Goal: Transaction & Acquisition: Book appointment/travel/reservation

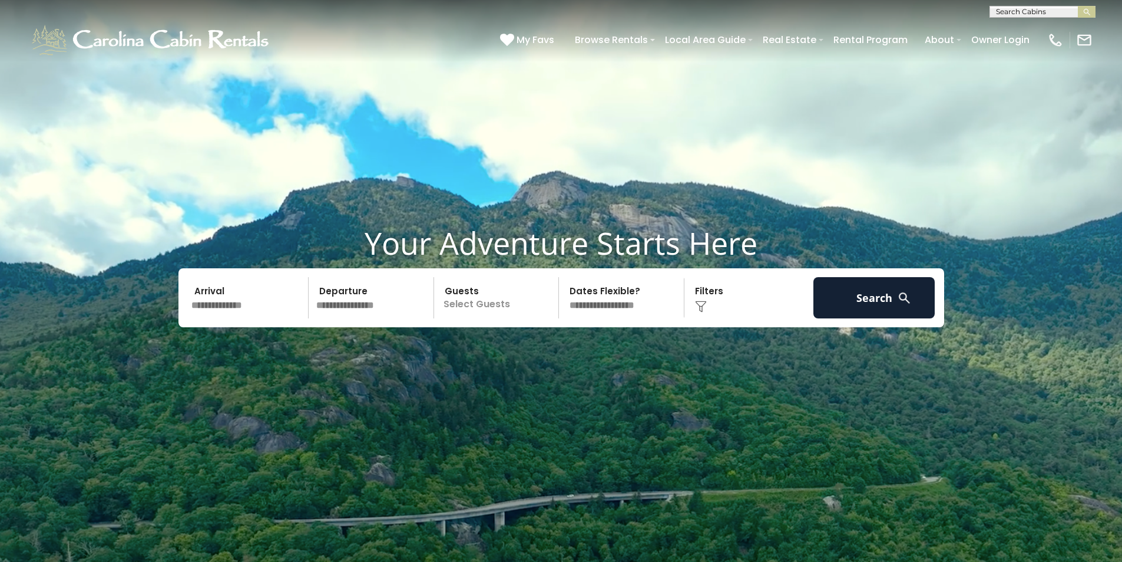
click at [232, 295] on input "text" at bounding box center [248, 297] width 122 height 41
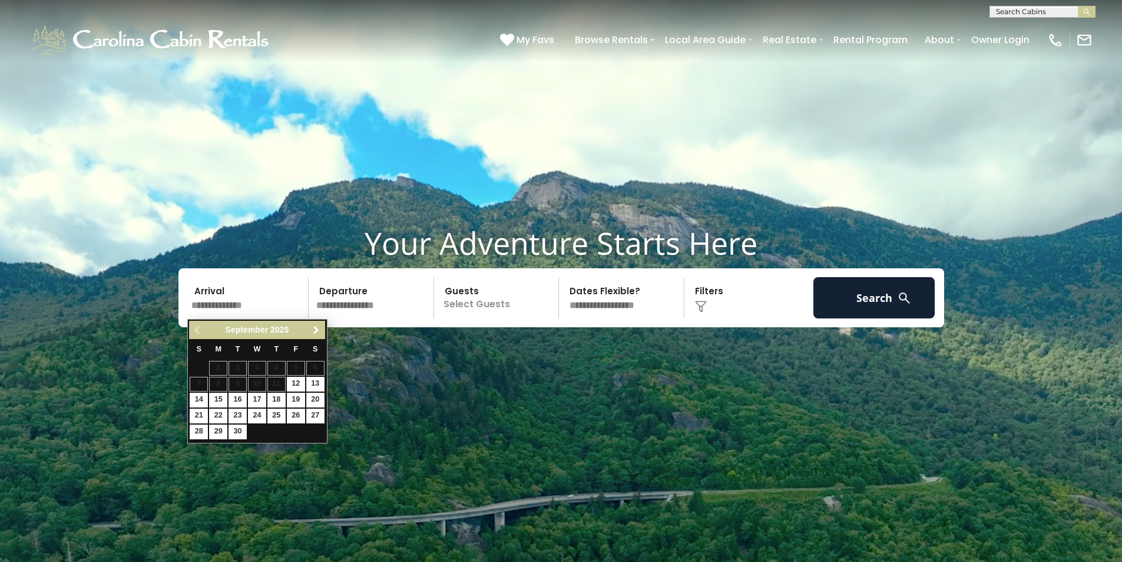
click at [315, 330] on span "Next" at bounding box center [316, 329] width 9 height 9
click at [200, 385] on link "5" at bounding box center [199, 384] width 18 height 15
type input "*******"
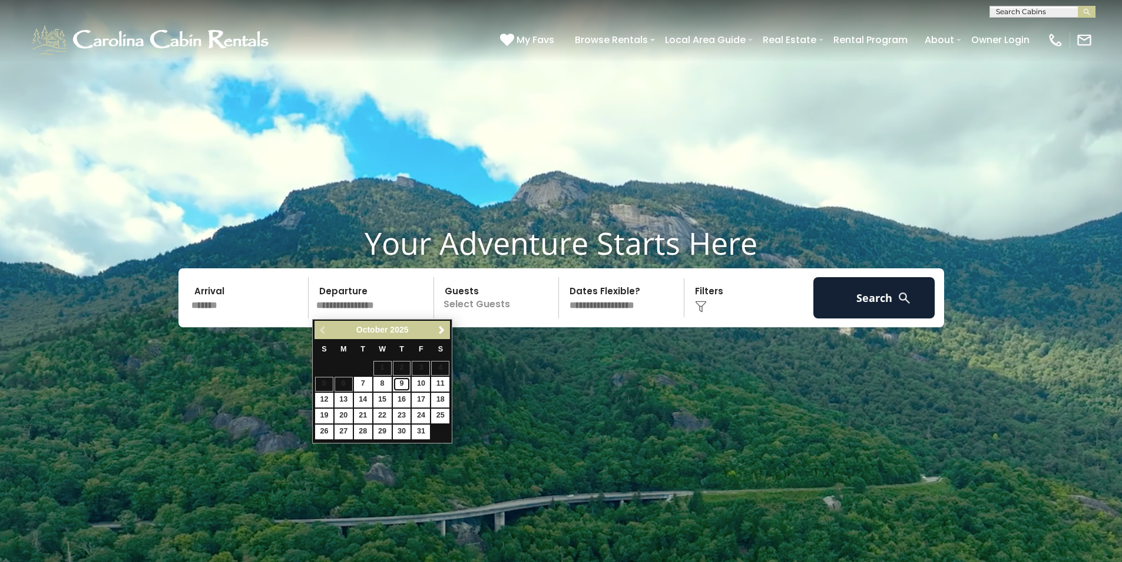
click at [405, 382] on link "9" at bounding box center [402, 384] width 18 height 15
type input "*******"
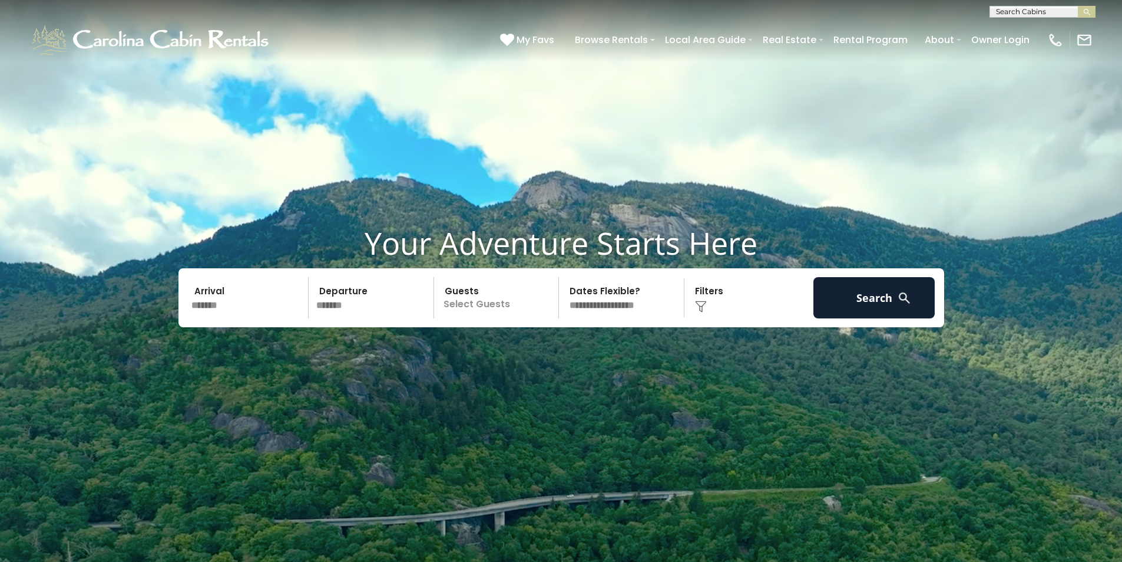
click at [715, 299] on div "Click to Choose" at bounding box center [749, 297] width 122 height 41
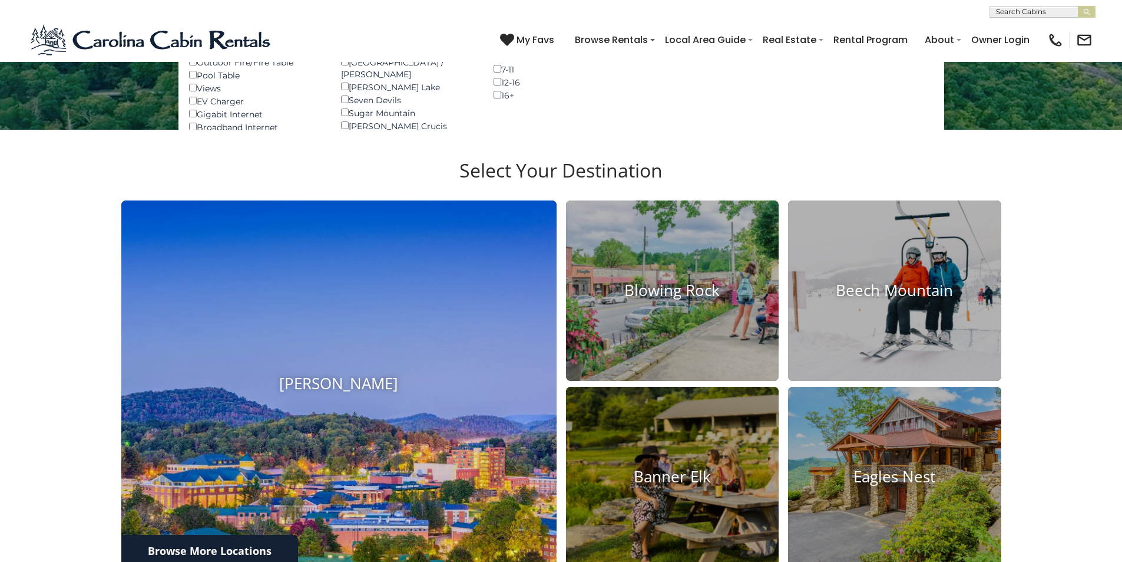
scroll to position [471, 0]
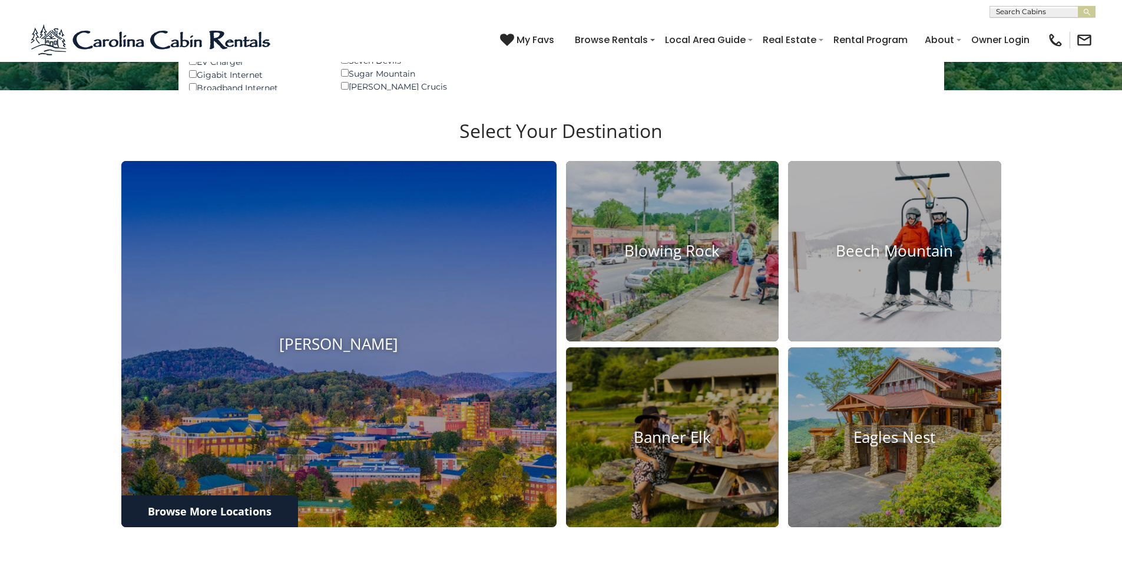
click at [523, 136] on h3 "Select Your Destination" at bounding box center [562, 140] width 884 height 41
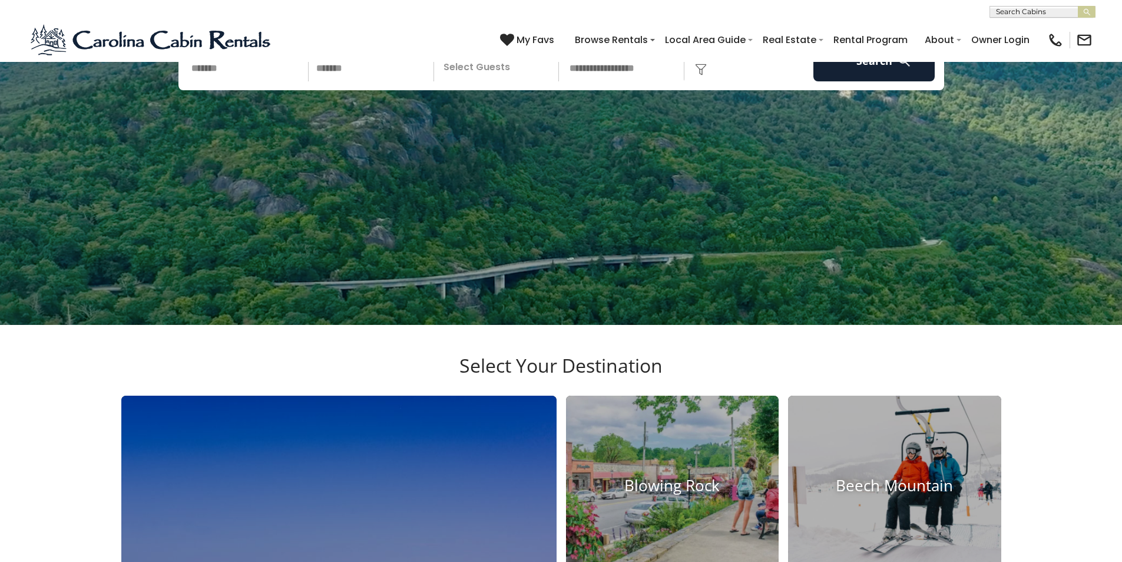
scroll to position [59, 0]
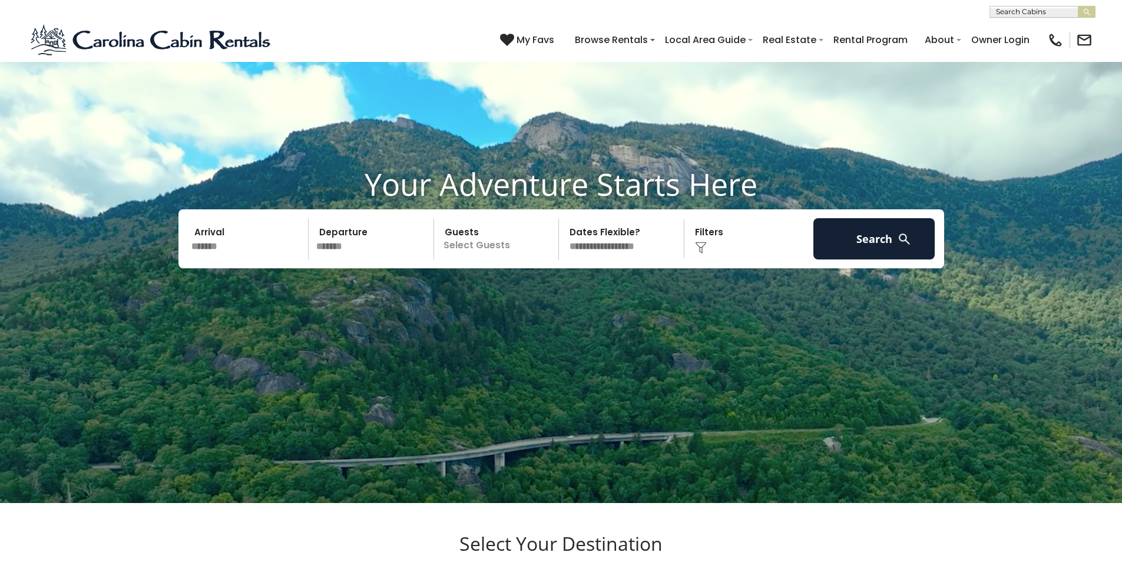
click at [702, 247] on img at bounding box center [701, 248] width 12 height 12
click at [708, 231] on div "Click to Choose" at bounding box center [749, 238] width 122 height 41
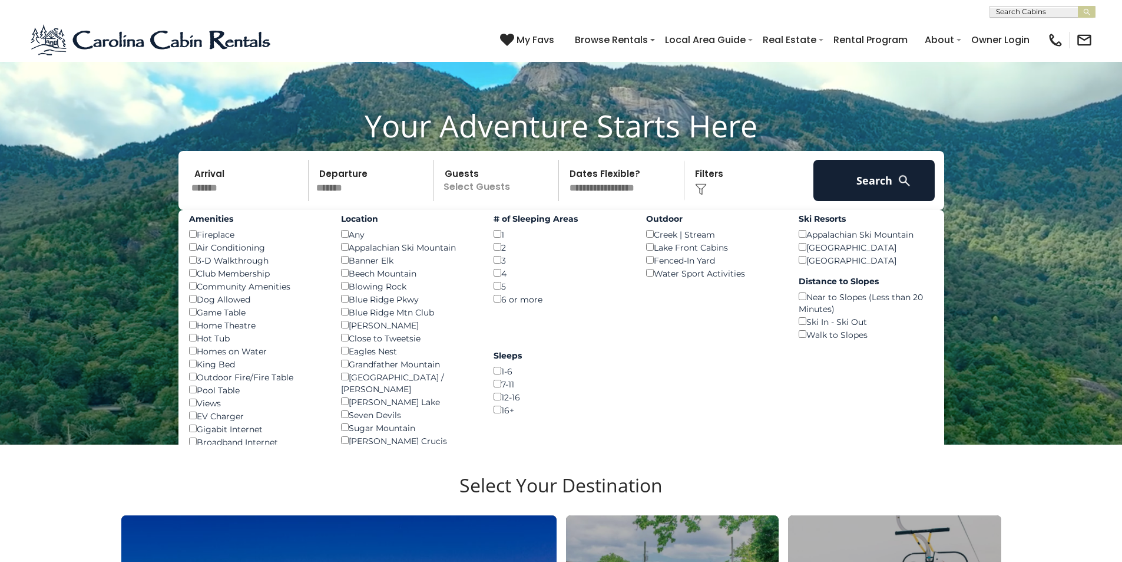
scroll to position [118, 0]
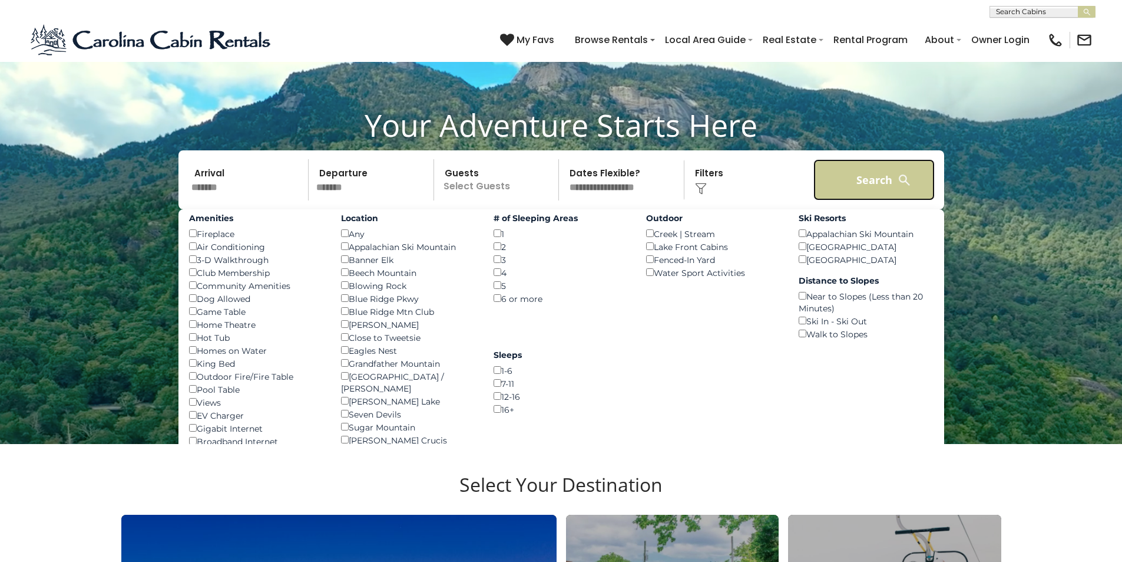
click at [857, 184] on button "Search" at bounding box center [875, 179] width 122 height 41
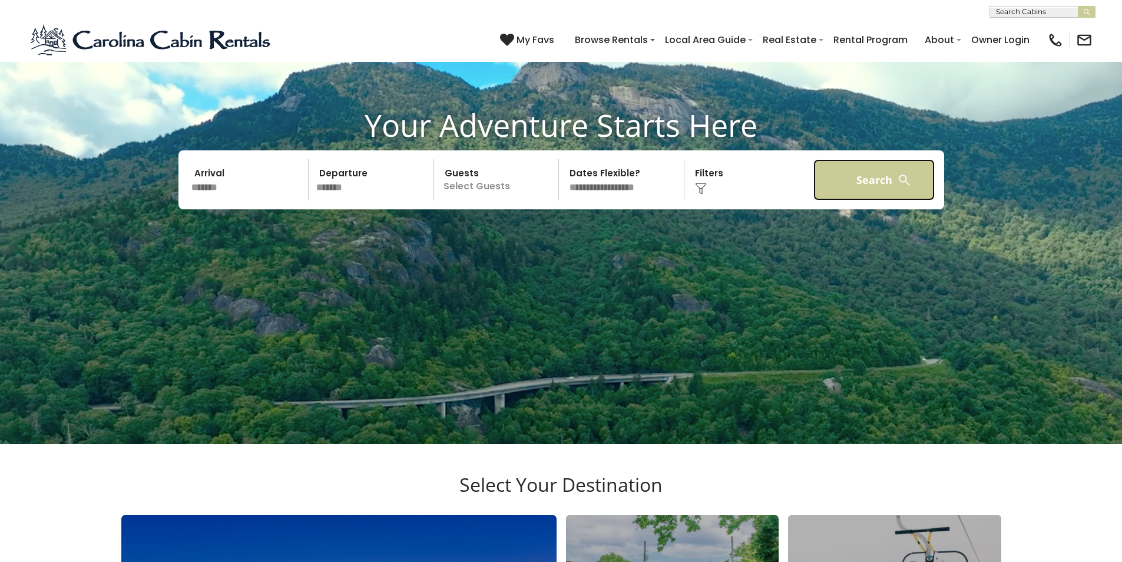
click at [923, 192] on button "Search" at bounding box center [875, 179] width 122 height 41
click at [864, 179] on button "Search" at bounding box center [875, 179] width 122 height 41
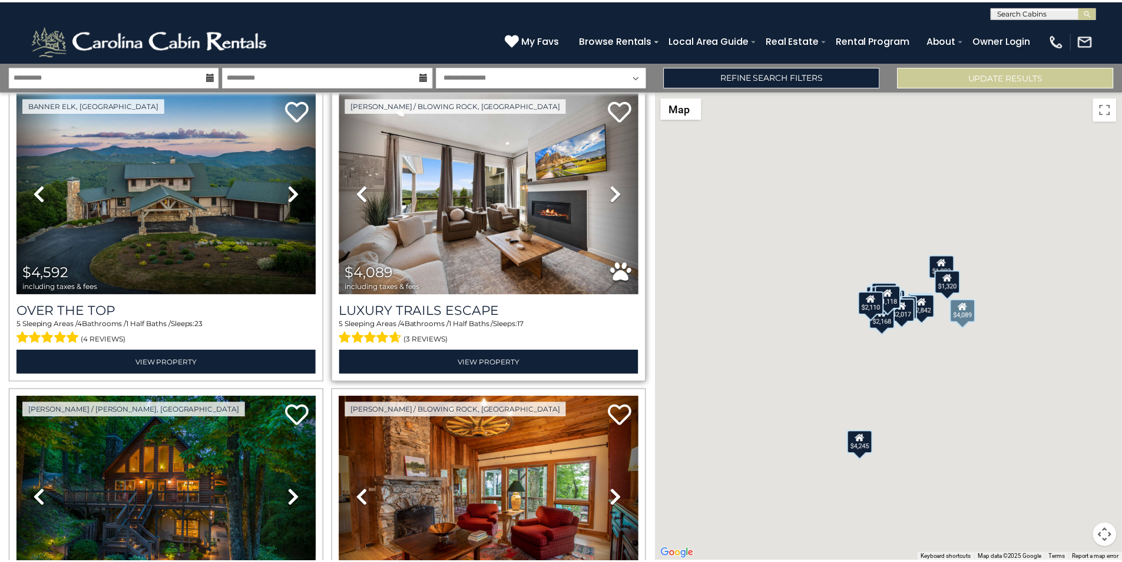
scroll to position [59, 0]
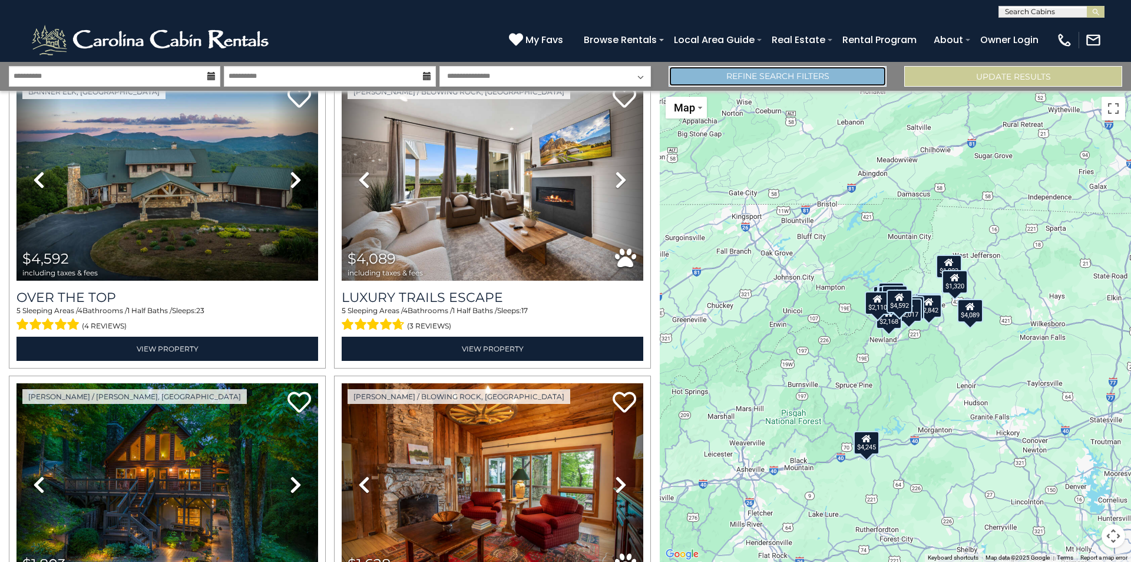
click at [826, 81] on link "Refine Search Filters" at bounding box center [778, 76] width 218 height 21
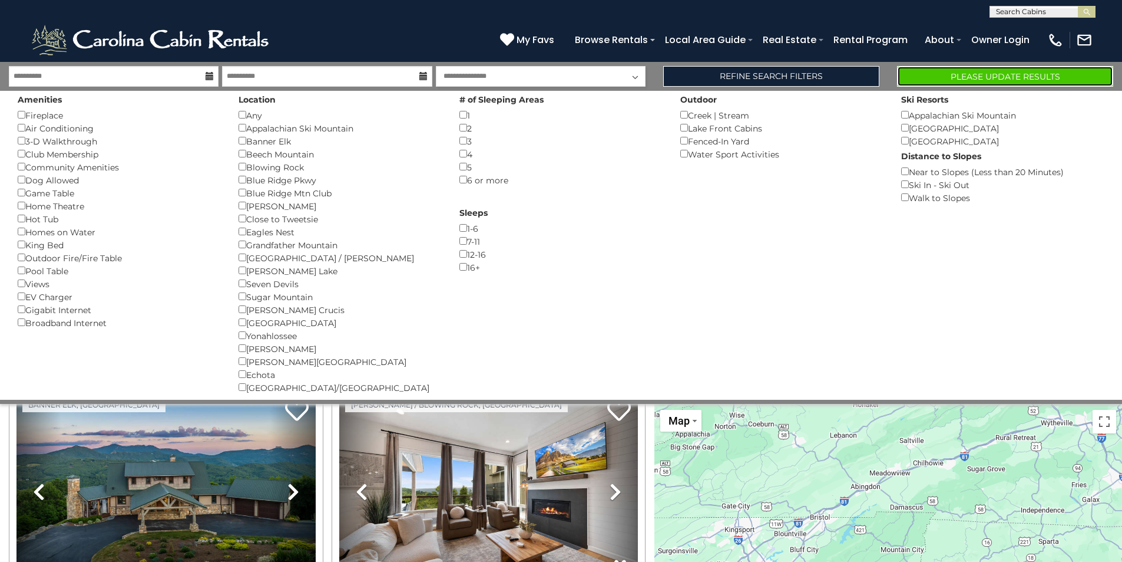
click at [1049, 82] on button "Please Update Results" at bounding box center [1005, 76] width 216 height 21
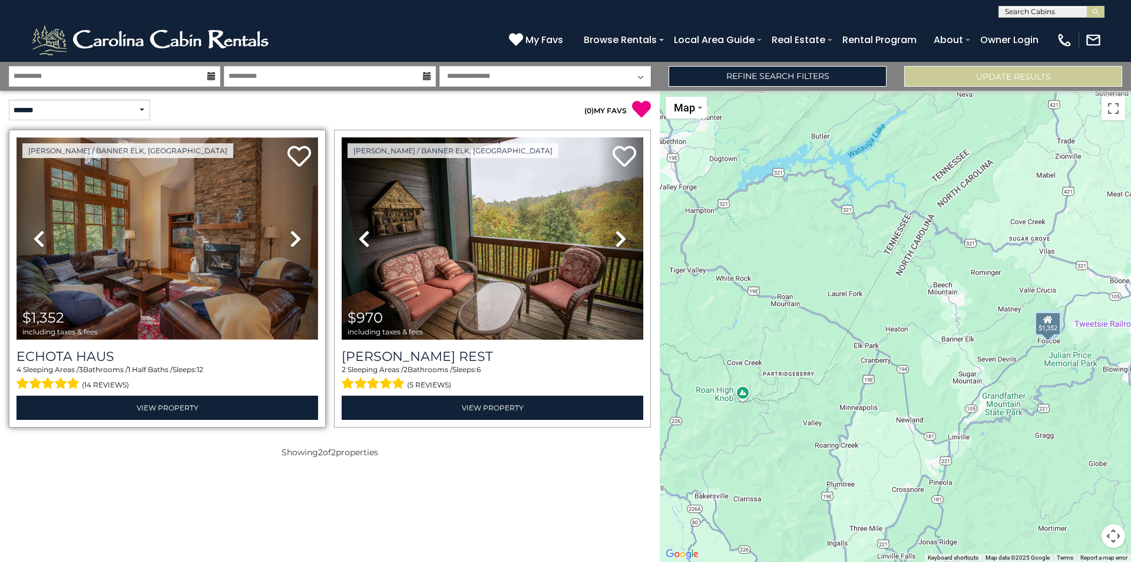
click at [151, 229] on img at bounding box center [167, 238] width 302 height 202
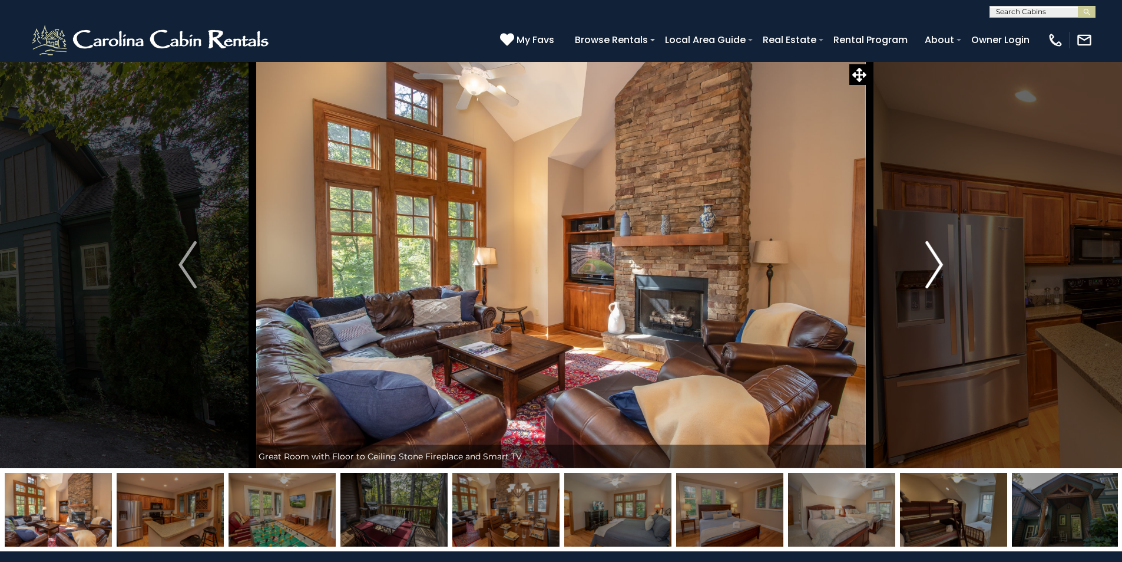
click at [942, 262] on img "Next" at bounding box center [935, 264] width 18 height 47
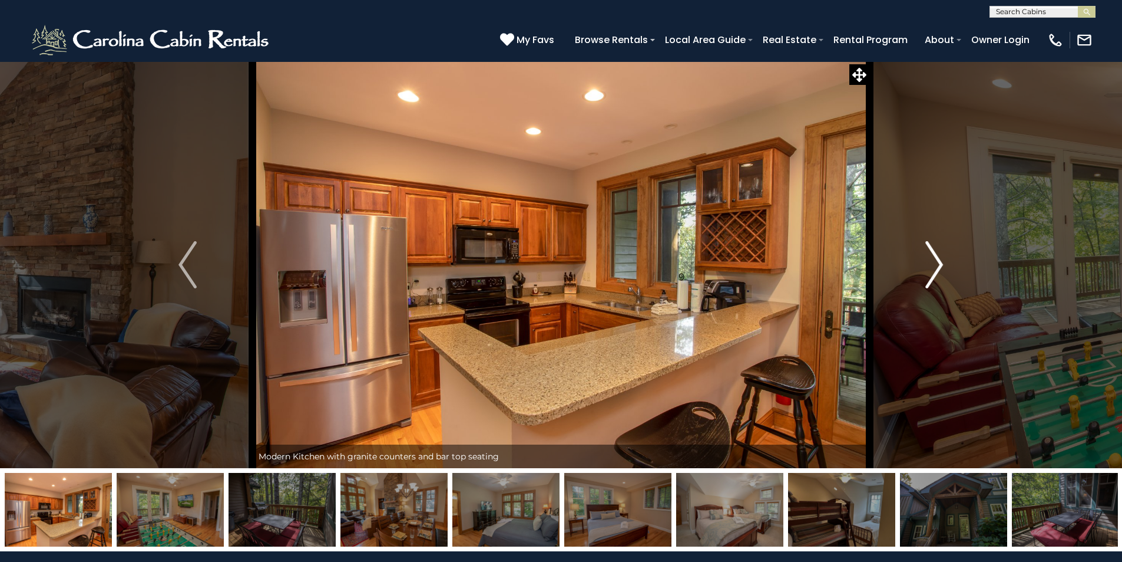
click at [941, 262] on img "Next" at bounding box center [935, 264] width 18 height 47
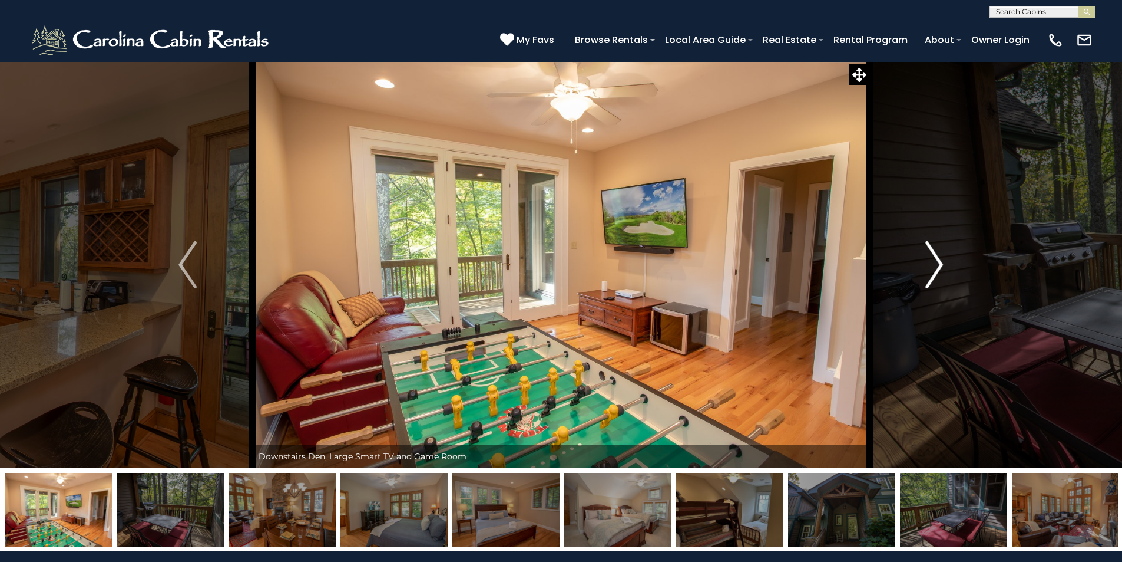
click at [936, 266] on img "Next" at bounding box center [935, 264] width 18 height 47
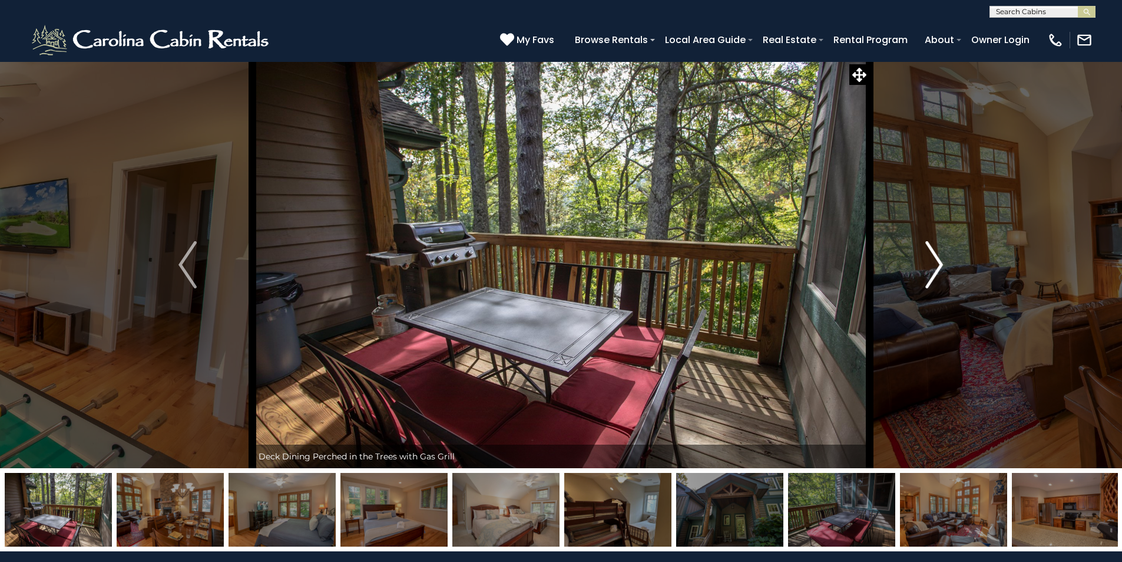
click at [936, 266] on img "Next" at bounding box center [935, 264] width 18 height 47
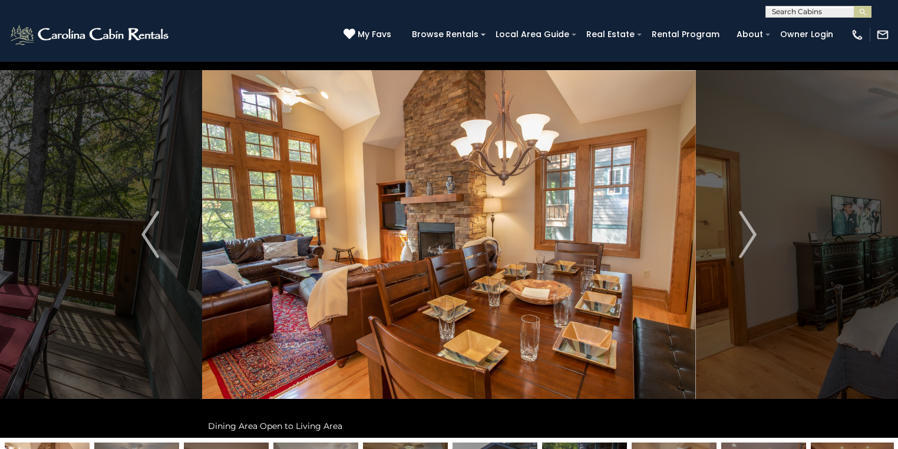
scroll to position [47, 0]
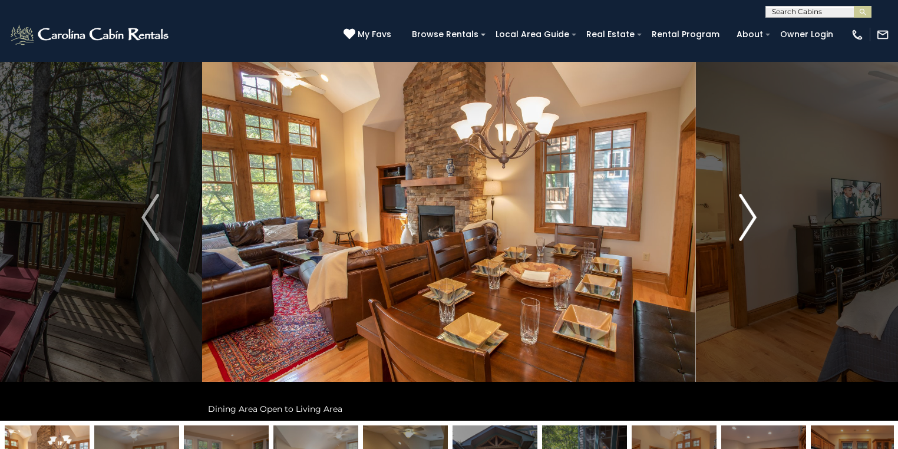
click at [740, 223] on img "Next" at bounding box center [748, 217] width 18 height 47
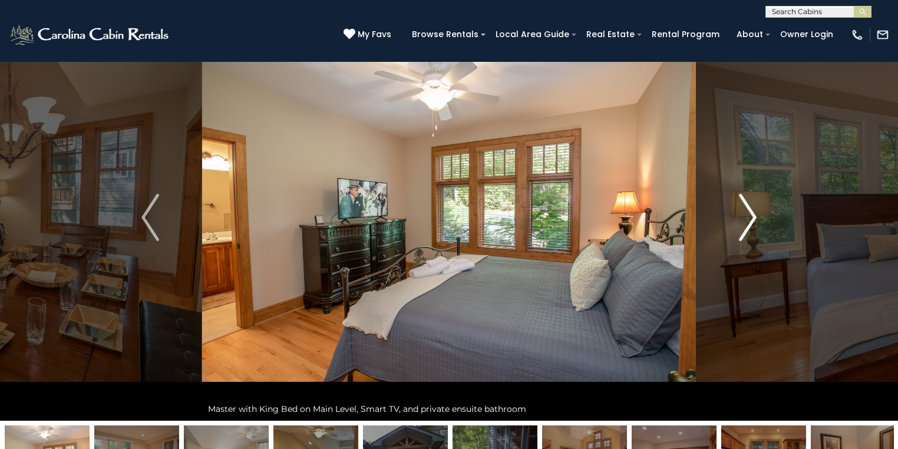
click at [740, 222] on img "Next" at bounding box center [748, 217] width 18 height 47
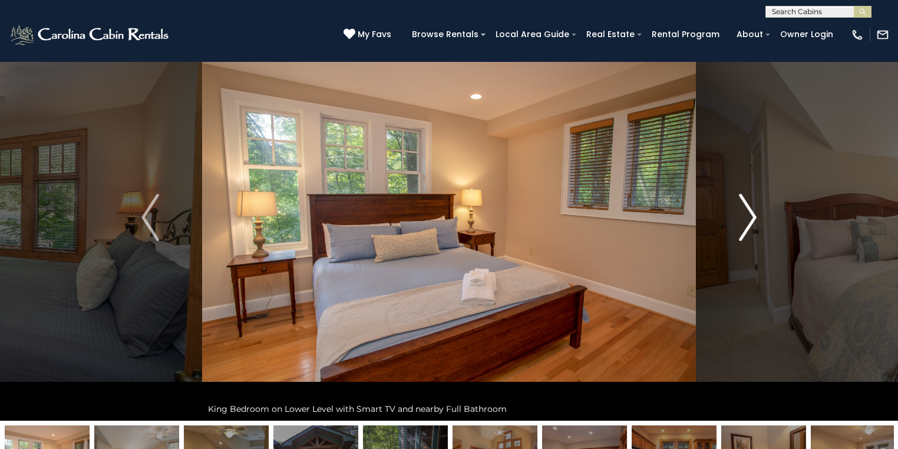
click at [740, 222] on img "Next" at bounding box center [748, 217] width 18 height 47
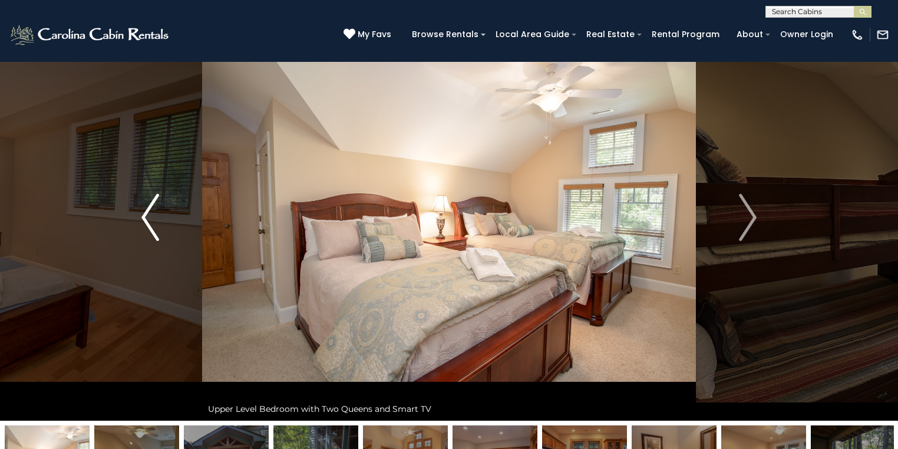
click at [171, 217] on button "Previous" at bounding box center [150, 217] width 104 height 407
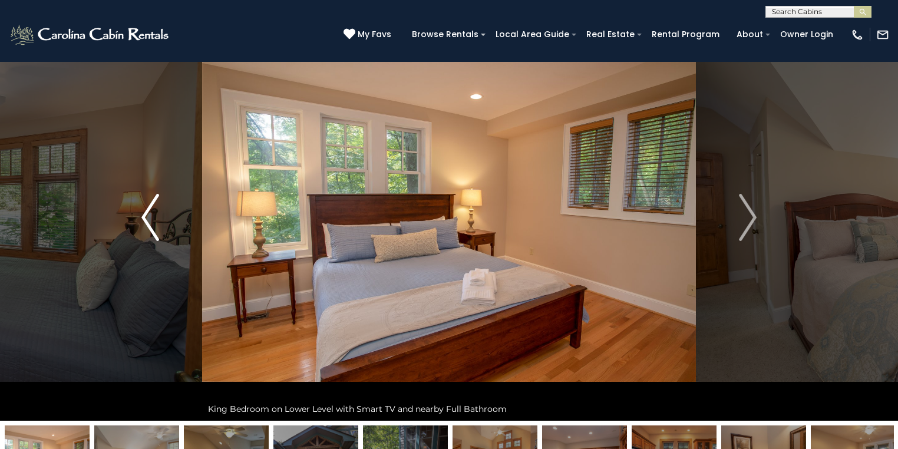
click at [169, 215] on button "Previous" at bounding box center [150, 217] width 104 height 407
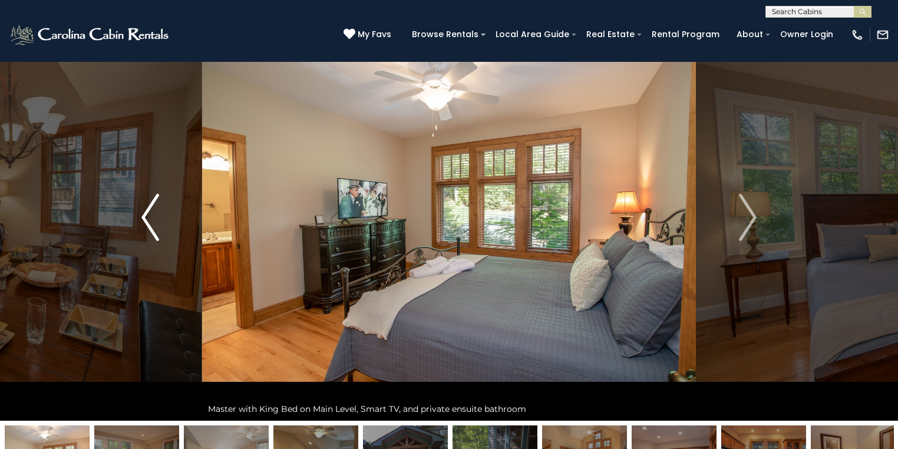
click at [167, 214] on button "Previous" at bounding box center [150, 217] width 104 height 407
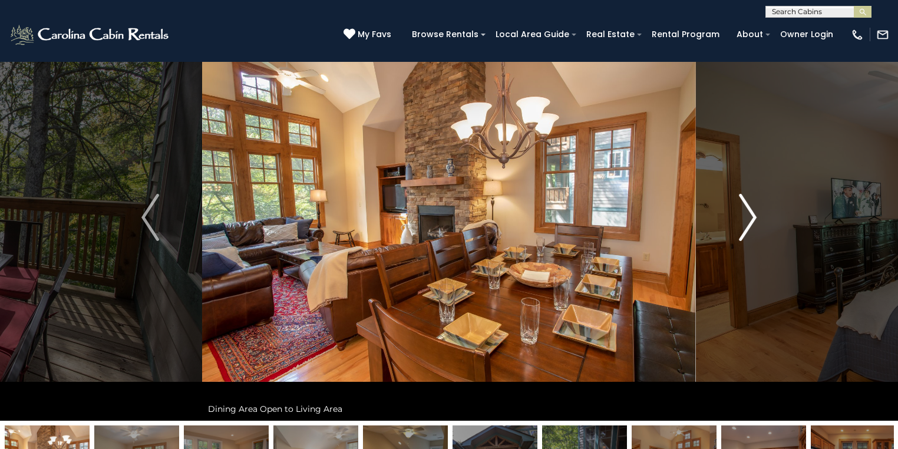
click at [742, 214] on img "Next" at bounding box center [748, 217] width 18 height 47
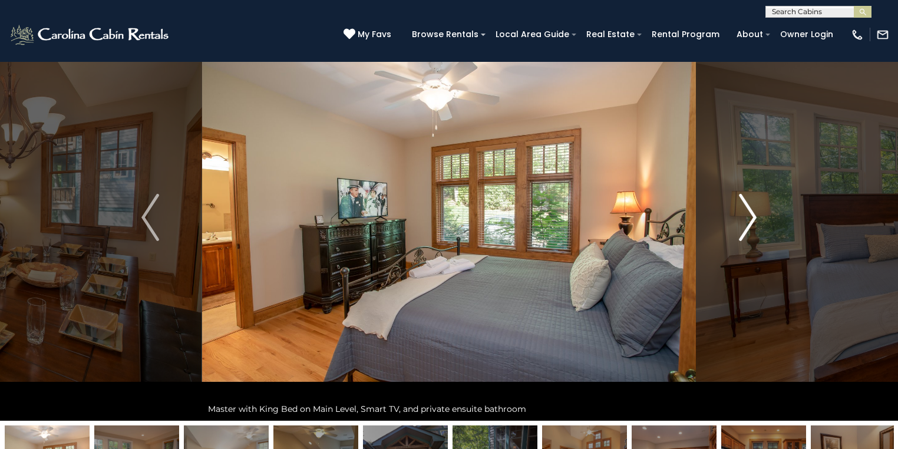
click at [742, 214] on img "Next" at bounding box center [748, 217] width 18 height 47
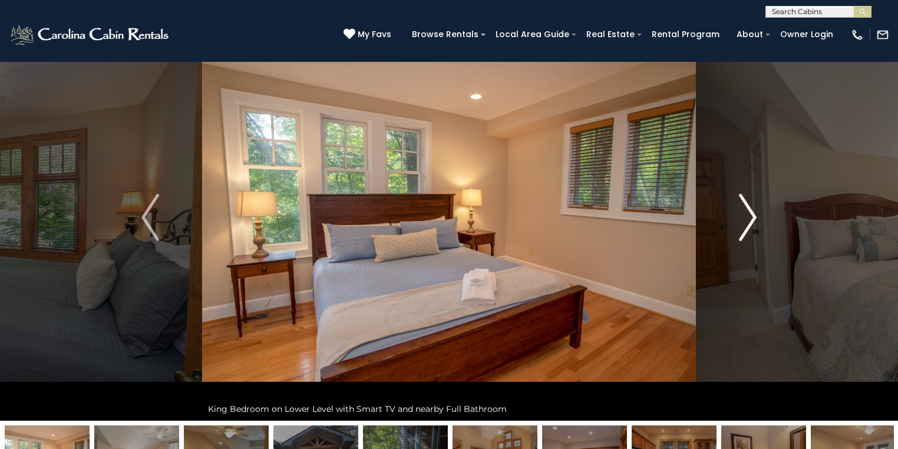
click at [742, 214] on img "Next" at bounding box center [748, 217] width 18 height 47
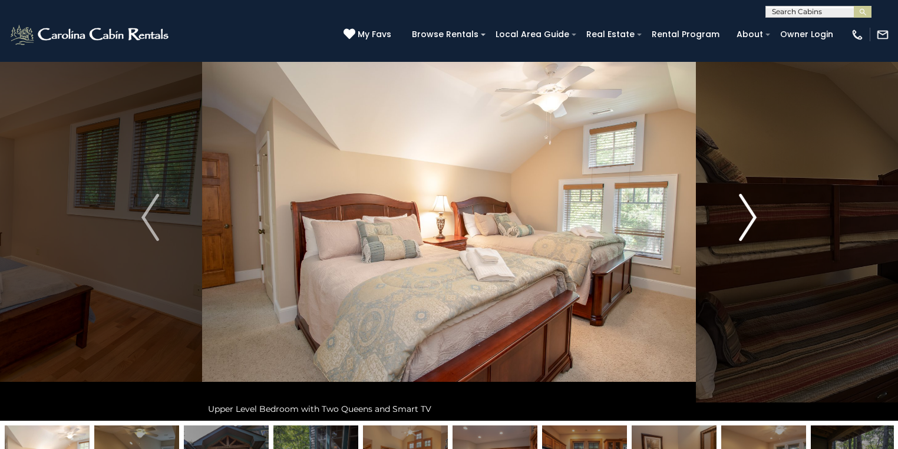
click at [742, 215] on img "Next" at bounding box center [748, 217] width 18 height 47
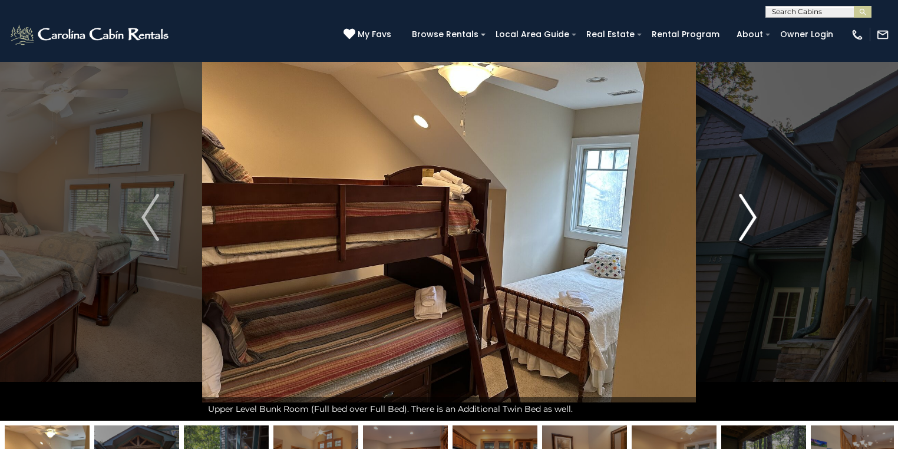
click at [742, 215] on img "Next" at bounding box center [748, 217] width 18 height 47
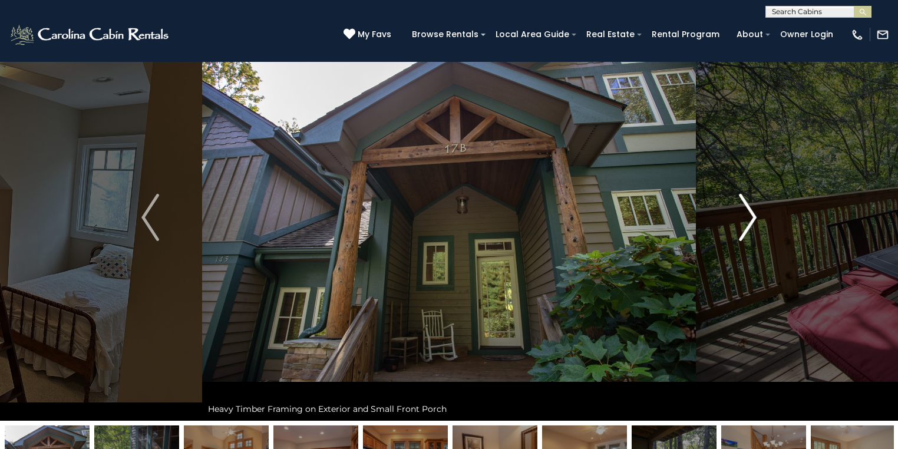
click at [742, 215] on img "Next" at bounding box center [748, 217] width 18 height 47
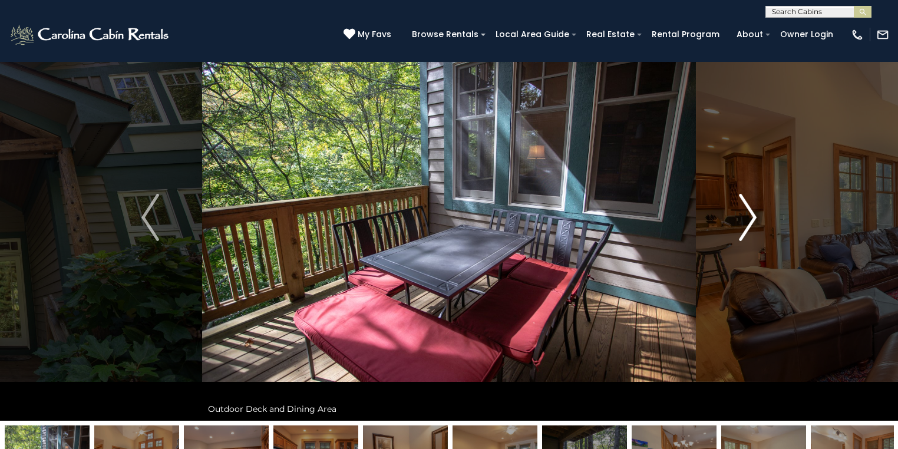
click at [742, 215] on img "Next" at bounding box center [748, 217] width 18 height 47
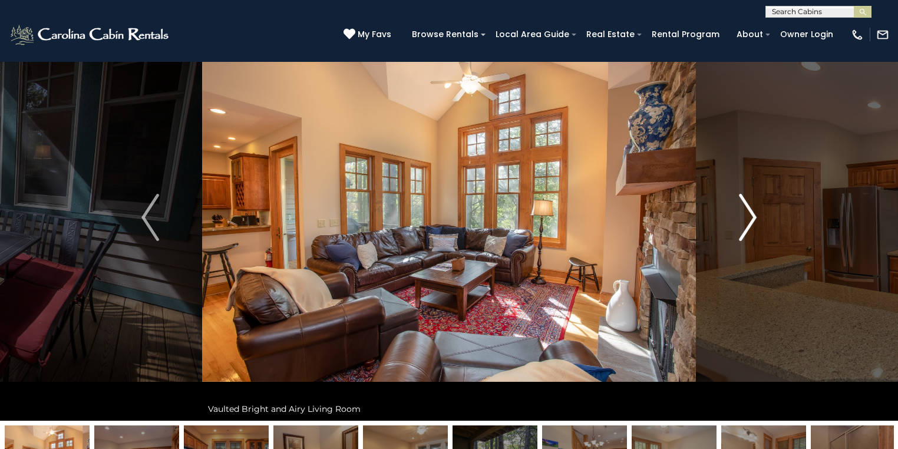
click at [749, 219] on img "Next" at bounding box center [748, 217] width 18 height 47
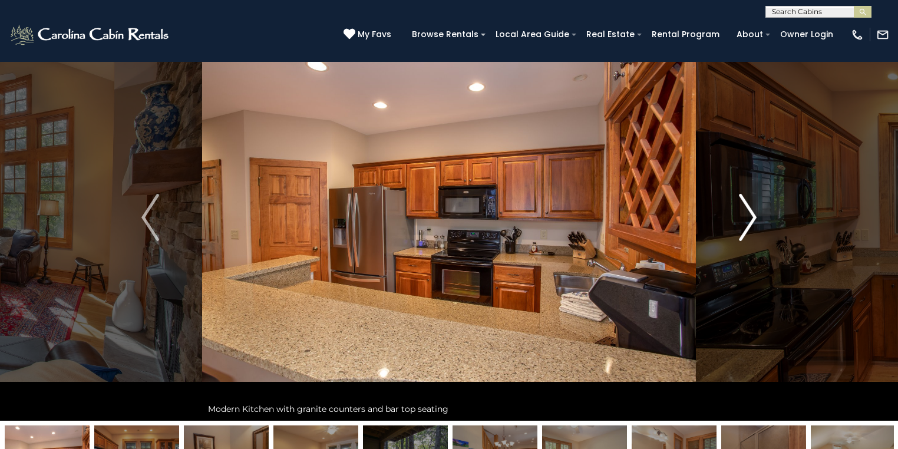
click at [749, 219] on img "Next" at bounding box center [748, 217] width 18 height 47
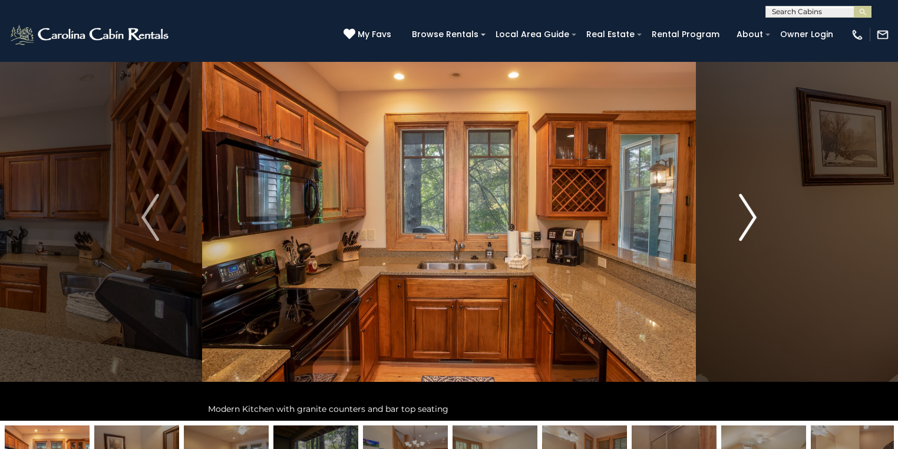
click at [749, 219] on img "Next" at bounding box center [748, 217] width 18 height 47
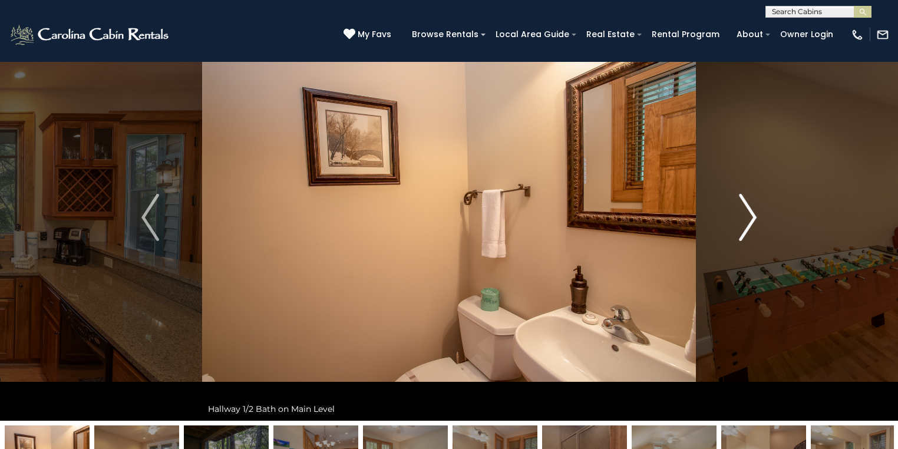
click at [749, 219] on img "Next" at bounding box center [748, 217] width 18 height 47
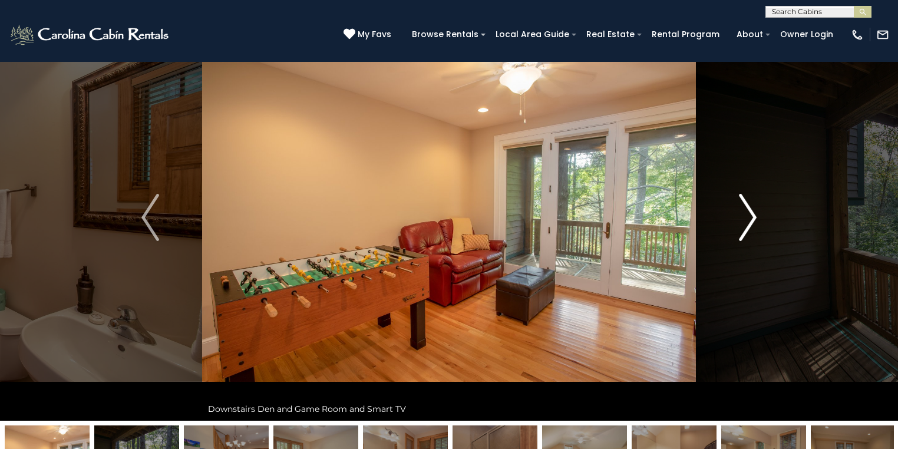
click at [749, 219] on img "Next" at bounding box center [748, 217] width 18 height 47
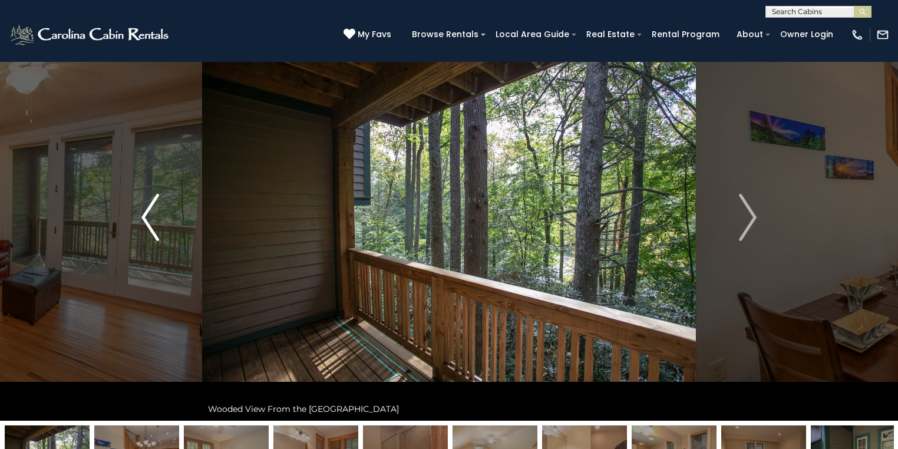
click at [129, 229] on button "Previous" at bounding box center [150, 217] width 104 height 407
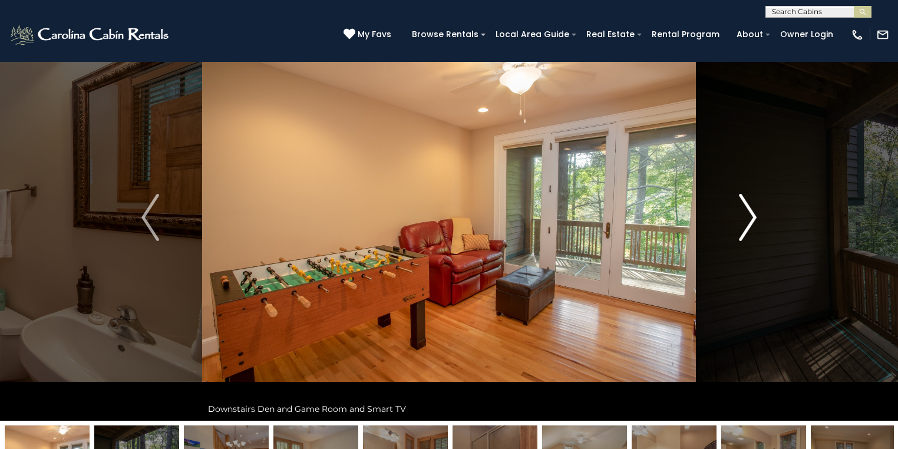
click at [730, 235] on button "Next" at bounding box center [748, 217] width 104 height 407
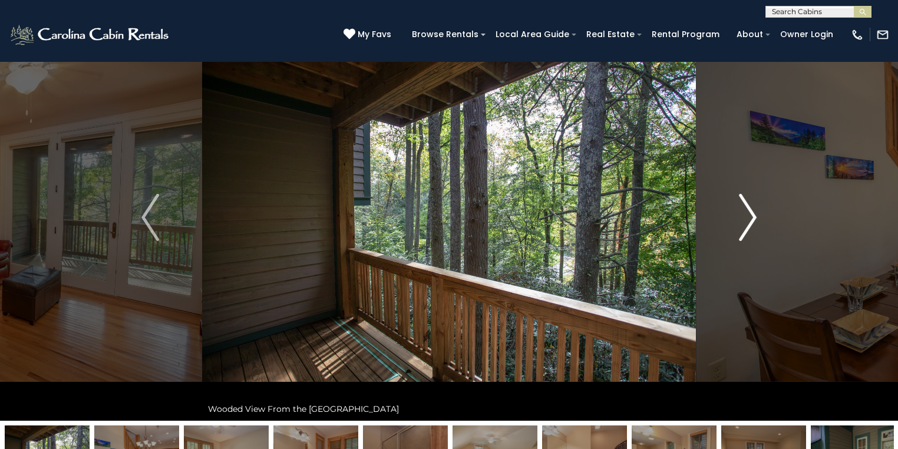
click at [729, 235] on button "Next" at bounding box center [748, 217] width 104 height 407
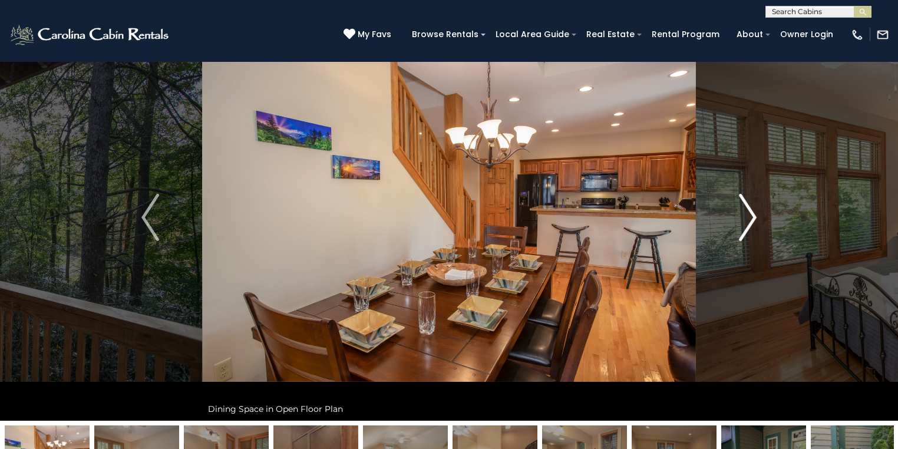
click at [729, 234] on button "Next" at bounding box center [748, 217] width 104 height 407
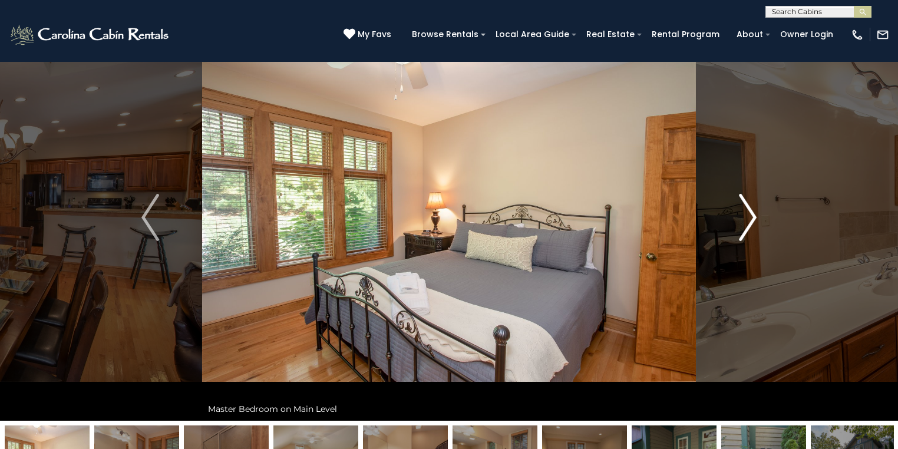
click at [755, 229] on img "Next" at bounding box center [748, 217] width 18 height 47
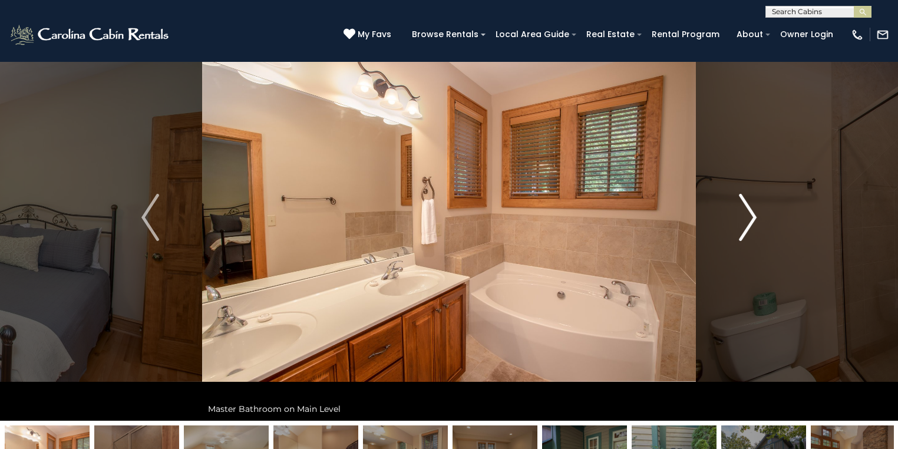
click at [741, 220] on img "Next" at bounding box center [748, 217] width 18 height 47
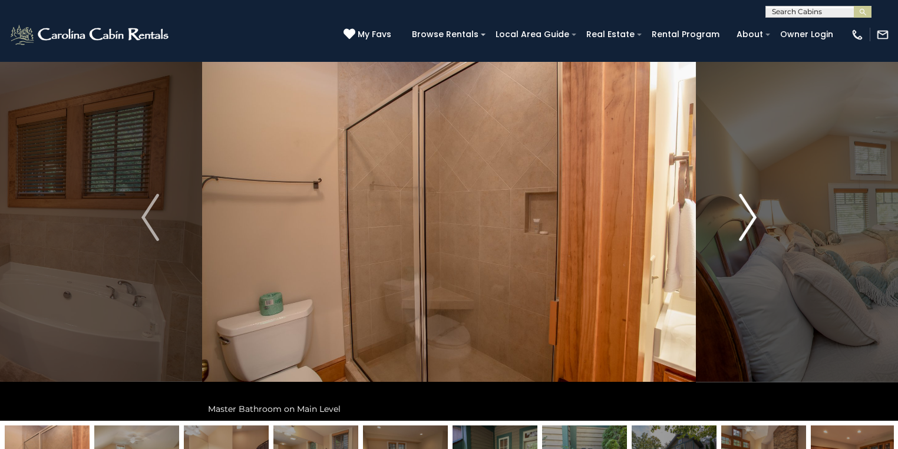
click at [738, 227] on button "Next" at bounding box center [748, 217] width 104 height 407
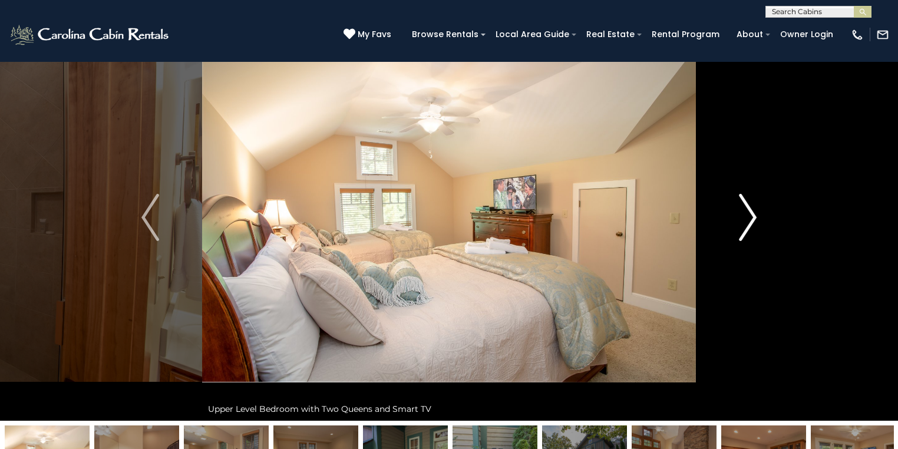
click at [738, 227] on button "Next" at bounding box center [748, 217] width 104 height 407
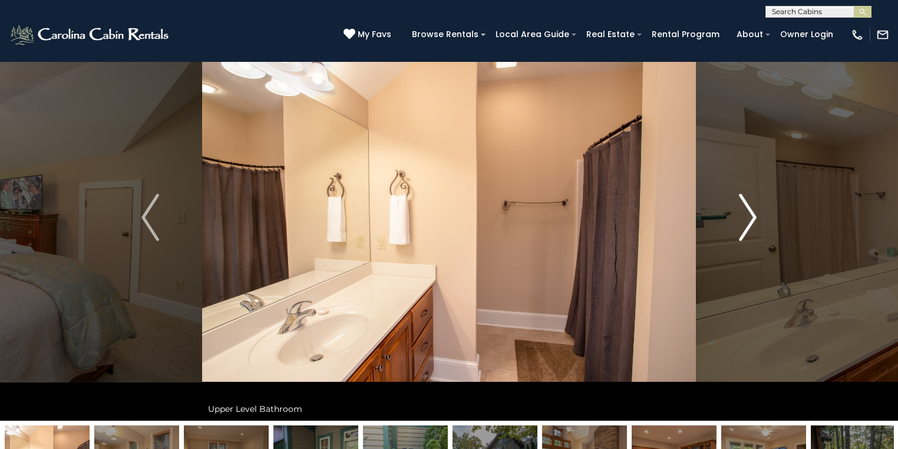
click at [738, 227] on button "Next" at bounding box center [748, 217] width 104 height 407
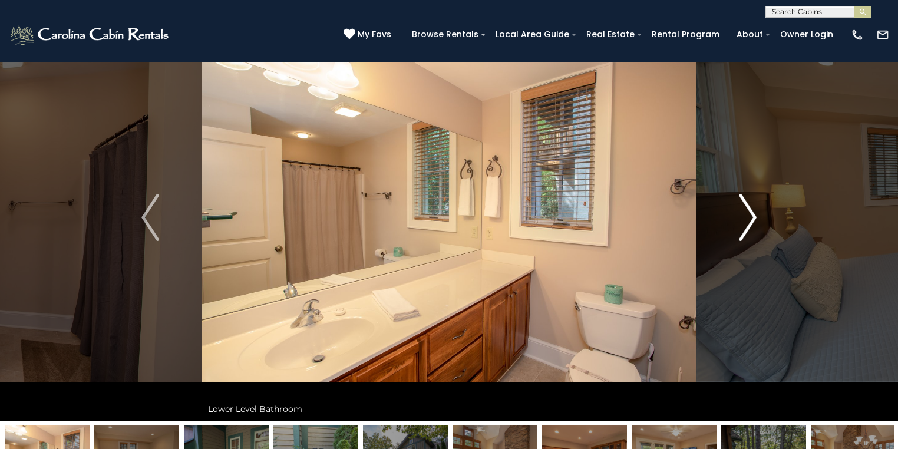
click at [738, 227] on button "Next" at bounding box center [748, 217] width 104 height 407
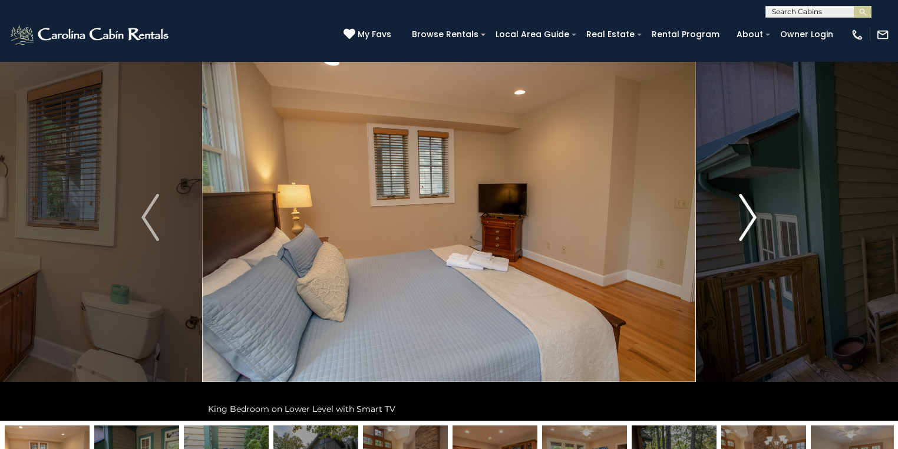
click at [738, 227] on button "Next" at bounding box center [748, 217] width 104 height 407
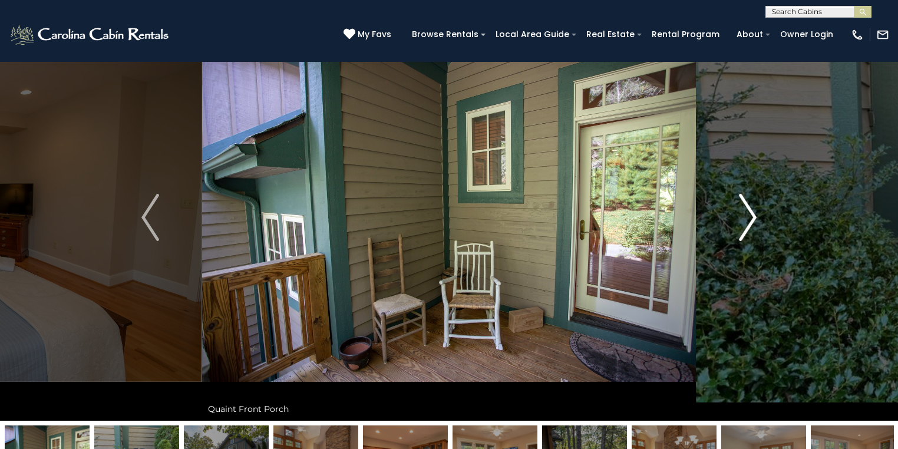
click at [738, 226] on button "Next" at bounding box center [748, 217] width 104 height 407
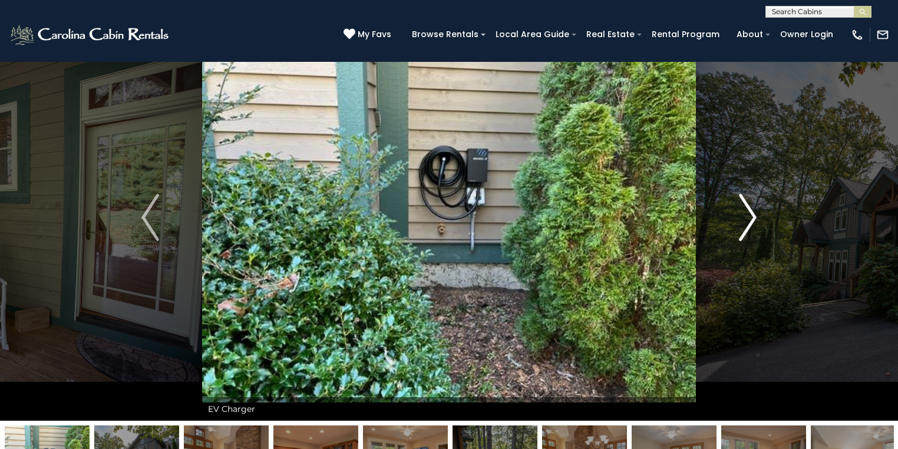
click at [738, 226] on button "Next" at bounding box center [748, 217] width 104 height 407
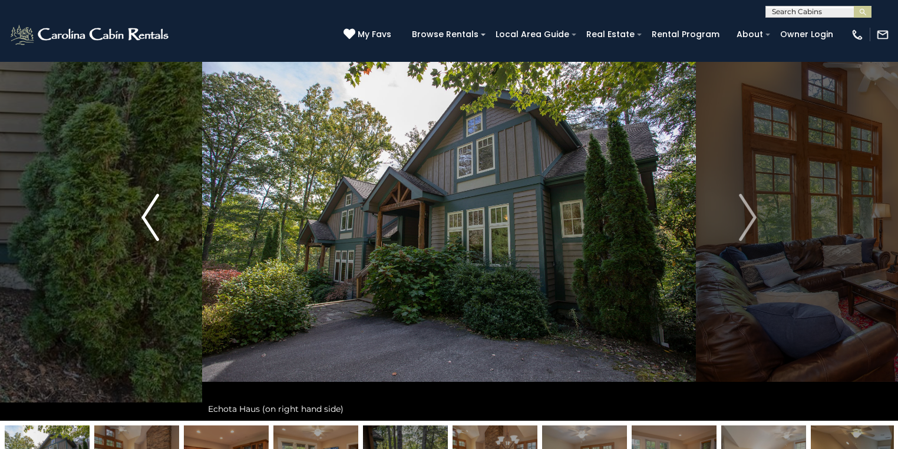
click at [143, 226] on img "Previous" at bounding box center [150, 217] width 18 height 47
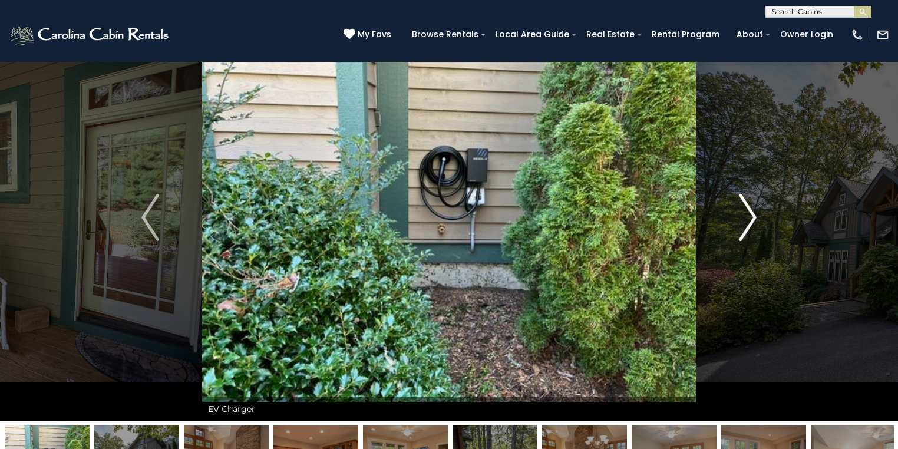
click at [749, 232] on img "Next" at bounding box center [748, 217] width 18 height 47
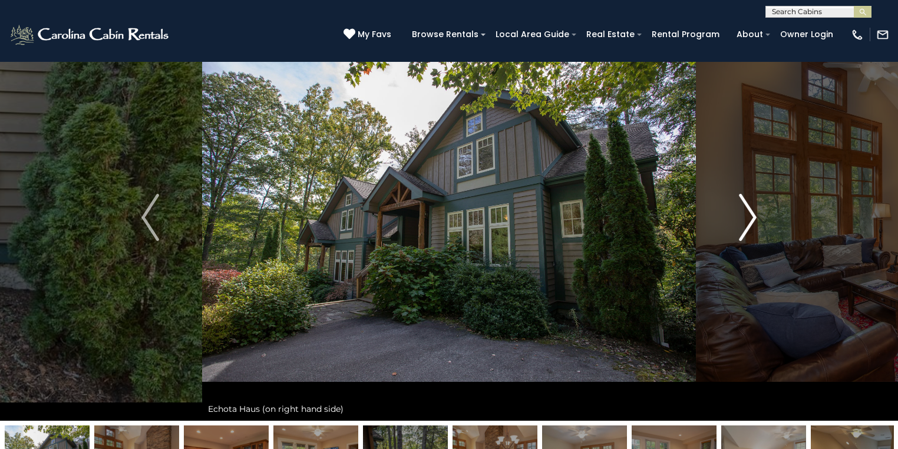
click at [741, 224] on img "Next" at bounding box center [748, 217] width 18 height 47
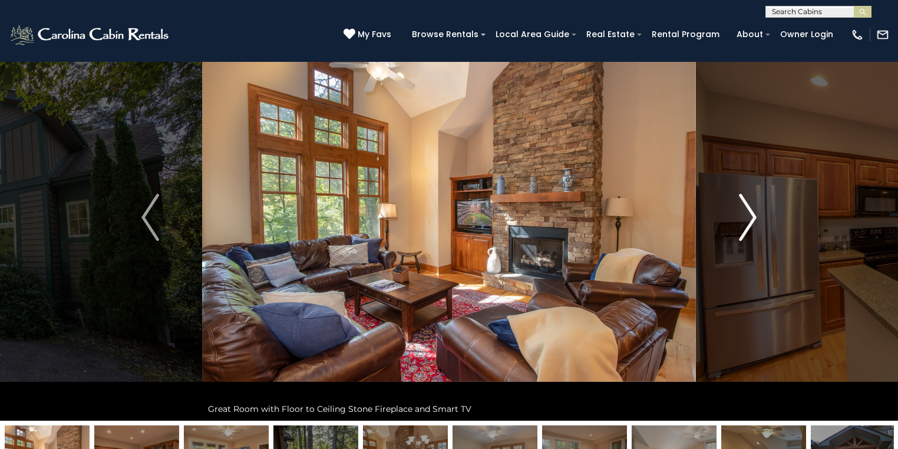
click at [741, 224] on img "Next" at bounding box center [748, 217] width 18 height 47
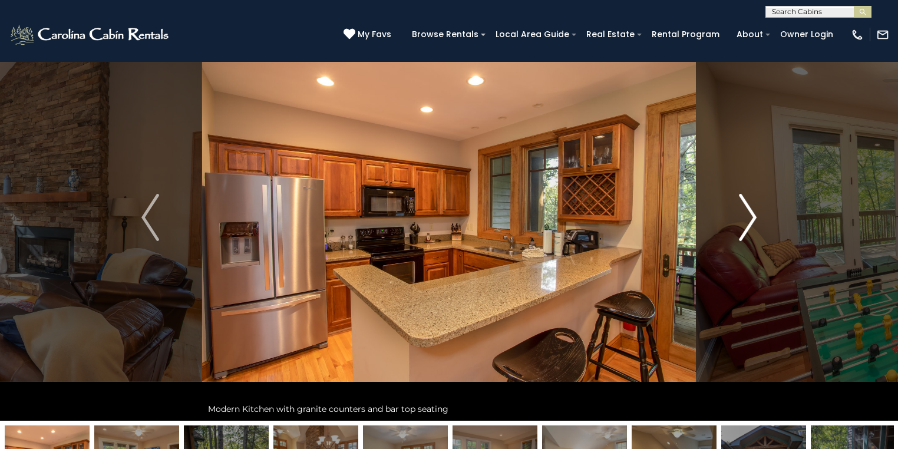
click at [741, 224] on img "Next" at bounding box center [748, 217] width 18 height 47
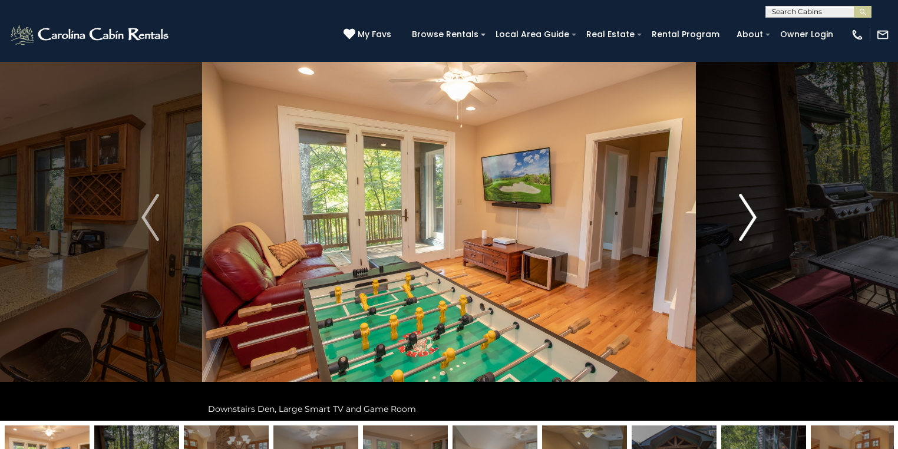
click at [741, 224] on img "Next" at bounding box center [748, 217] width 18 height 47
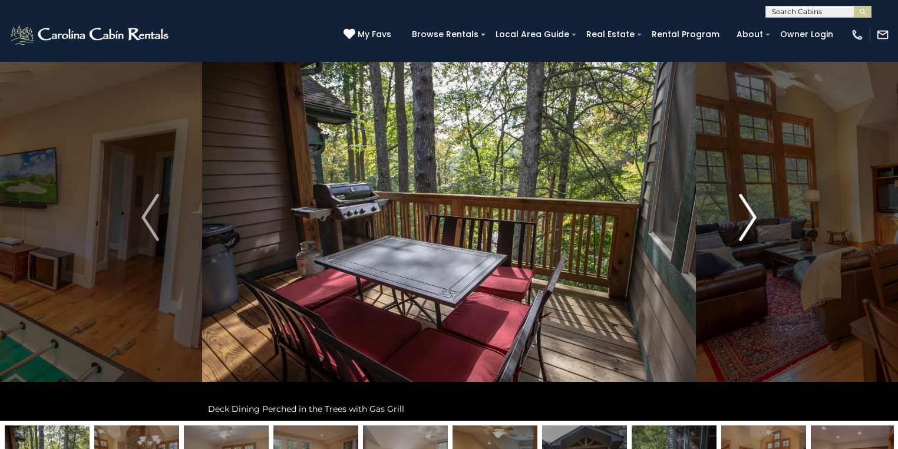
click at [741, 224] on img "Next" at bounding box center [748, 217] width 18 height 47
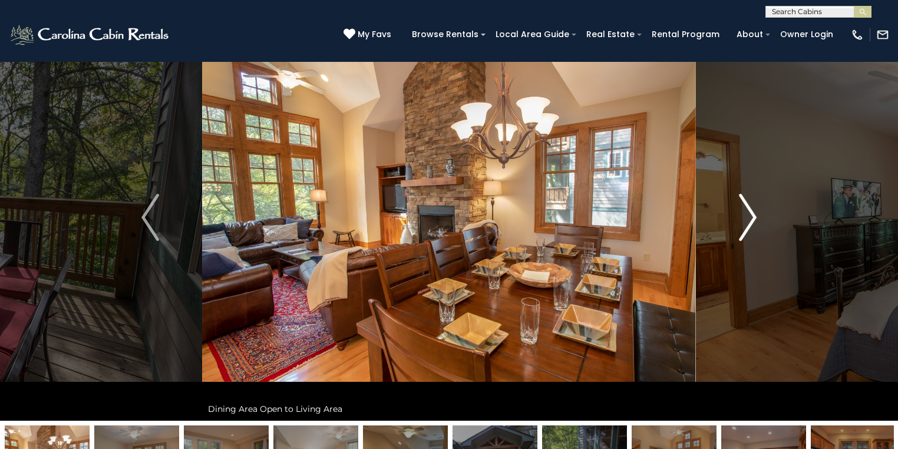
click at [741, 224] on img "Next" at bounding box center [748, 217] width 18 height 47
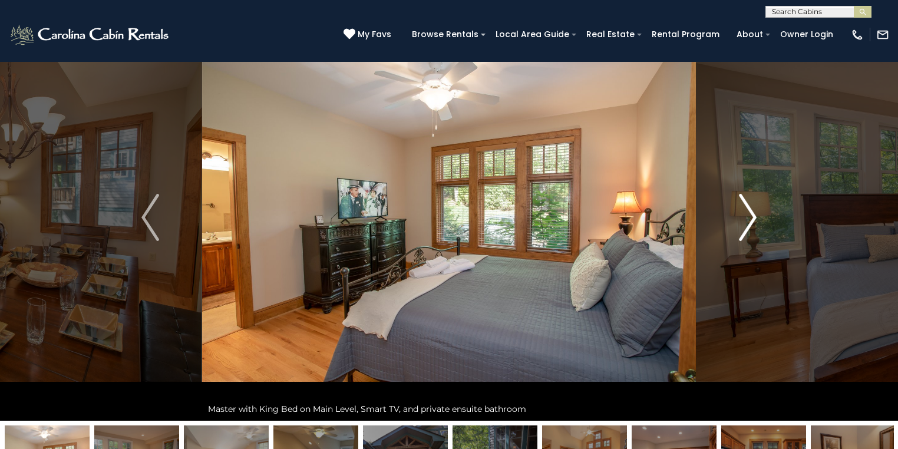
click at [741, 224] on img "Next" at bounding box center [748, 217] width 18 height 47
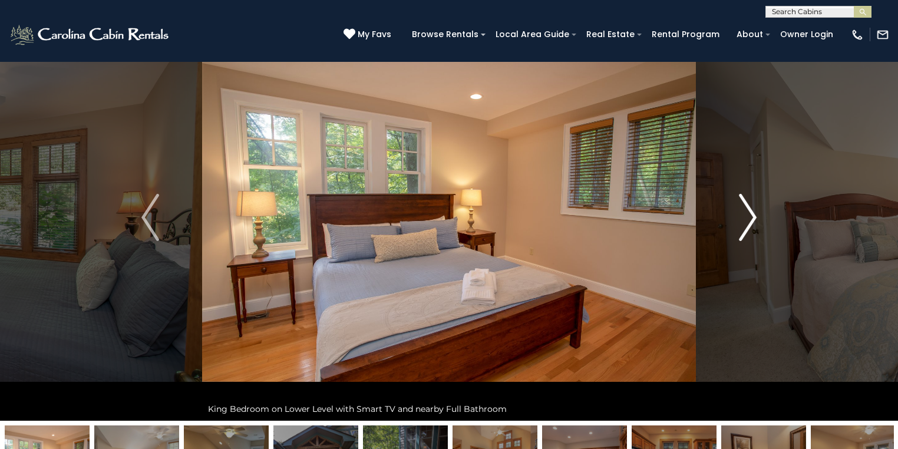
click at [741, 224] on img "Next" at bounding box center [748, 217] width 18 height 47
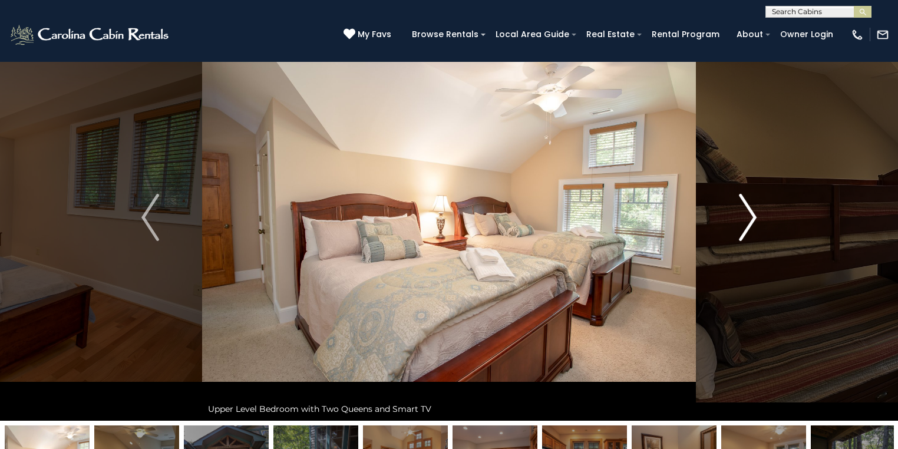
click at [741, 224] on img "Next" at bounding box center [748, 217] width 18 height 47
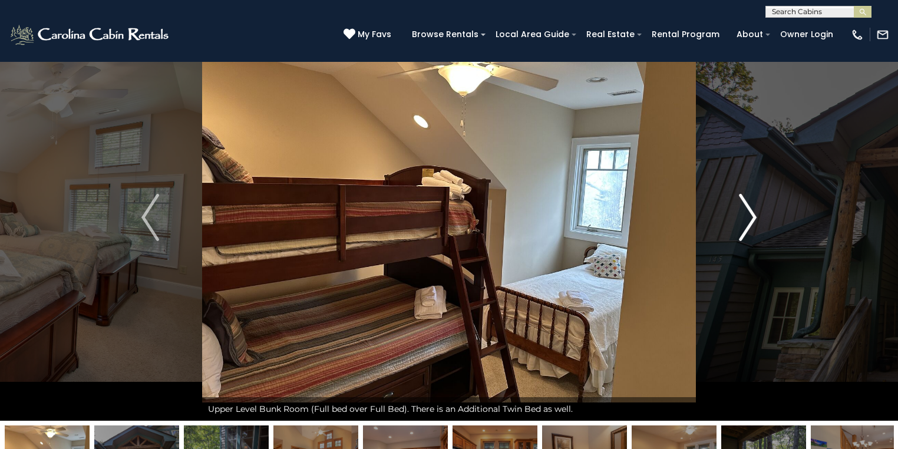
click at [741, 212] on img "Next" at bounding box center [748, 217] width 18 height 47
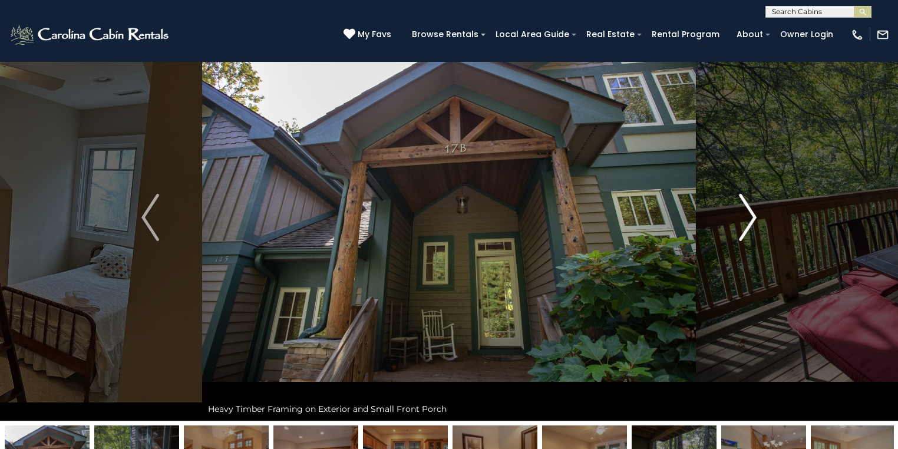
click at [741, 212] on img "Next" at bounding box center [748, 217] width 18 height 47
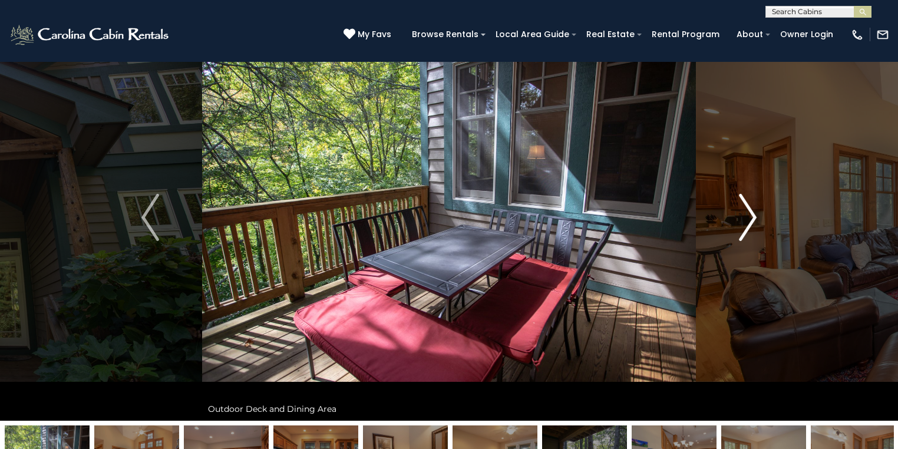
click at [741, 212] on img "Next" at bounding box center [748, 217] width 18 height 47
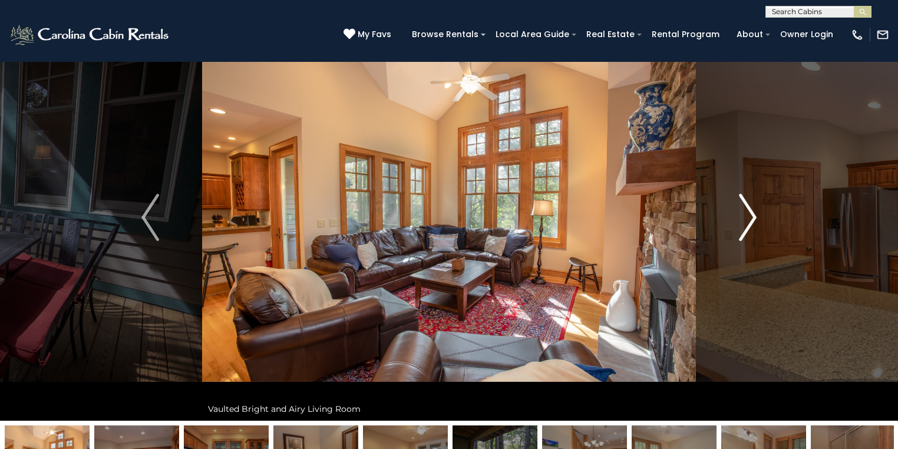
click at [741, 212] on img "Next" at bounding box center [748, 217] width 18 height 47
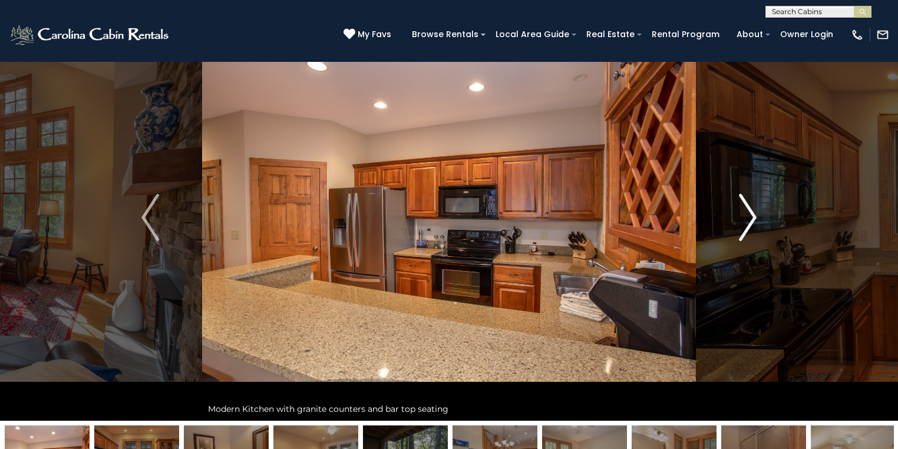
click at [741, 212] on img "Next" at bounding box center [748, 217] width 18 height 47
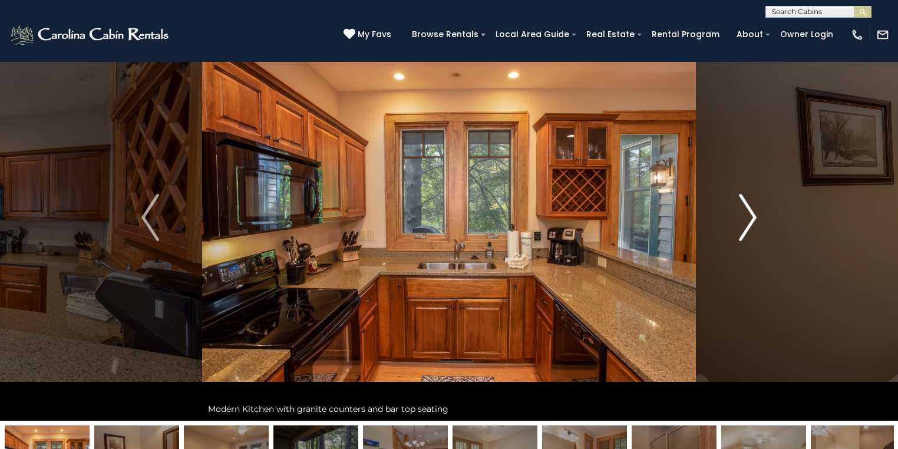
click at [741, 212] on img "Next" at bounding box center [748, 217] width 18 height 47
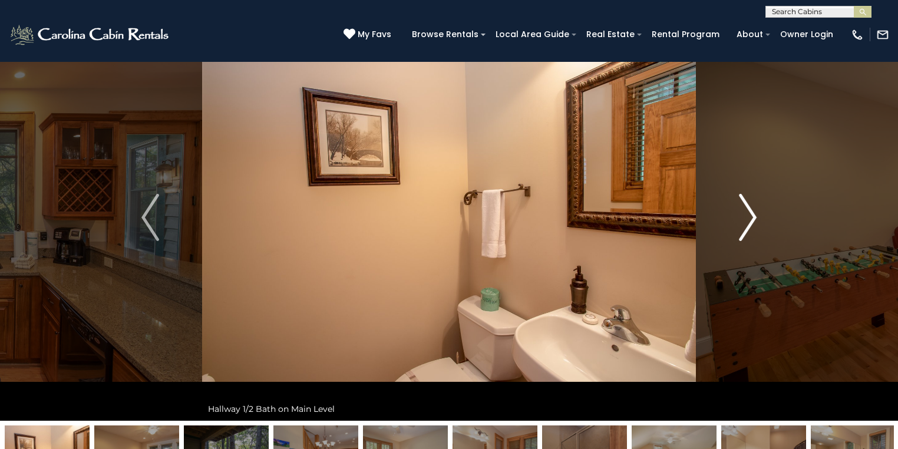
click at [741, 212] on img "Next" at bounding box center [748, 217] width 18 height 47
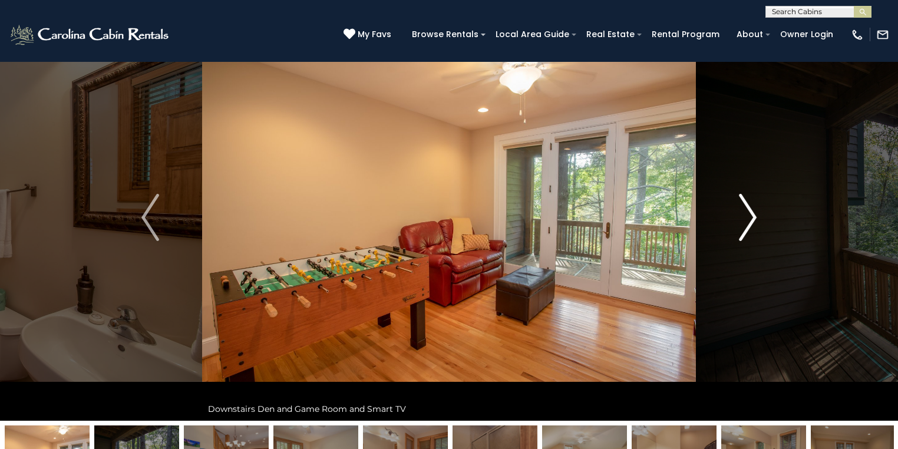
click at [741, 212] on img "Next" at bounding box center [748, 217] width 18 height 47
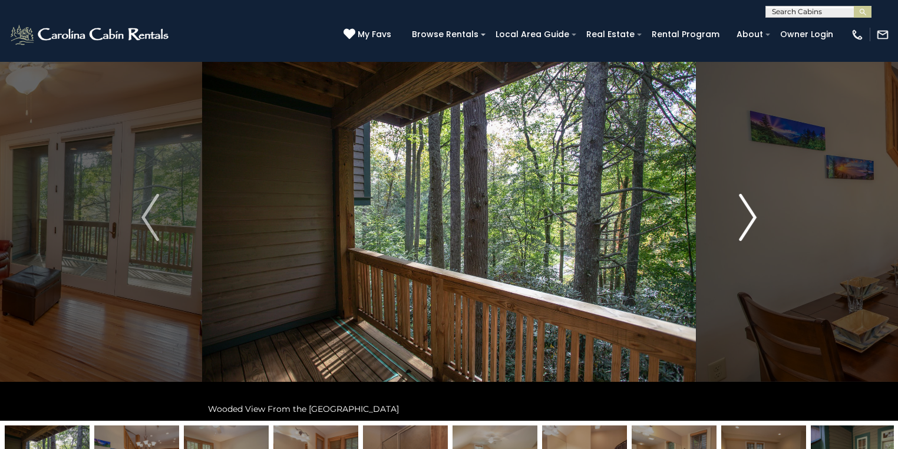
click at [741, 212] on img "Next" at bounding box center [748, 217] width 18 height 47
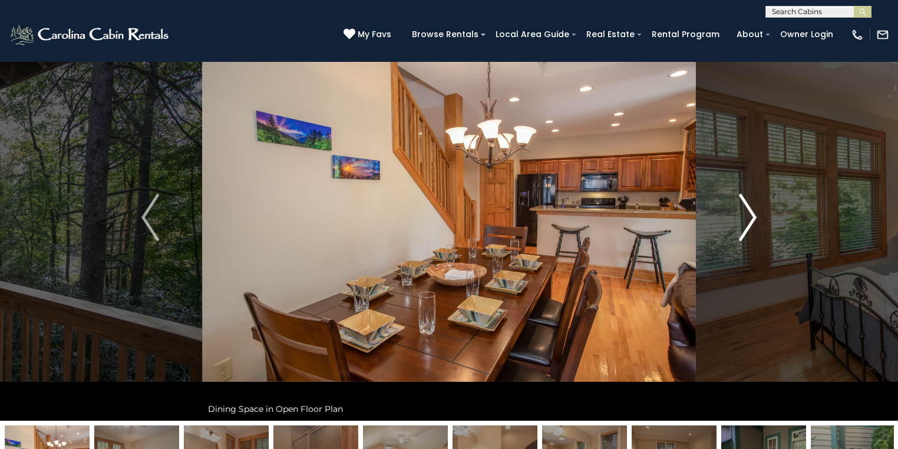
click at [741, 212] on img "Next" at bounding box center [748, 217] width 18 height 47
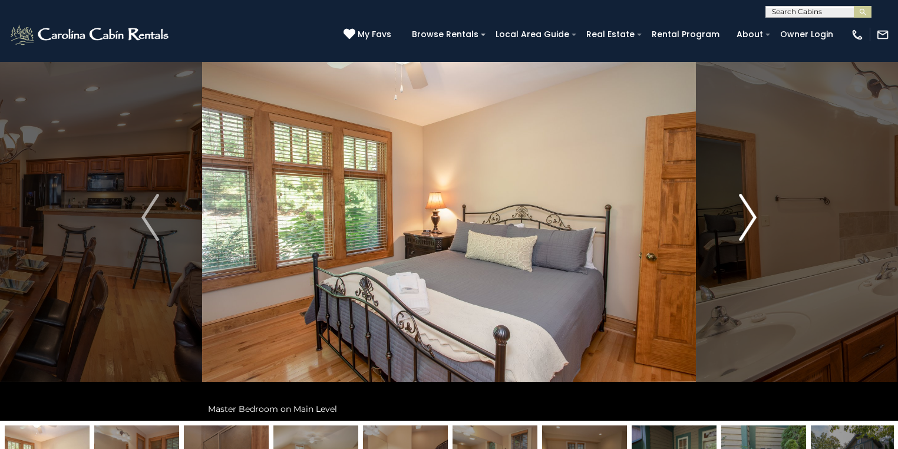
click at [741, 212] on img "Next" at bounding box center [748, 217] width 18 height 47
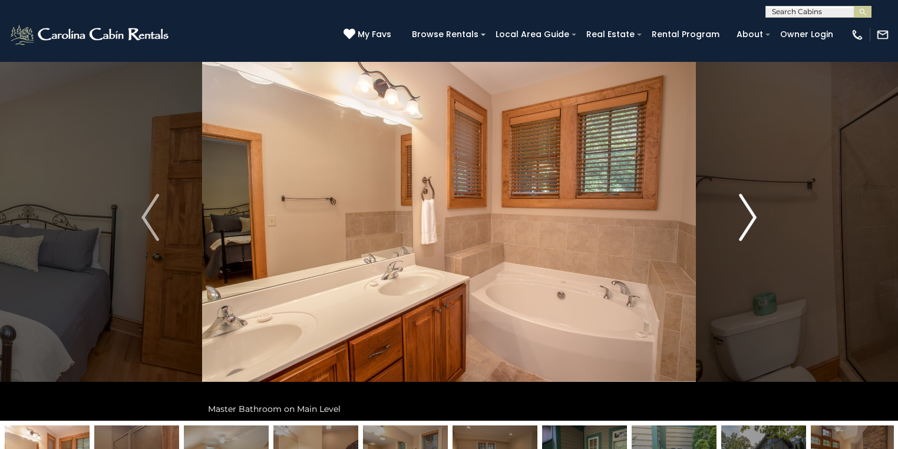
click at [741, 212] on img "Next" at bounding box center [748, 217] width 18 height 47
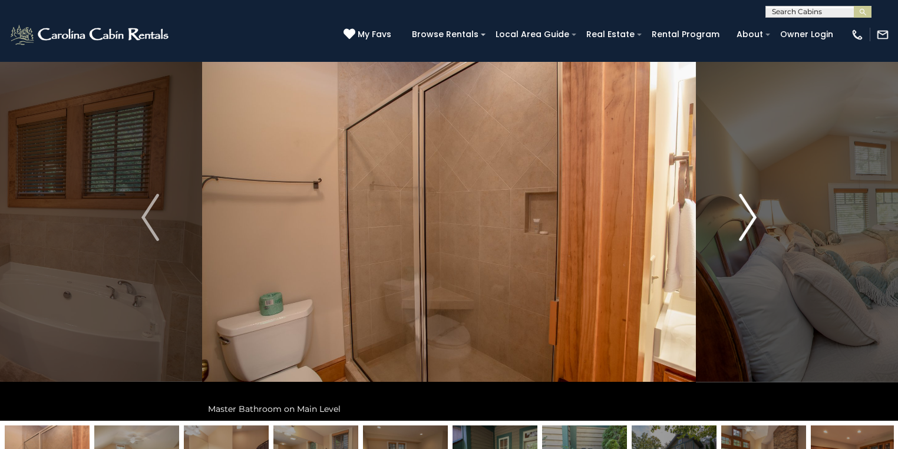
click at [741, 212] on img "Next" at bounding box center [748, 217] width 18 height 47
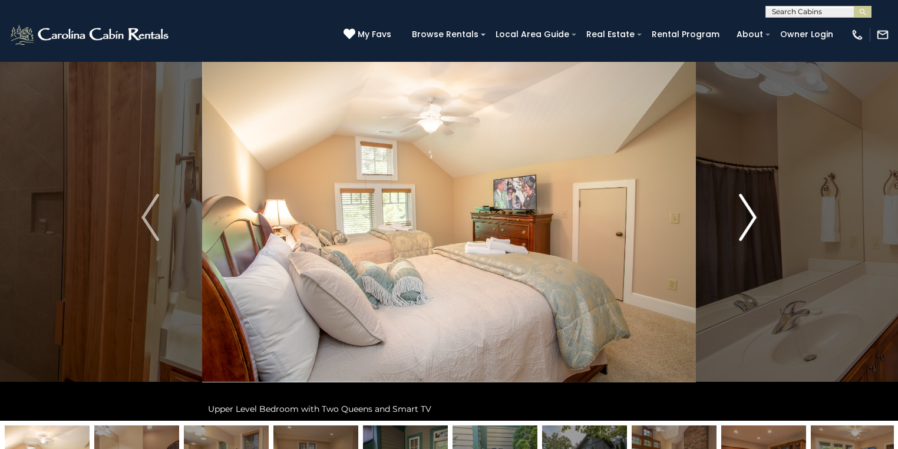
click at [741, 212] on img "Next" at bounding box center [748, 217] width 18 height 47
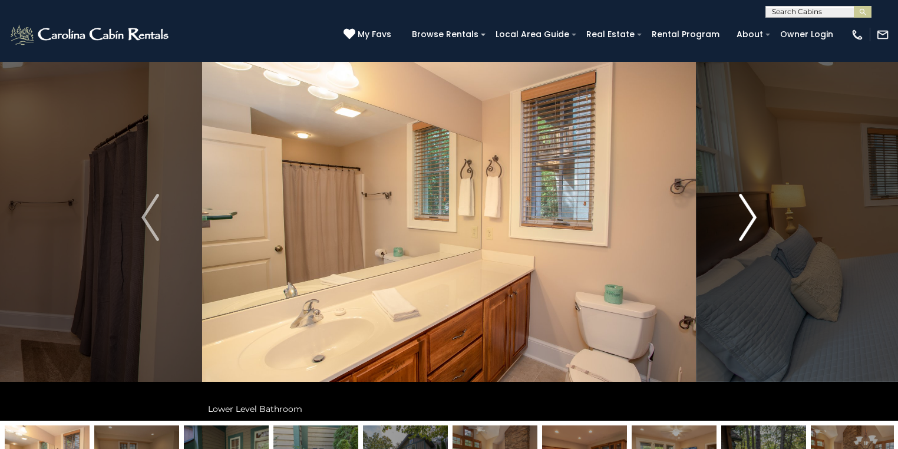
click at [741, 212] on img "Next" at bounding box center [748, 217] width 18 height 47
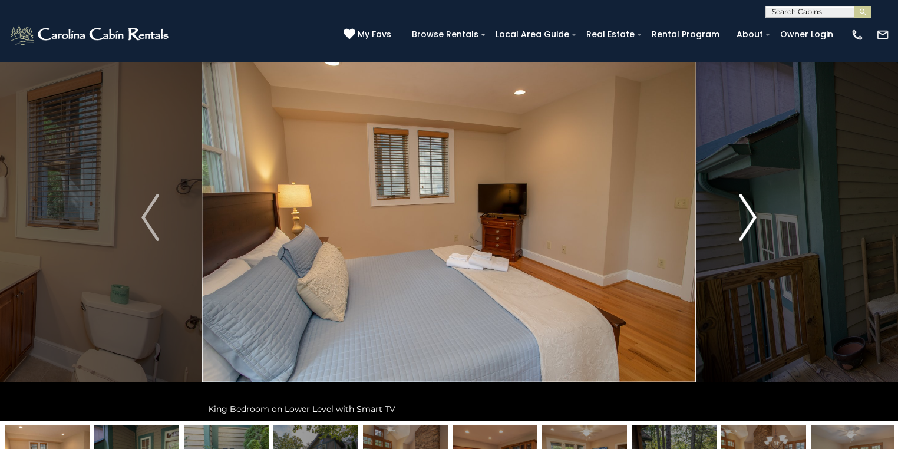
click at [741, 212] on img "Next" at bounding box center [748, 217] width 18 height 47
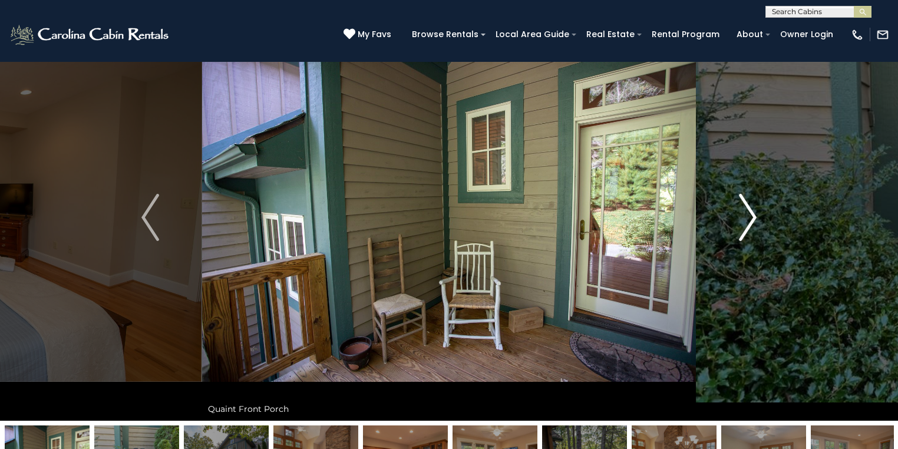
click at [741, 212] on img "Next" at bounding box center [748, 217] width 18 height 47
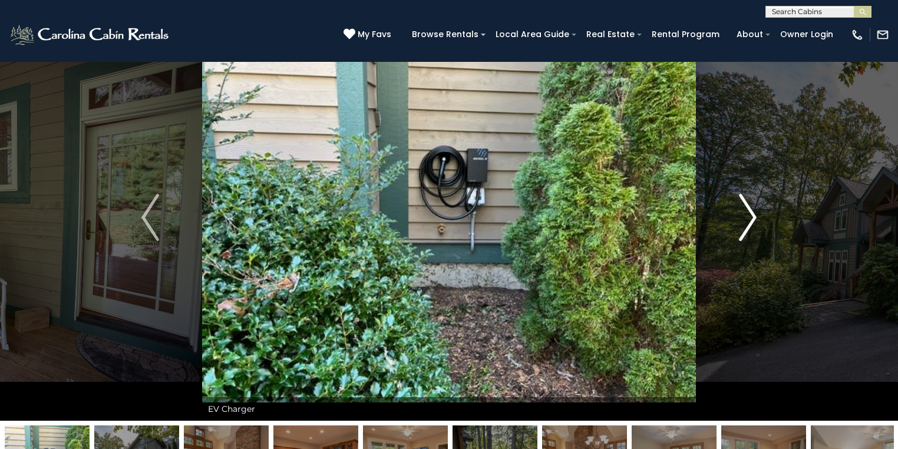
click at [741, 212] on img "Next" at bounding box center [748, 217] width 18 height 47
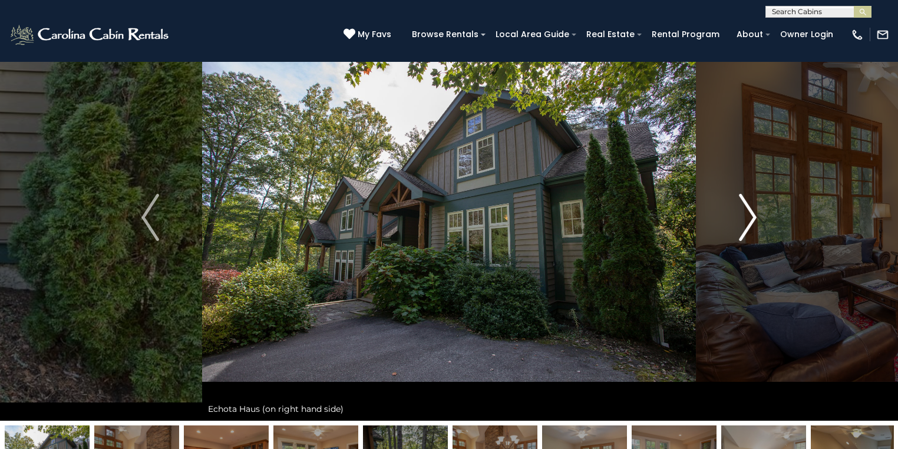
click at [741, 212] on img "Next" at bounding box center [748, 217] width 18 height 47
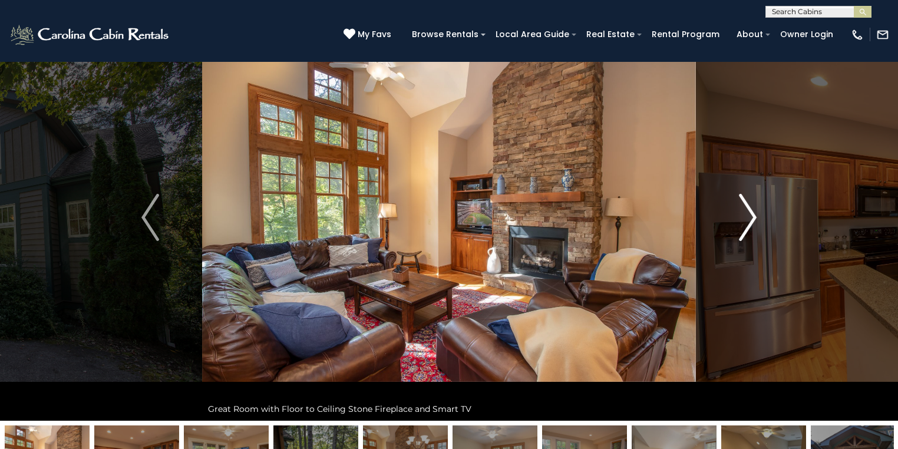
click at [741, 212] on img "Next" at bounding box center [748, 217] width 18 height 47
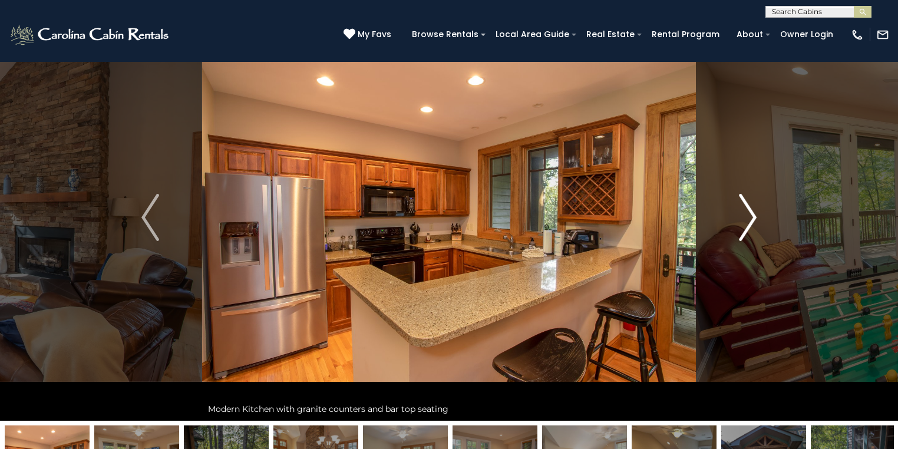
click at [741, 212] on img "Next" at bounding box center [748, 217] width 18 height 47
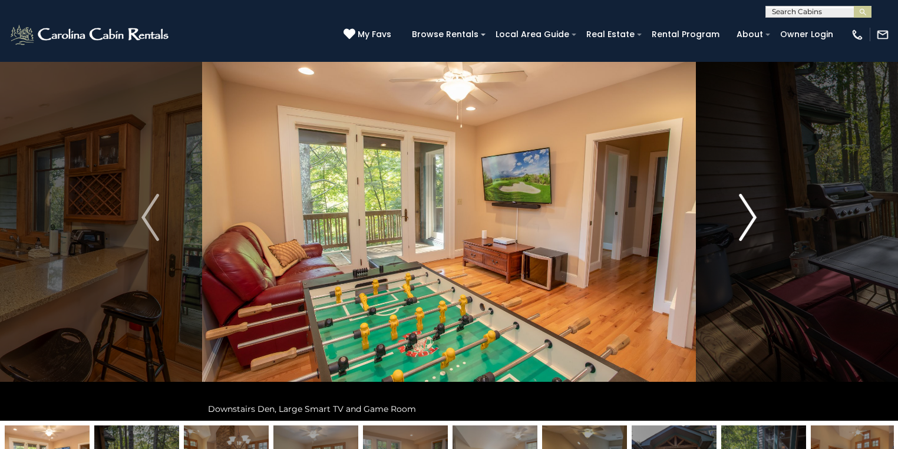
click at [741, 212] on img "Next" at bounding box center [748, 217] width 18 height 47
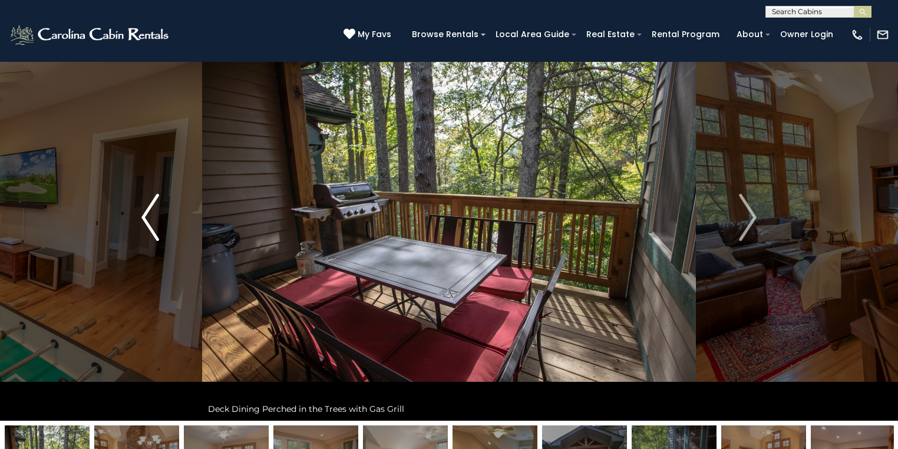
click at [138, 215] on button "Previous" at bounding box center [150, 217] width 104 height 407
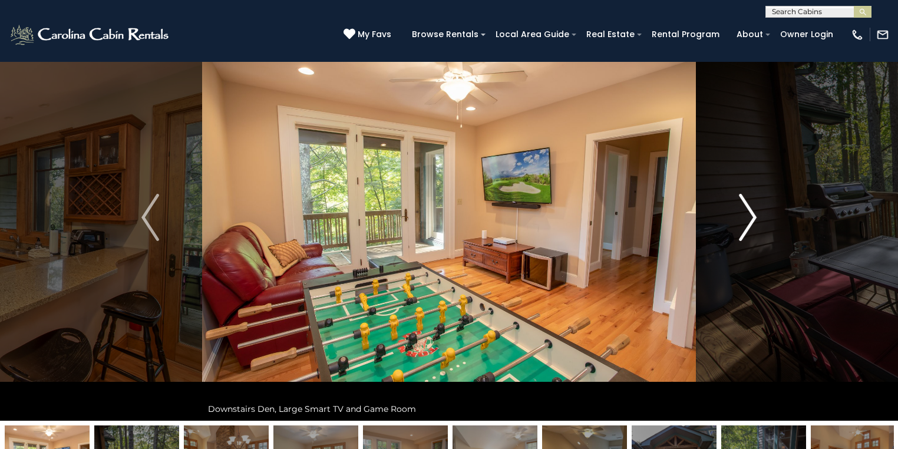
click at [731, 217] on button "Next" at bounding box center [748, 217] width 104 height 407
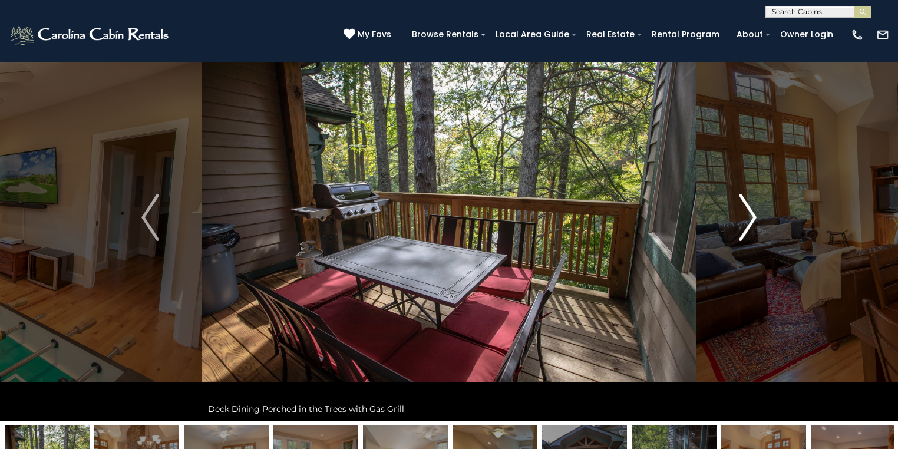
click at [731, 217] on button "Next" at bounding box center [748, 217] width 104 height 407
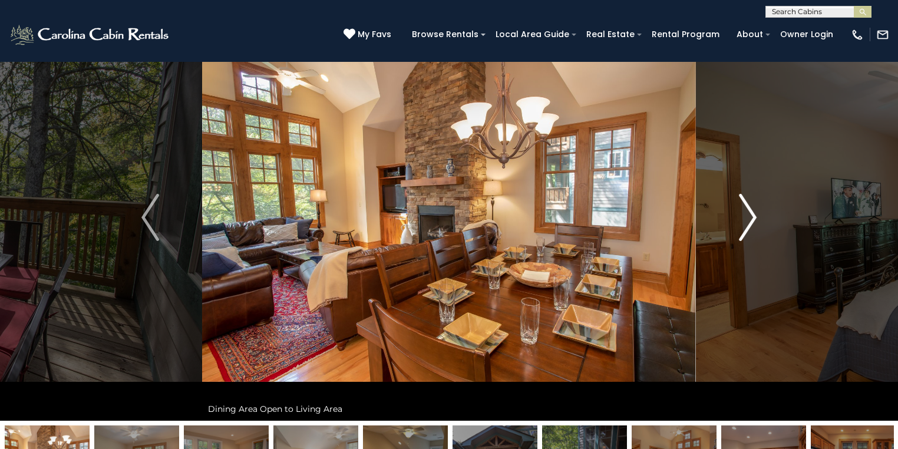
click at [731, 217] on button "Next" at bounding box center [748, 217] width 104 height 407
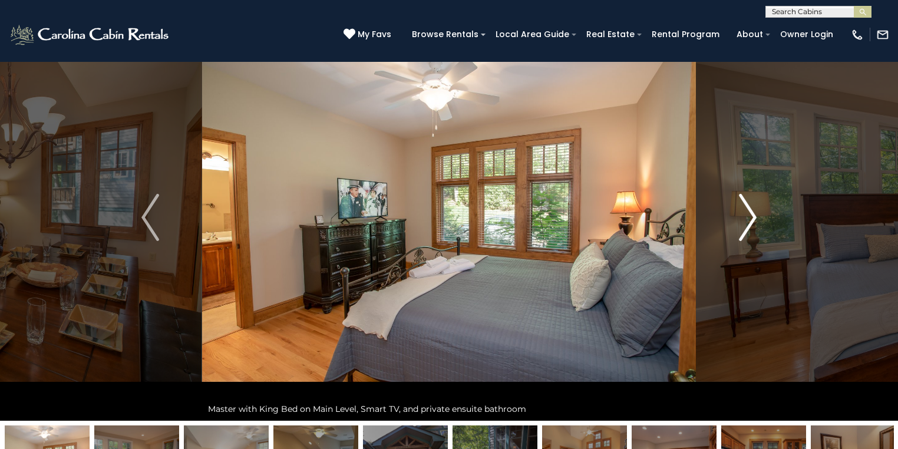
click at [750, 226] on img "Next" at bounding box center [748, 217] width 18 height 47
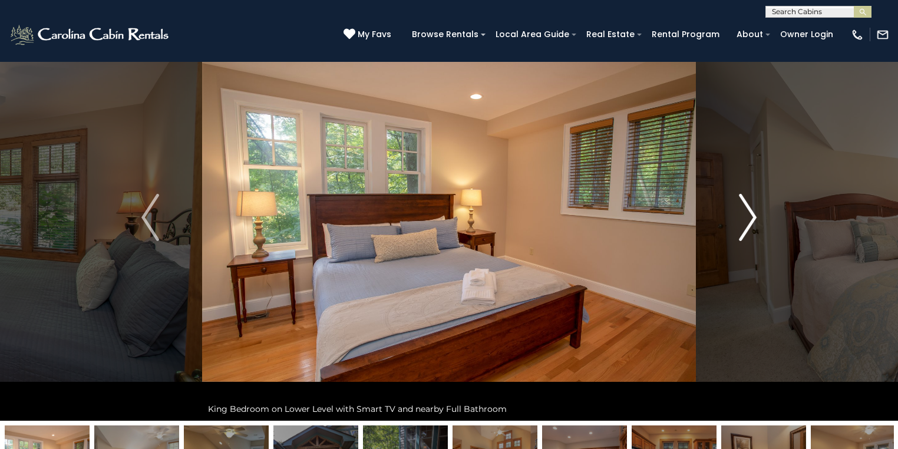
click at [749, 226] on img "Next" at bounding box center [748, 217] width 18 height 47
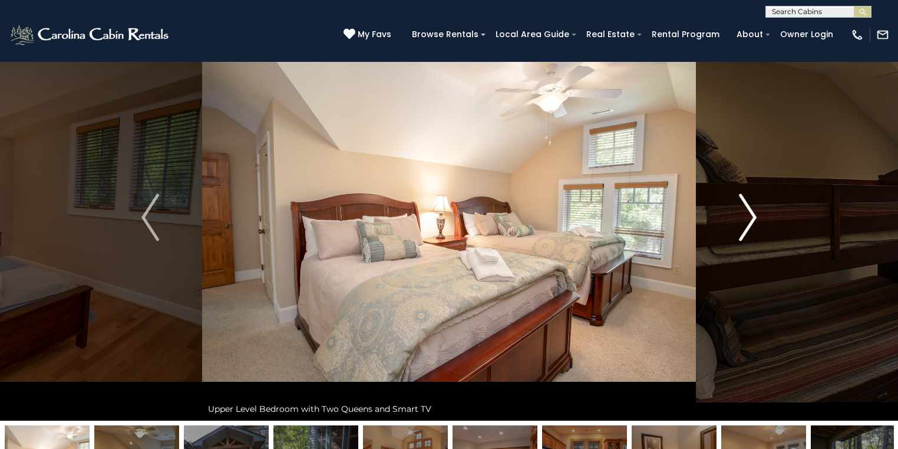
click at [749, 226] on img "Next" at bounding box center [748, 217] width 18 height 47
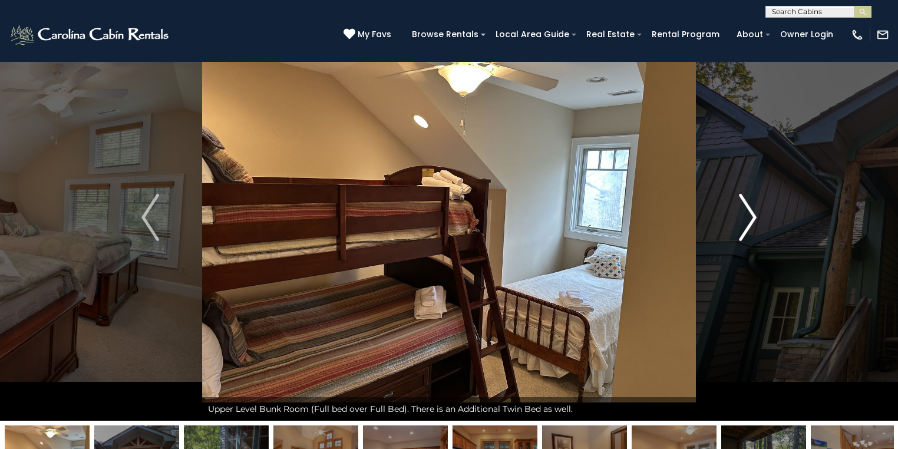
click at [746, 214] on img "Next" at bounding box center [748, 217] width 18 height 47
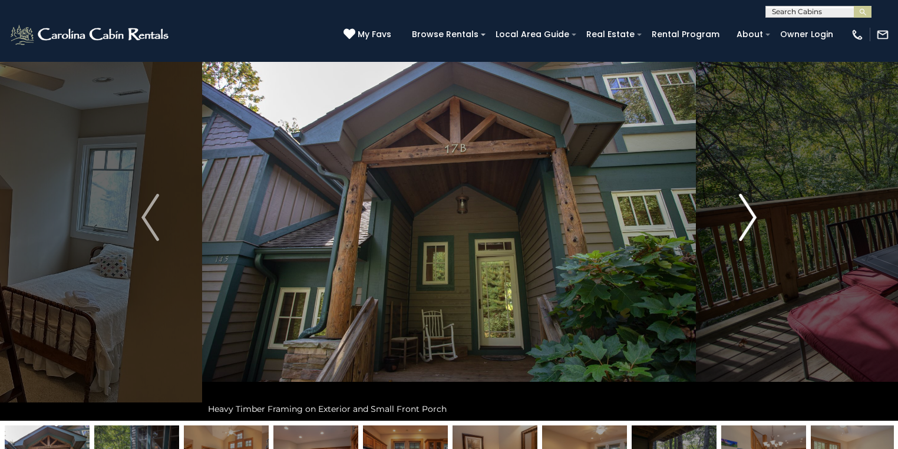
click at [746, 214] on img "Next" at bounding box center [748, 217] width 18 height 47
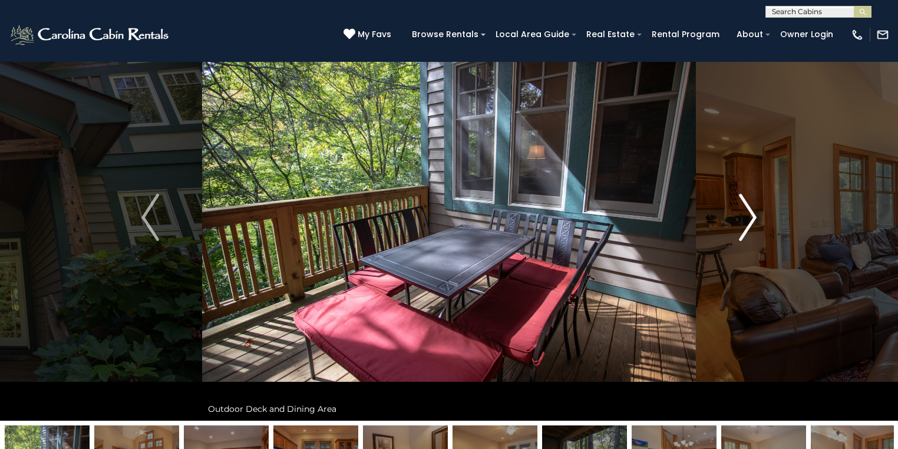
click at [746, 213] on img "Next" at bounding box center [748, 217] width 18 height 47
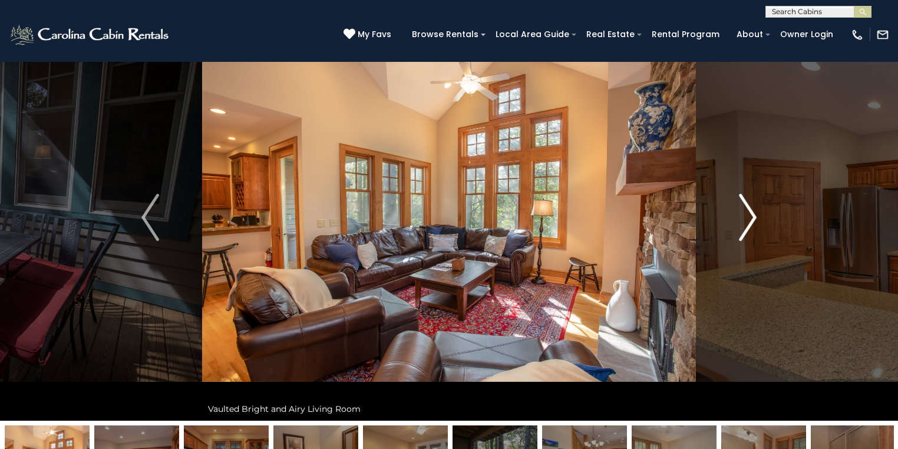
click at [745, 214] on img "Next" at bounding box center [748, 217] width 18 height 47
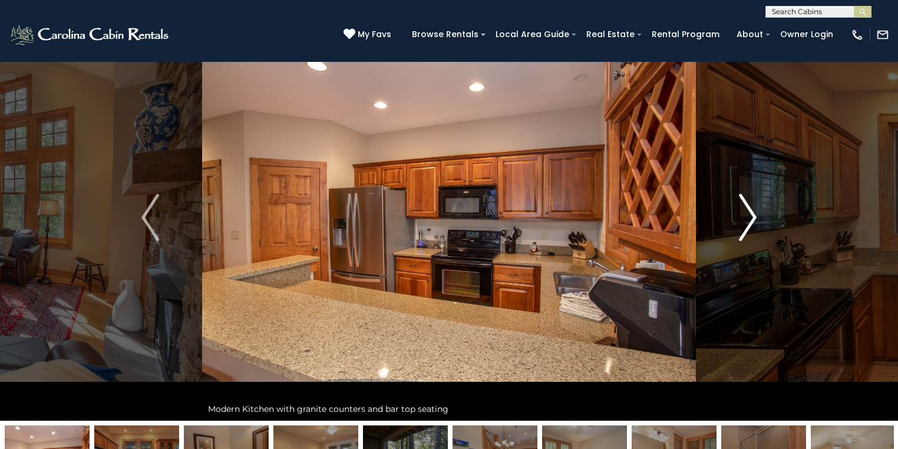
click at [788, 176] on button "Next" at bounding box center [748, 217] width 104 height 407
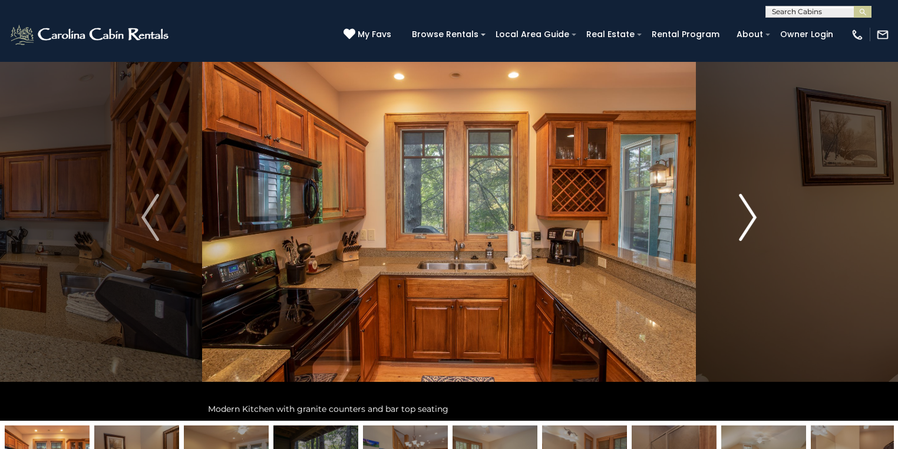
scroll to position [0, 0]
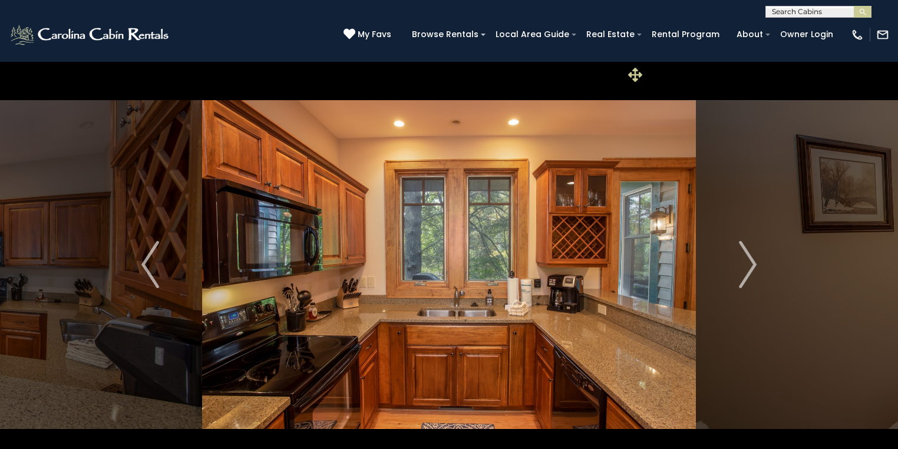
click at [632, 70] on icon at bounding box center [635, 75] width 14 height 14
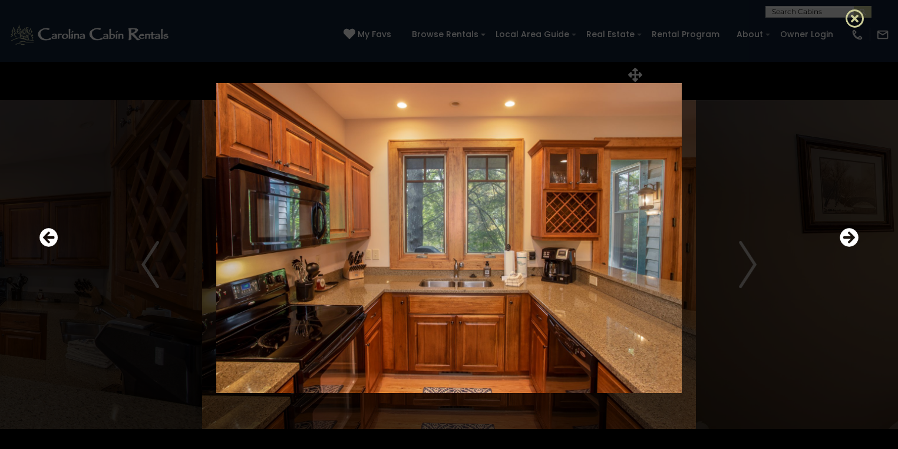
click at [853, 18] on icon at bounding box center [855, 18] width 19 height 19
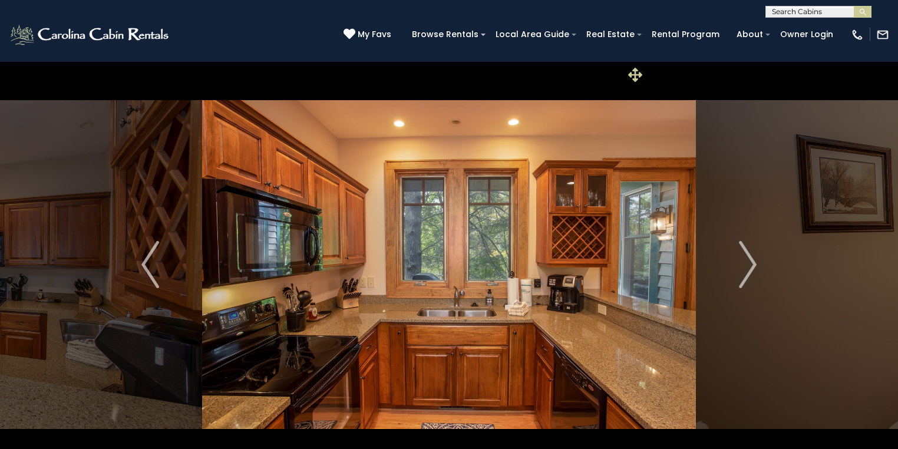
click at [632, 77] on icon at bounding box center [635, 75] width 14 height 14
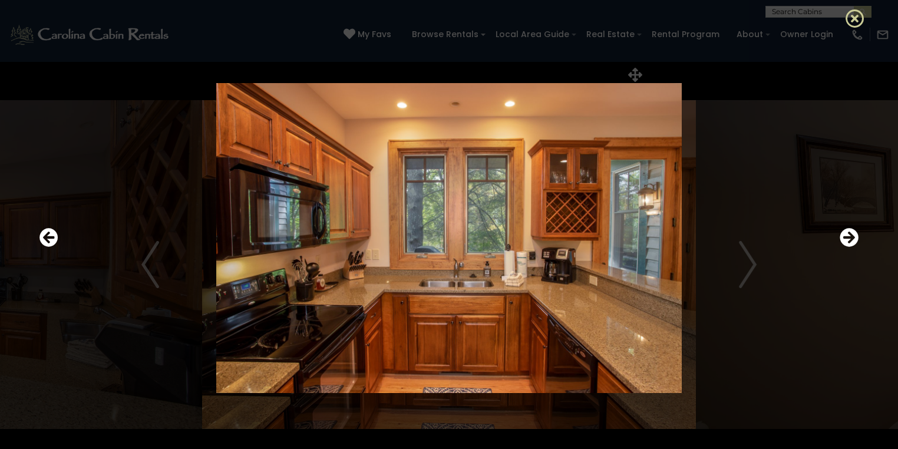
click at [857, 18] on icon at bounding box center [855, 18] width 19 height 19
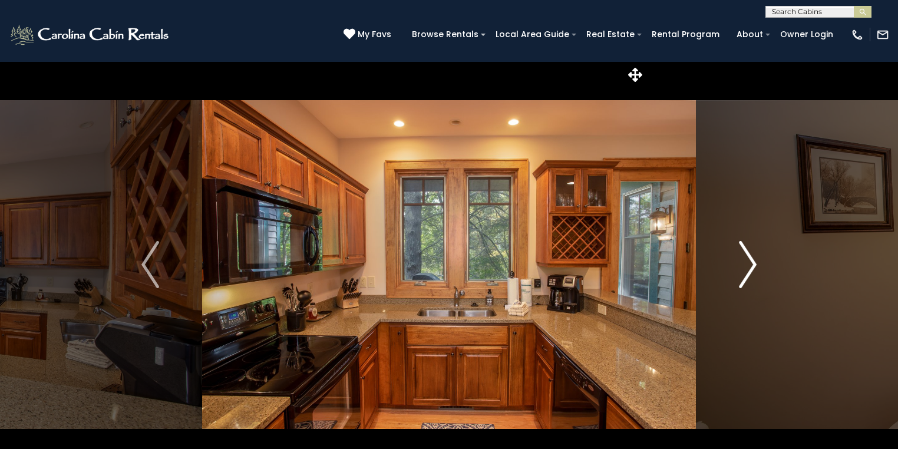
drag, startPoint x: 745, startPoint y: 143, endPoint x: 780, endPoint y: 159, distance: 38.8
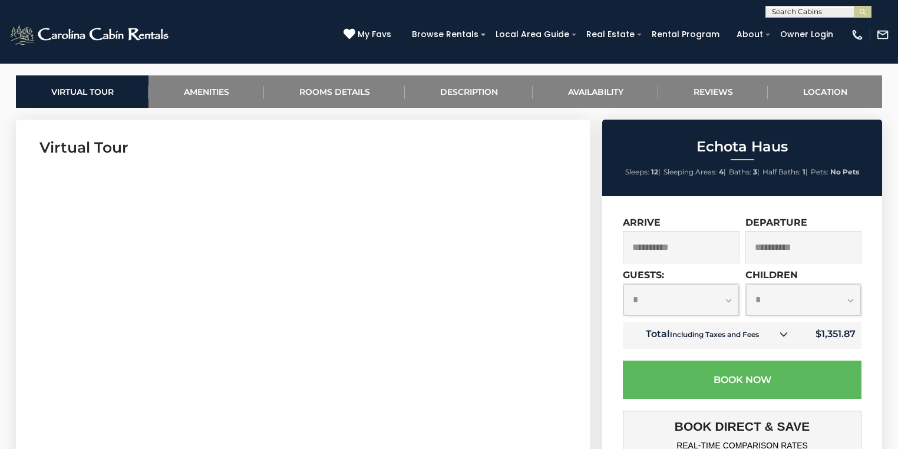
scroll to position [594, 0]
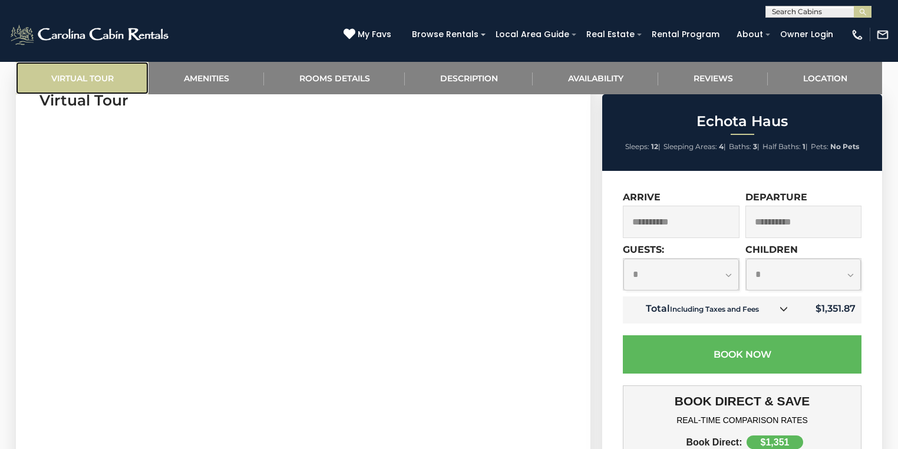
click at [70, 73] on link "Virtual Tour" at bounding box center [82, 78] width 133 height 32
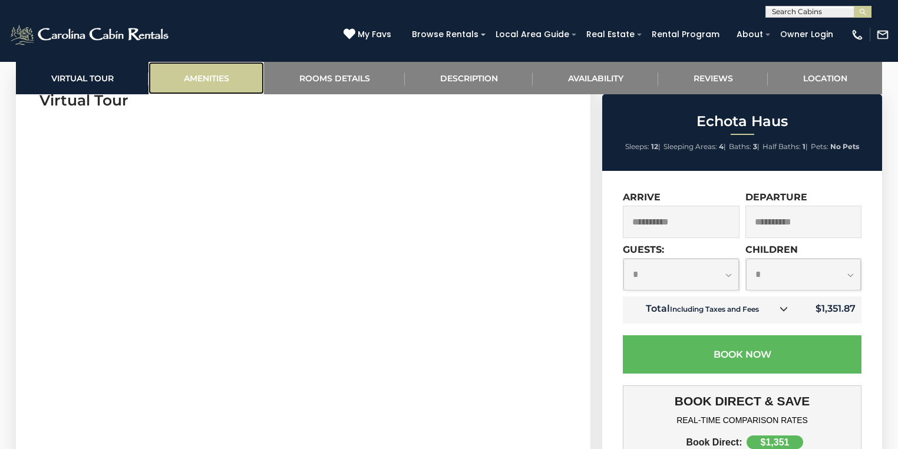
click at [204, 75] on link "Amenities" at bounding box center [205, 78] width 115 height 32
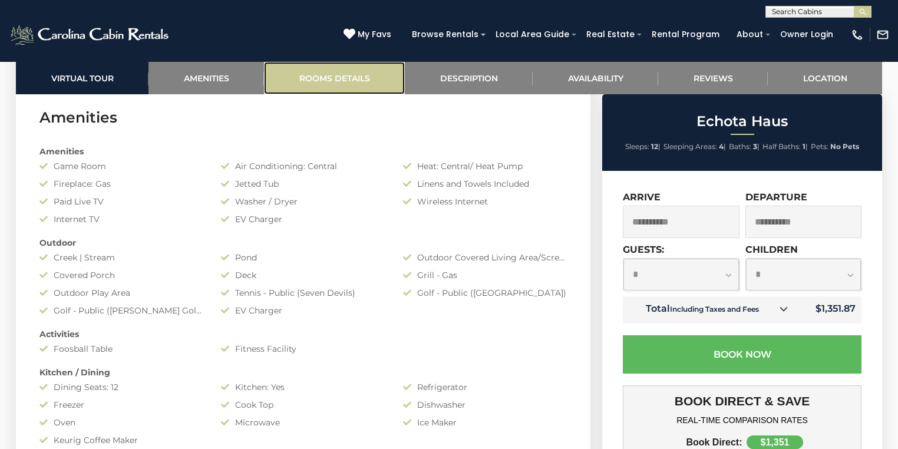
click at [318, 75] on link "Rooms Details" at bounding box center [334, 78] width 141 height 32
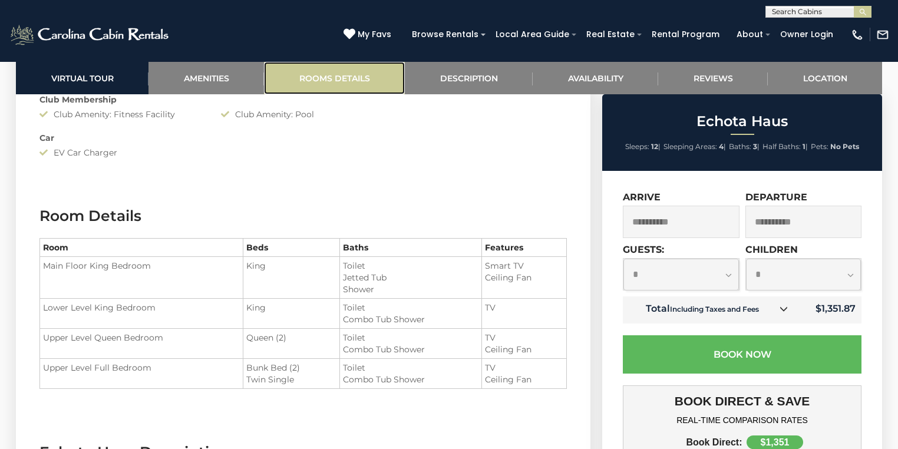
scroll to position [1570, 0]
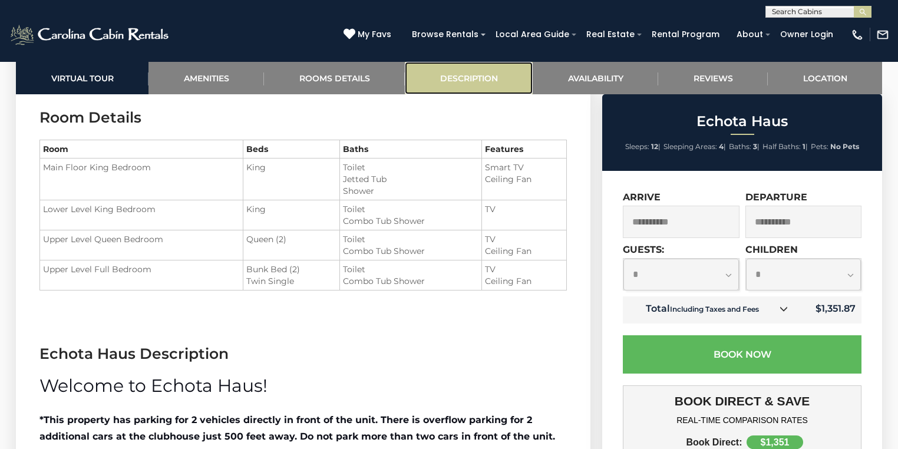
click at [449, 79] on link "Description" at bounding box center [469, 78] width 128 height 32
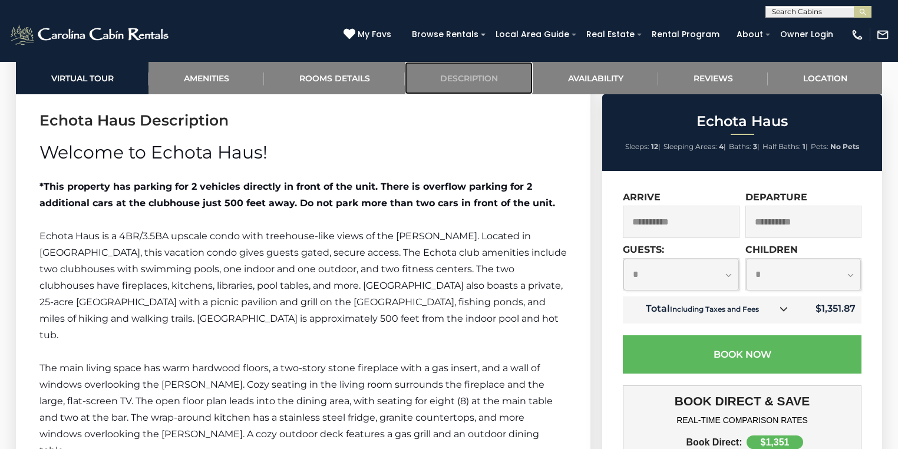
scroll to position [1805, 0]
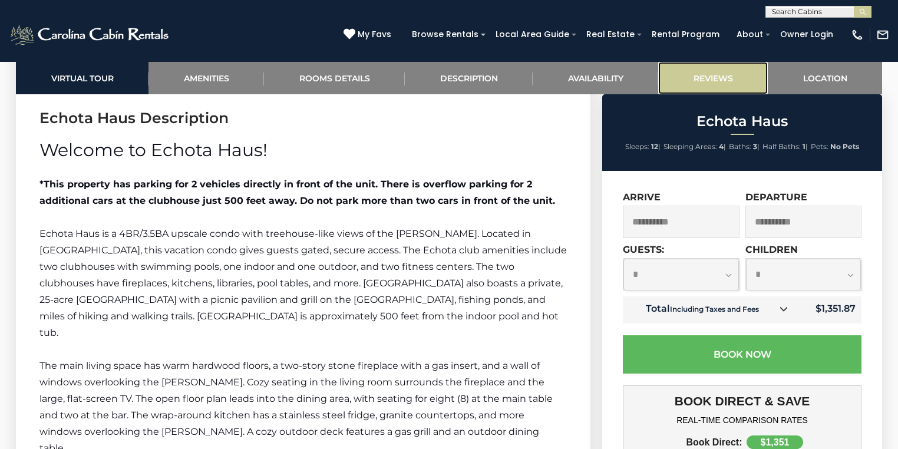
click at [716, 72] on link "Reviews" at bounding box center [713, 78] width 110 height 32
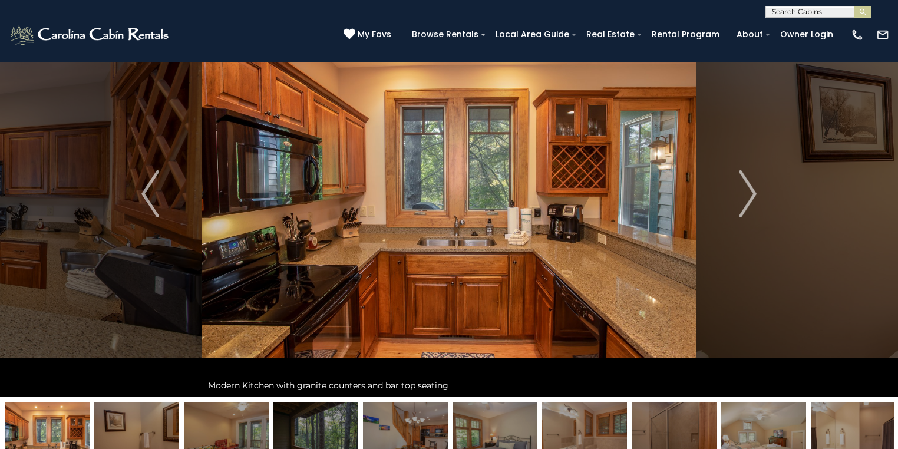
scroll to position [0, 0]
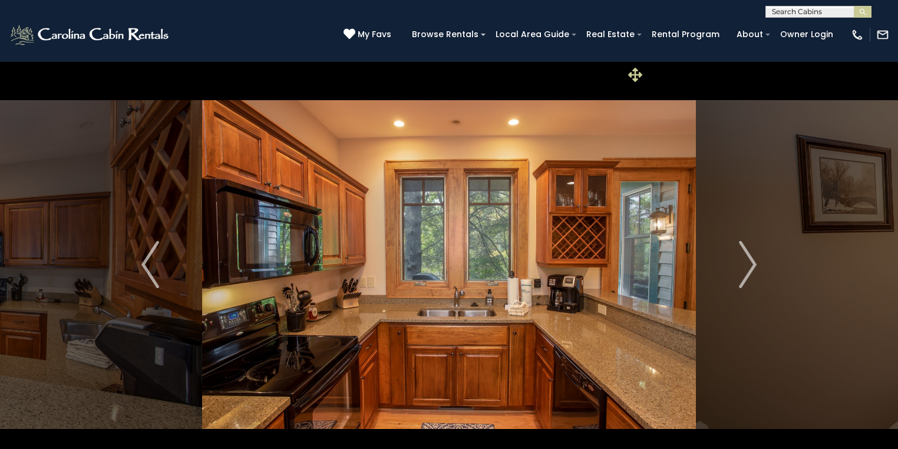
click at [633, 73] on icon at bounding box center [635, 75] width 14 height 14
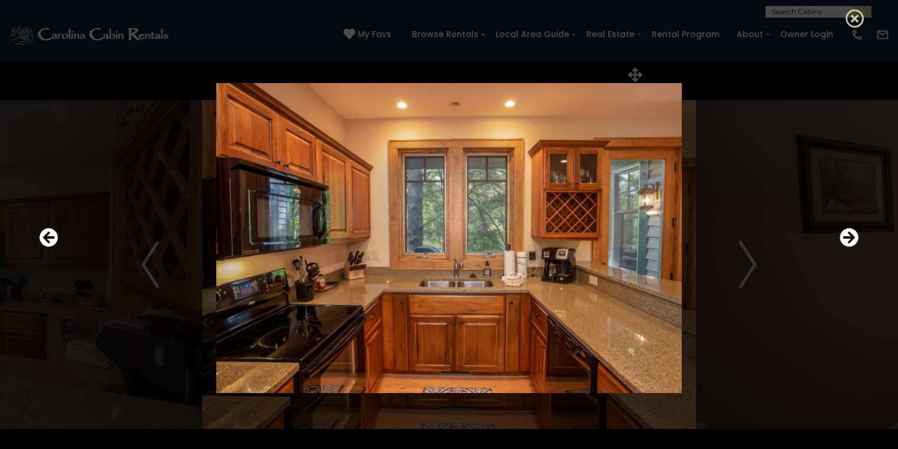
click at [851, 18] on icon at bounding box center [855, 18] width 19 height 19
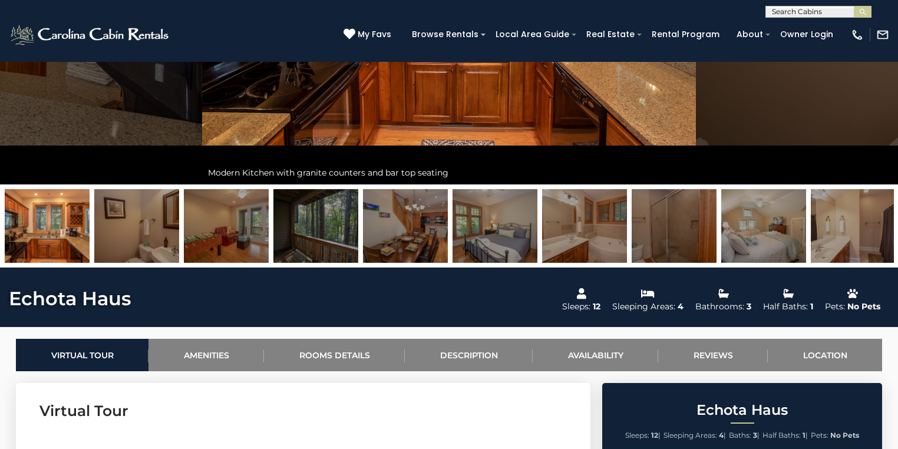
scroll to position [330, 0]
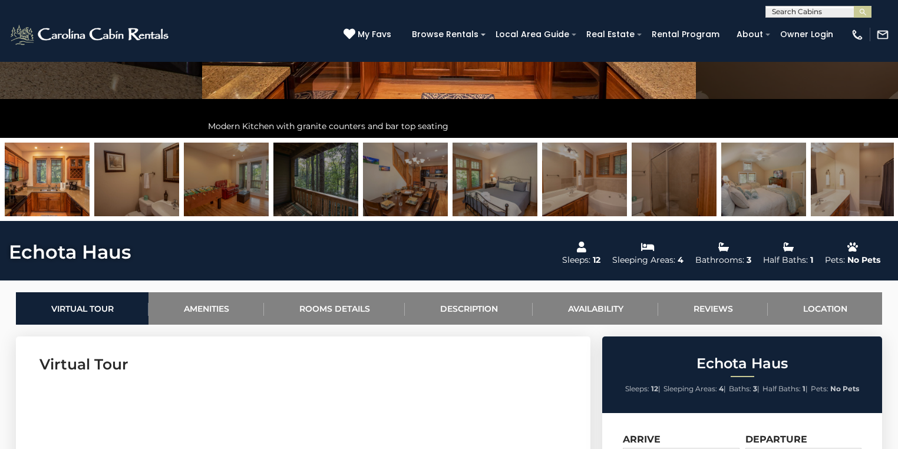
click at [48, 169] on img at bounding box center [47, 180] width 85 height 74
click at [63, 181] on img at bounding box center [47, 180] width 85 height 74
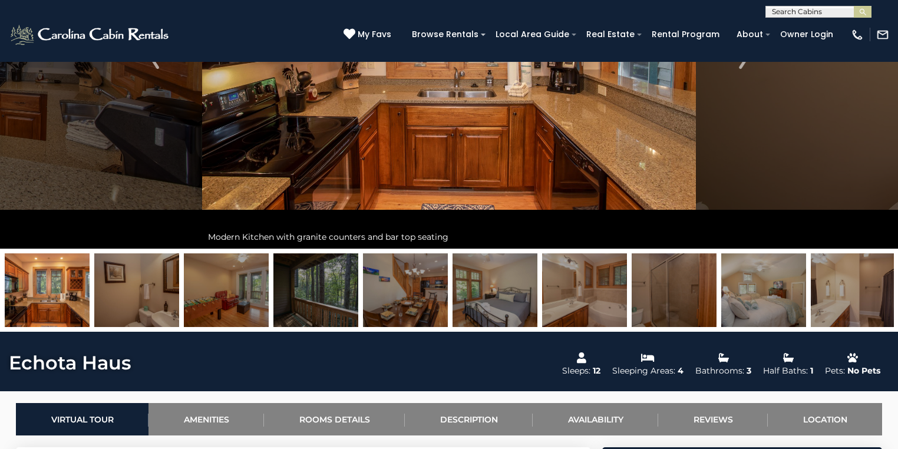
scroll to position [94, 0]
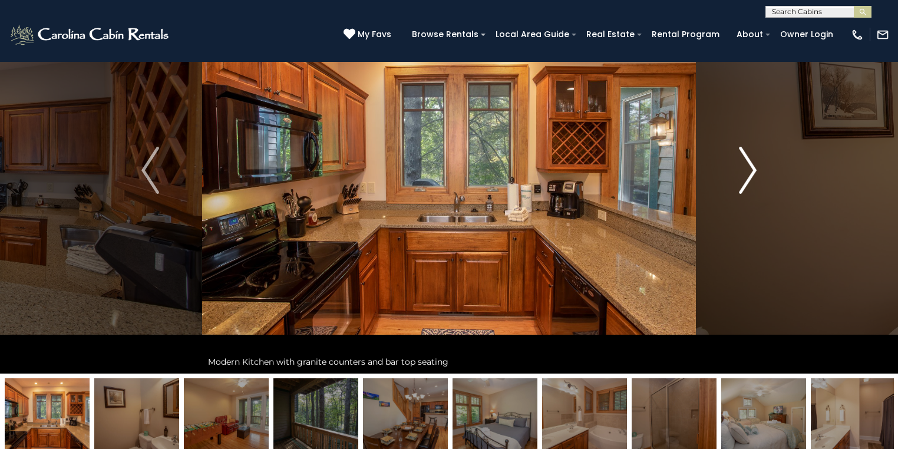
click at [752, 177] on img "Next" at bounding box center [748, 170] width 18 height 47
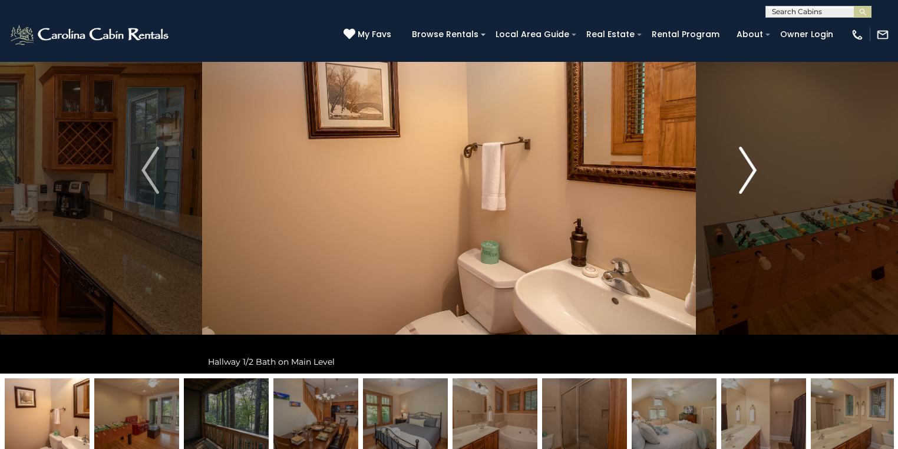
click at [752, 176] on img "Next" at bounding box center [748, 170] width 18 height 47
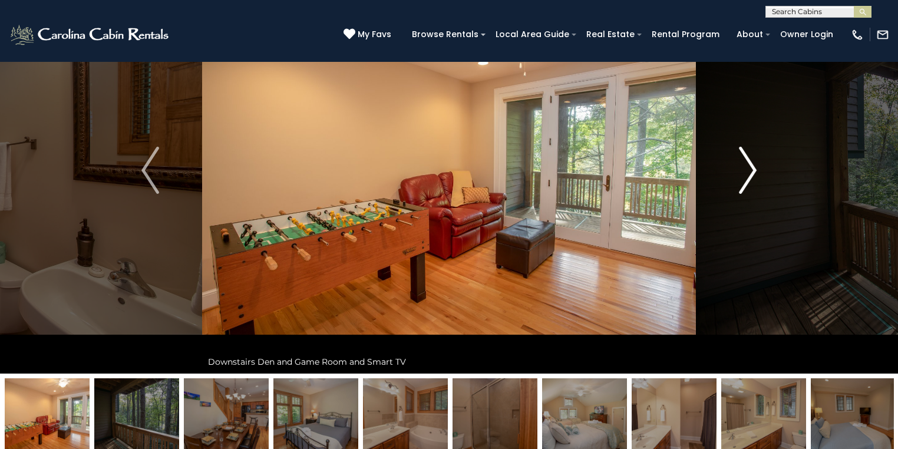
click at [752, 176] on img "Next" at bounding box center [748, 170] width 18 height 47
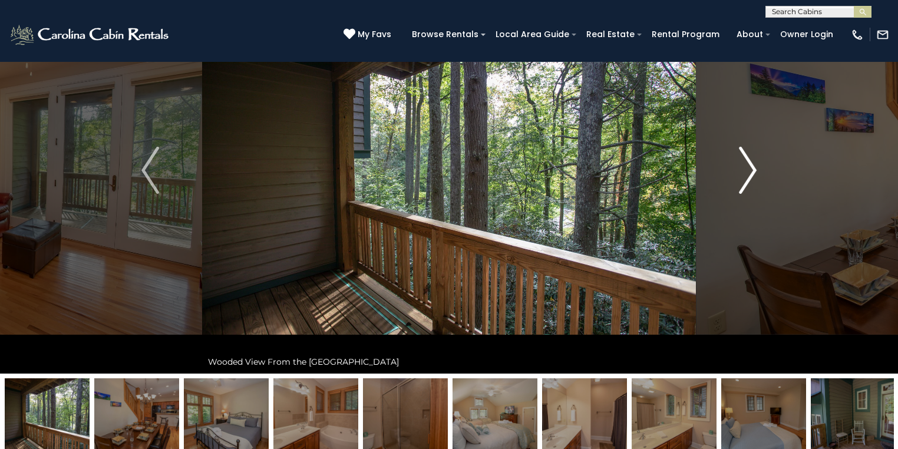
click at [752, 176] on img "Next" at bounding box center [748, 170] width 18 height 47
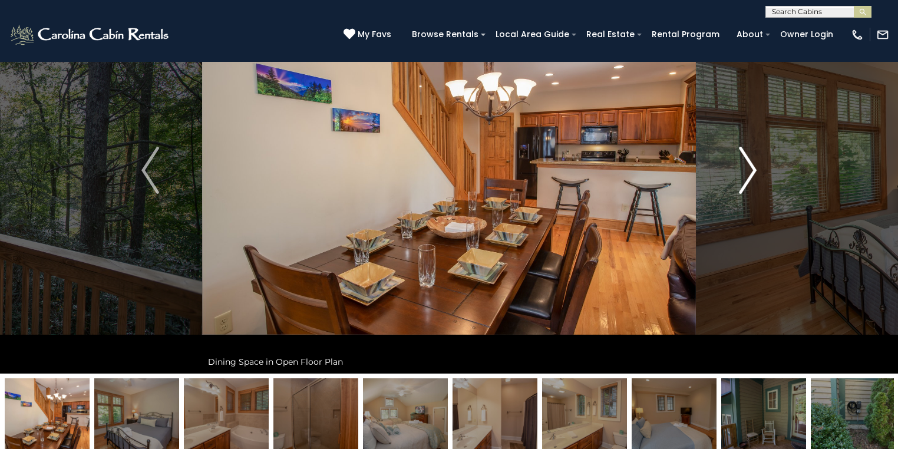
click at [752, 176] on img "Next" at bounding box center [748, 170] width 18 height 47
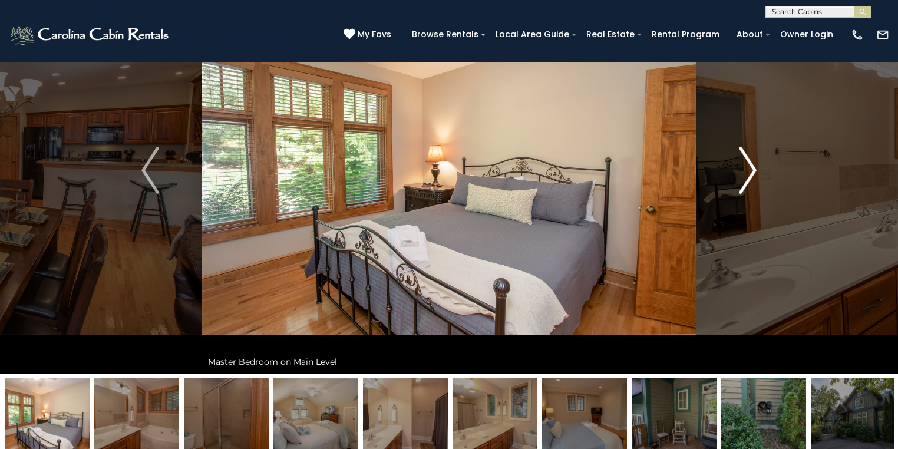
click at [752, 176] on img "Next" at bounding box center [748, 170] width 18 height 47
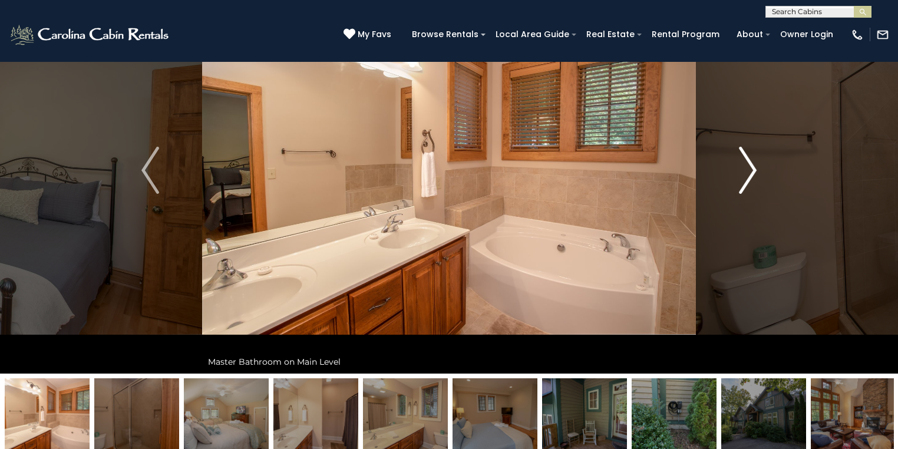
click at [752, 176] on img "Next" at bounding box center [748, 170] width 18 height 47
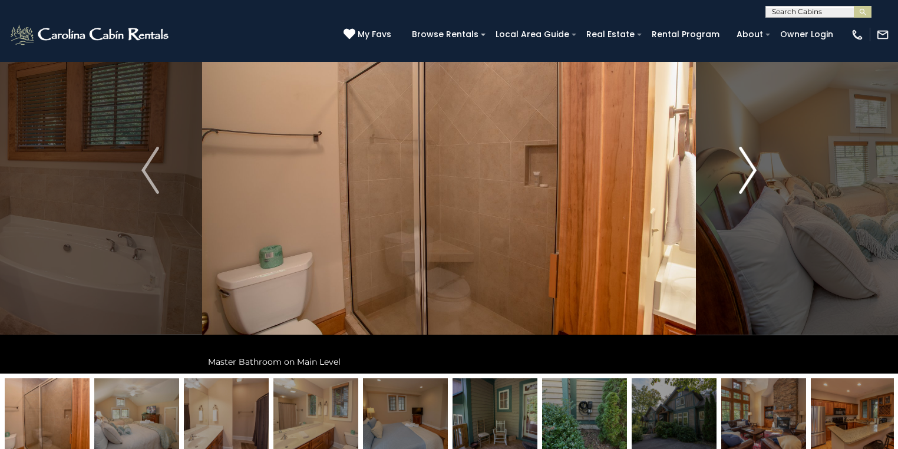
click at [752, 176] on img "Next" at bounding box center [748, 170] width 18 height 47
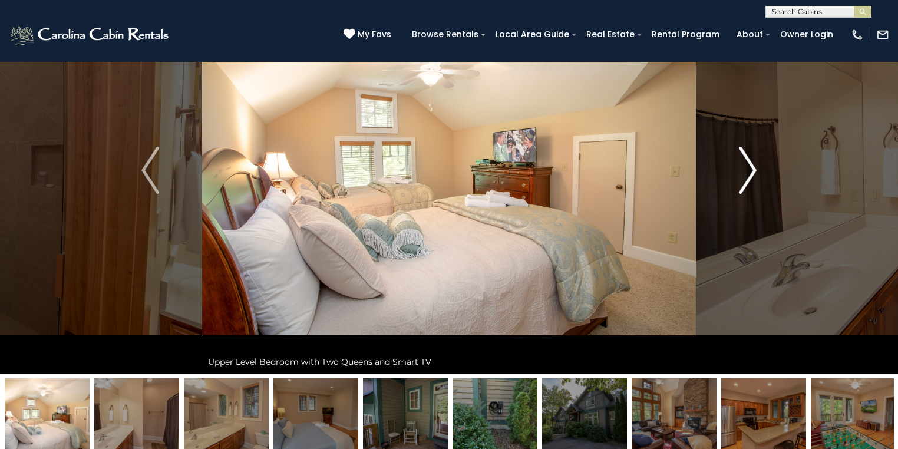
click at [752, 176] on img "Next" at bounding box center [748, 170] width 18 height 47
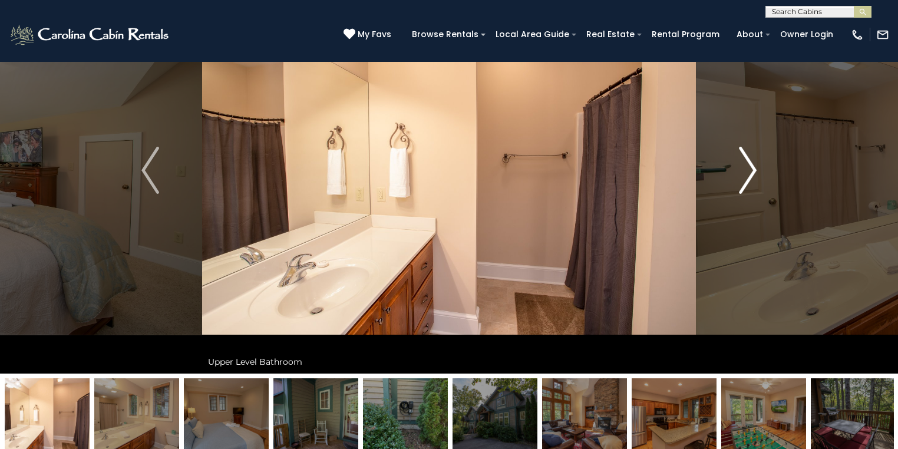
click at [752, 176] on img "Next" at bounding box center [748, 170] width 18 height 47
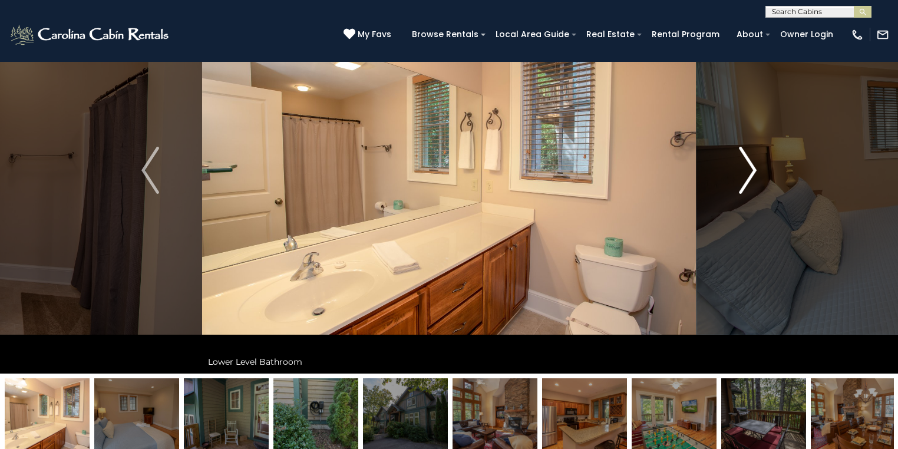
click at [752, 176] on img "Next" at bounding box center [748, 170] width 18 height 47
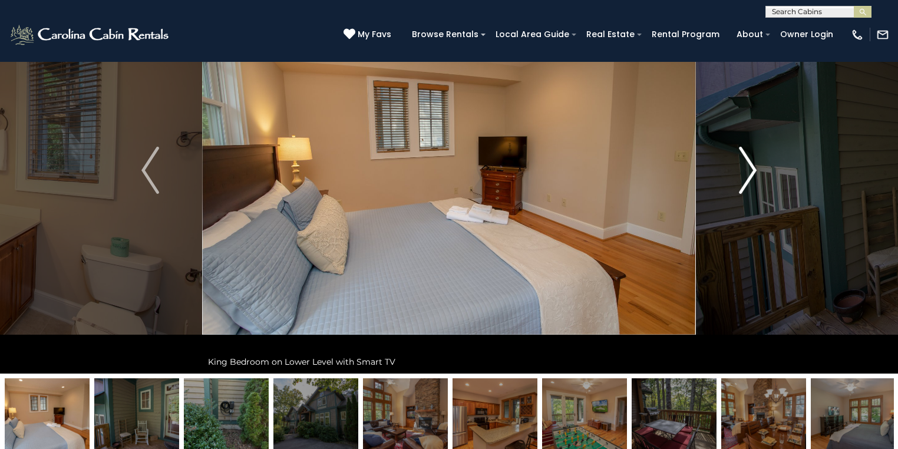
click at [752, 176] on img "Next" at bounding box center [748, 170] width 18 height 47
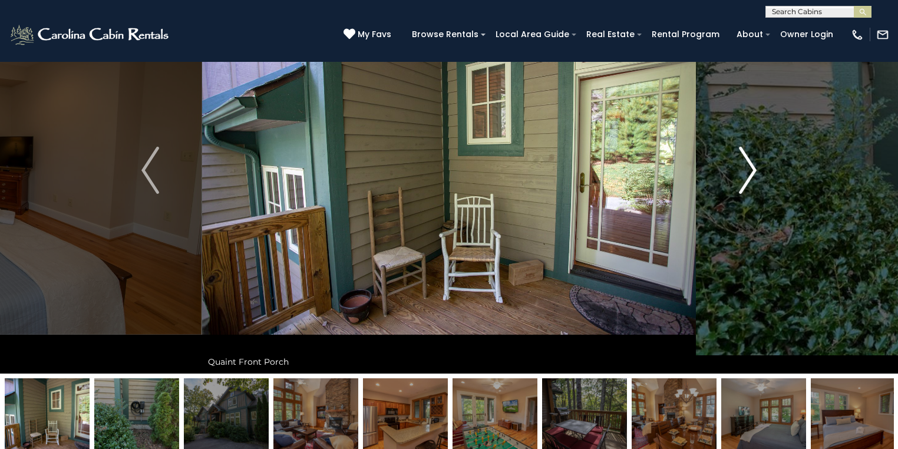
click at [752, 176] on img "Next" at bounding box center [748, 170] width 18 height 47
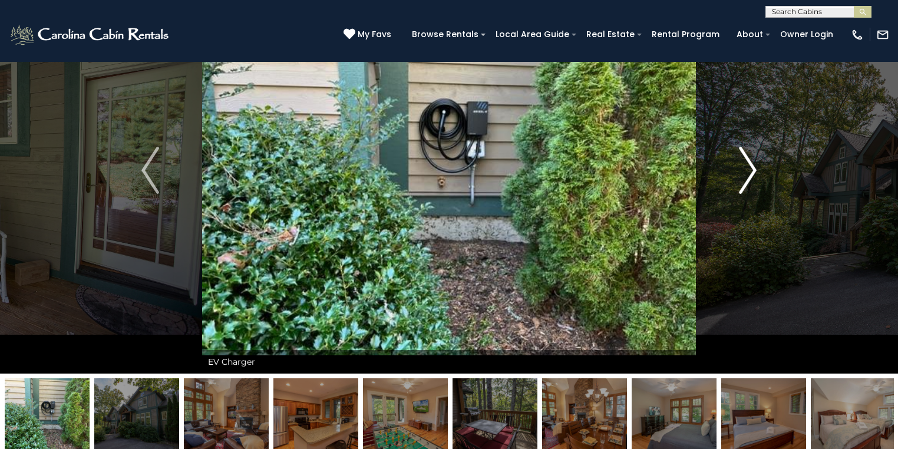
click at [752, 176] on img "Next" at bounding box center [748, 170] width 18 height 47
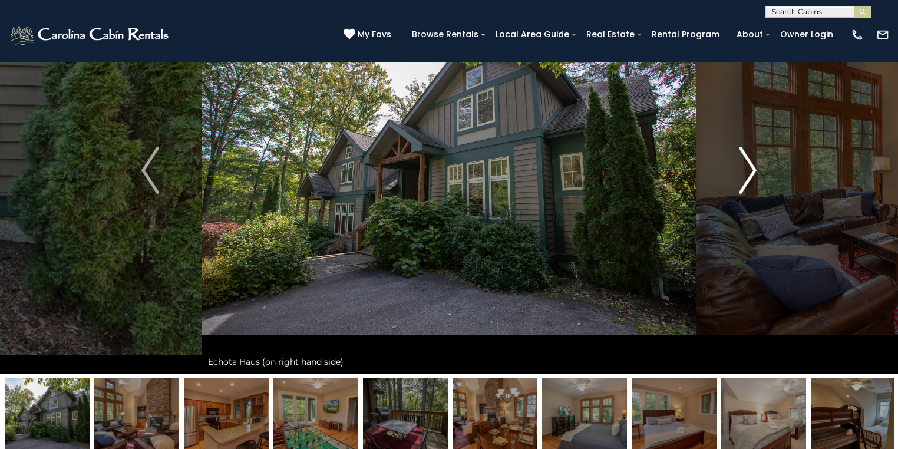
click at [752, 176] on img "Next" at bounding box center [748, 170] width 18 height 47
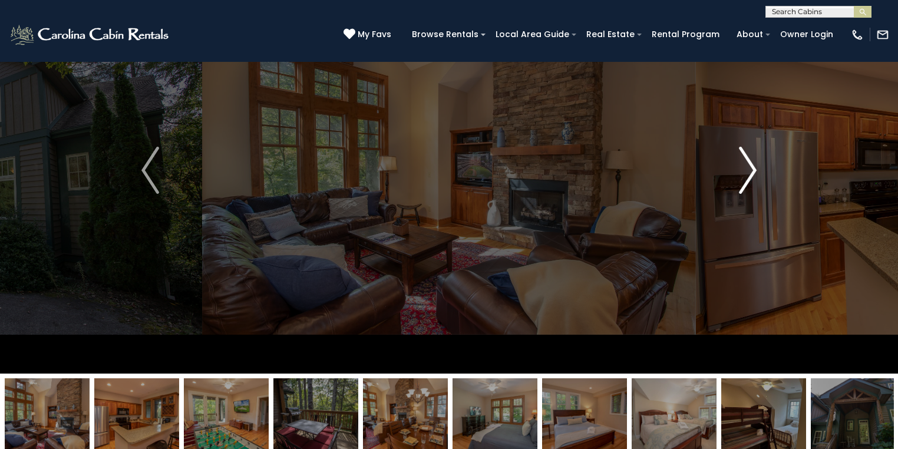
click at [752, 176] on img "Next" at bounding box center [748, 170] width 18 height 47
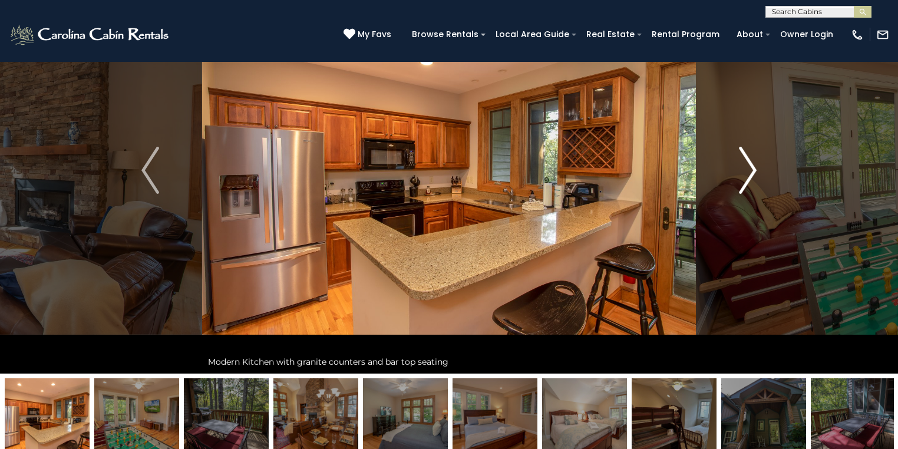
click at [752, 176] on img "Next" at bounding box center [748, 170] width 18 height 47
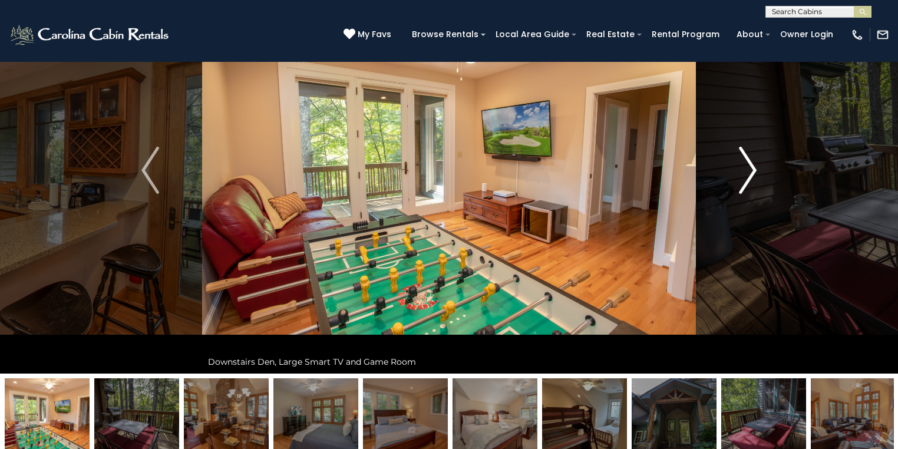
click at [752, 176] on img "Next" at bounding box center [748, 170] width 18 height 47
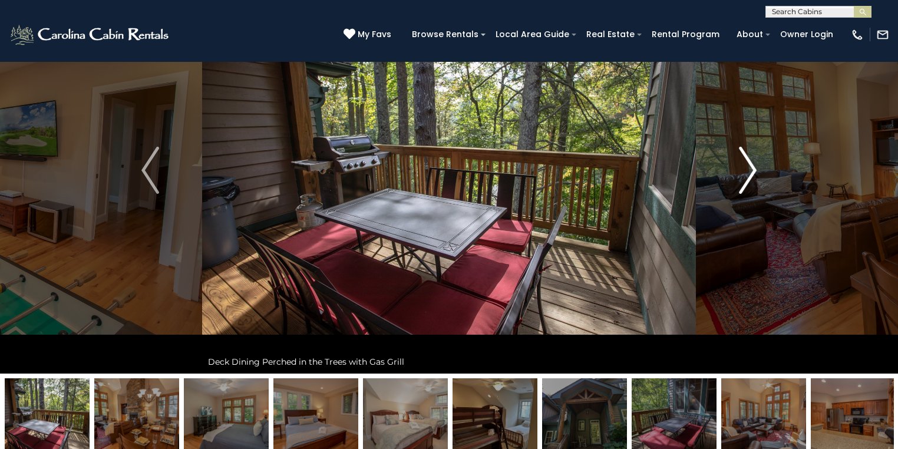
click at [752, 176] on img "Next" at bounding box center [748, 170] width 18 height 47
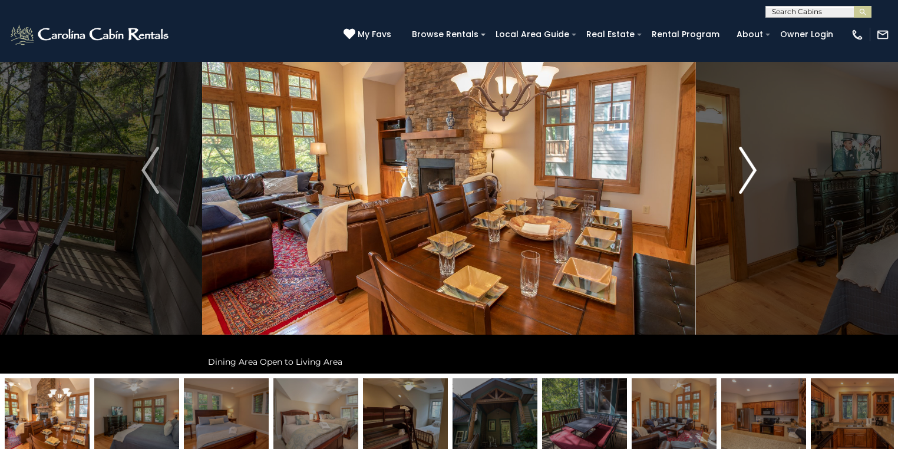
click at [752, 176] on img "Next" at bounding box center [748, 170] width 18 height 47
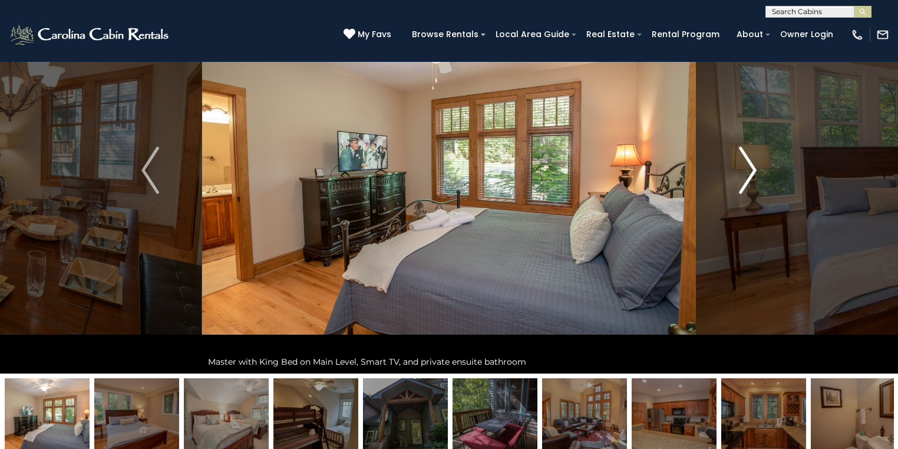
click at [752, 176] on img "Next" at bounding box center [748, 170] width 18 height 47
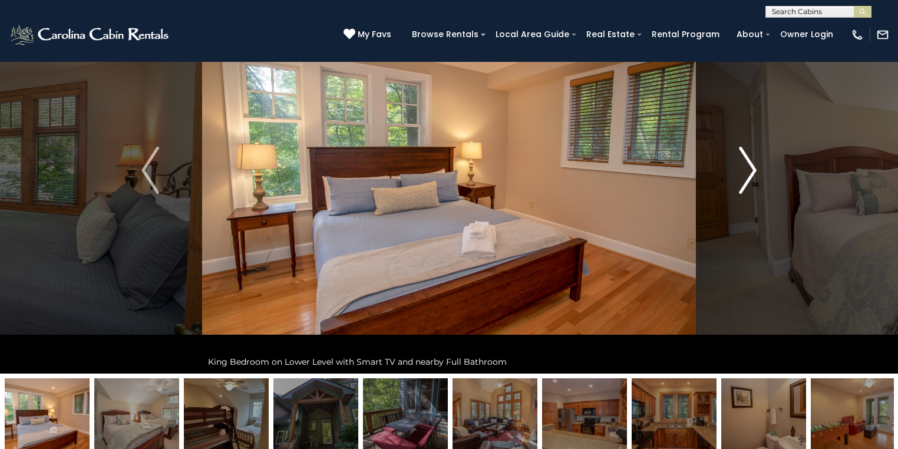
click at [729, 193] on button "Next" at bounding box center [748, 170] width 104 height 407
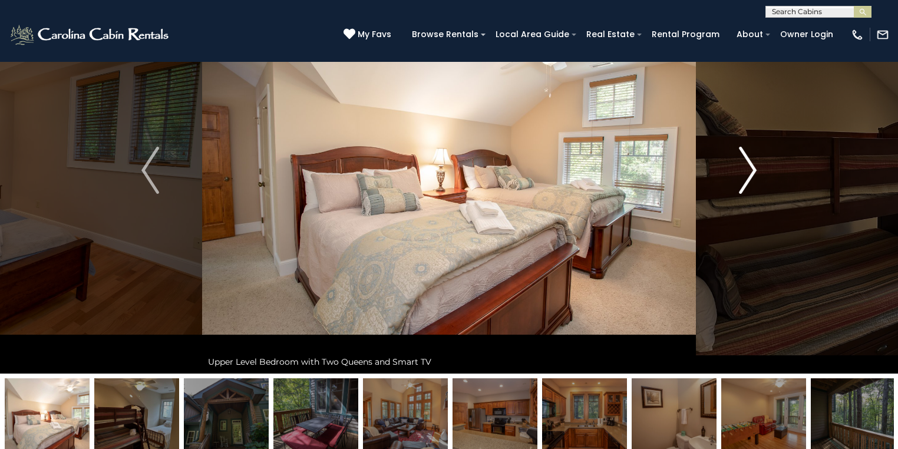
click at [729, 193] on button "Next" at bounding box center [748, 170] width 104 height 407
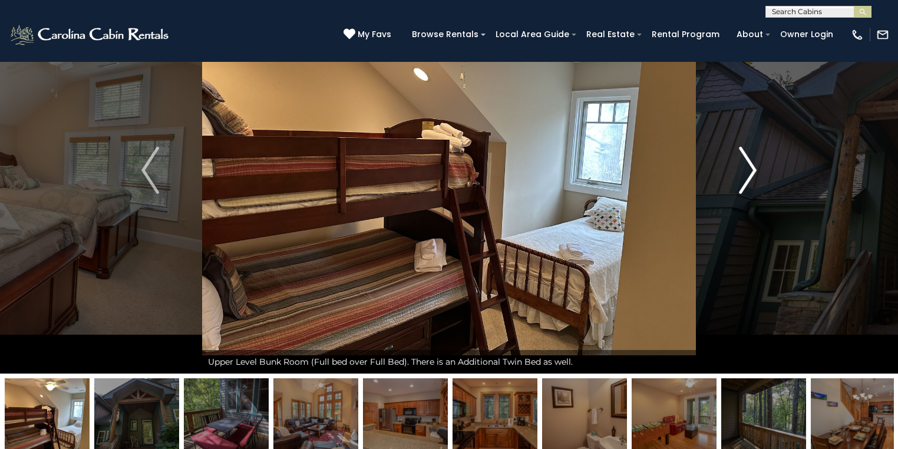
click at [747, 166] on img "Next" at bounding box center [748, 170] width 18 height 47
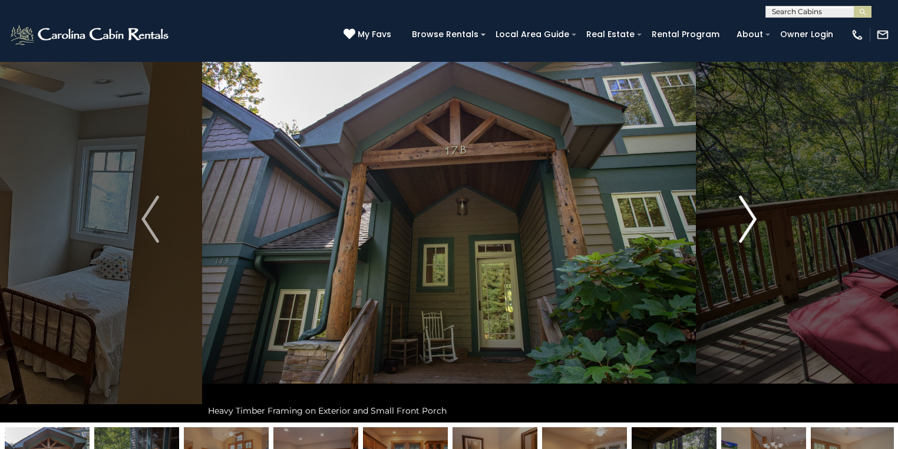
scroll to position [0, 0]
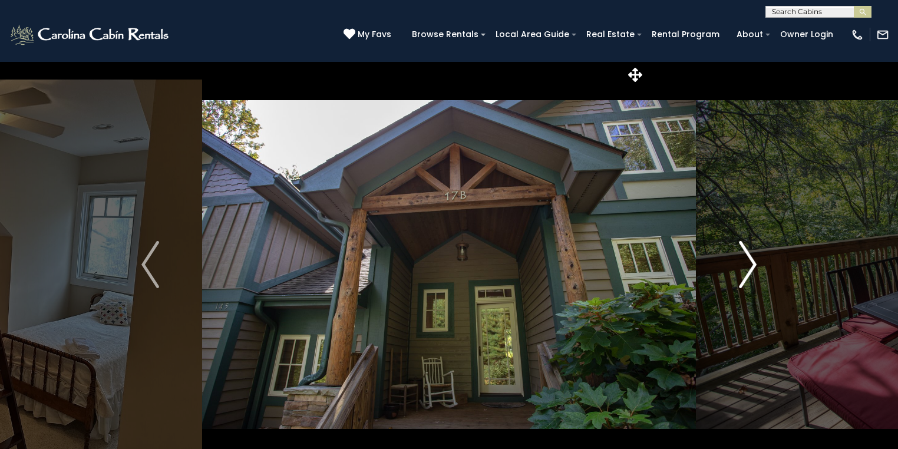
click at [757, 272] on button "Next" at bounding box center [748, 264] width 104 height 407
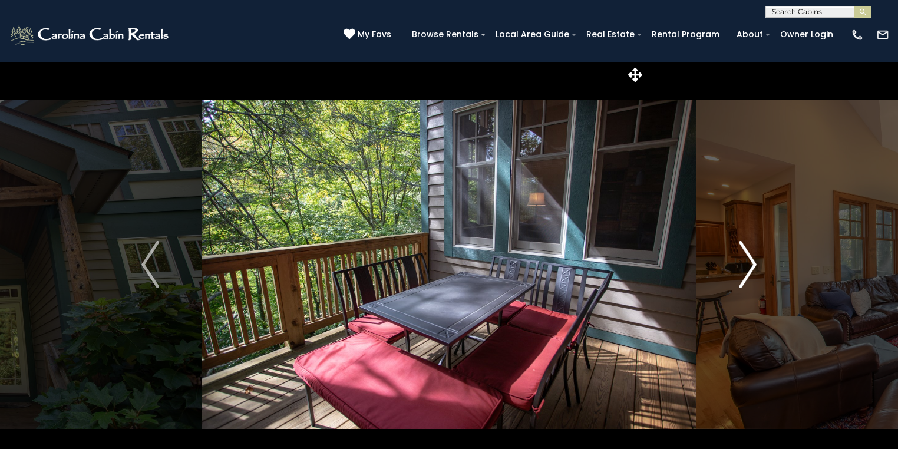
click at [748, 277] on img "Next" at bounding box center [748, 264] width 18 height 47
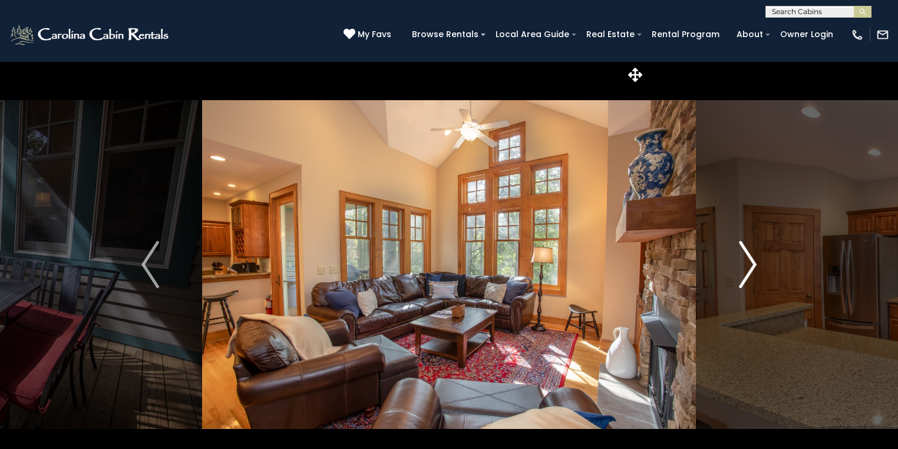
click at [748, 277] on img "Next" at bounding box center [748, 264] width 18 height 47
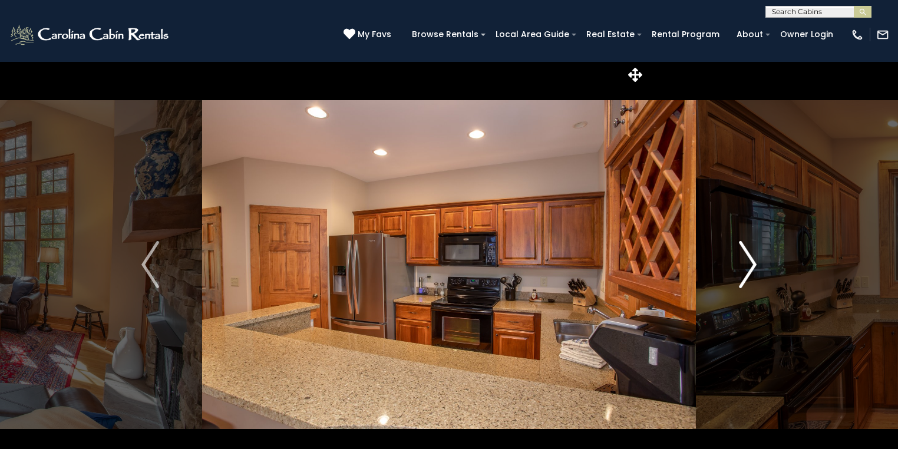
click at [748, 277] on img "Next" at bounding box center [748, 264] width 18 height 47
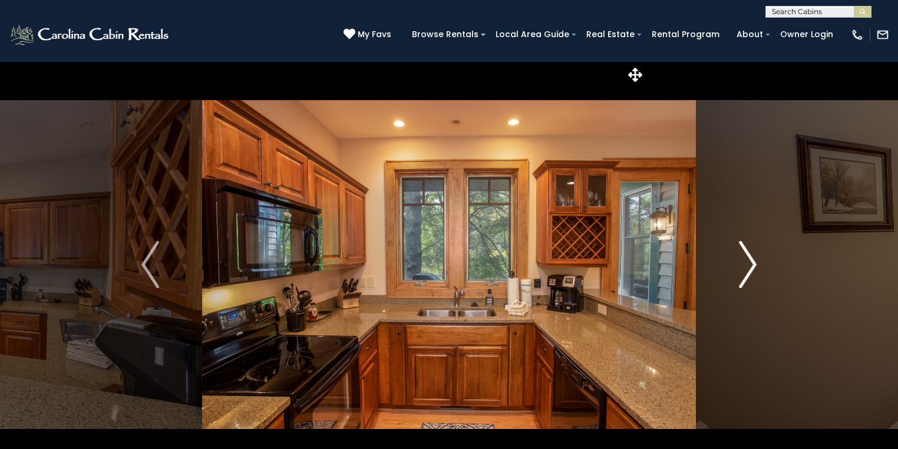
click at [748, 277] on img "Next" at bounding box center [748, 264] width 18 height 47
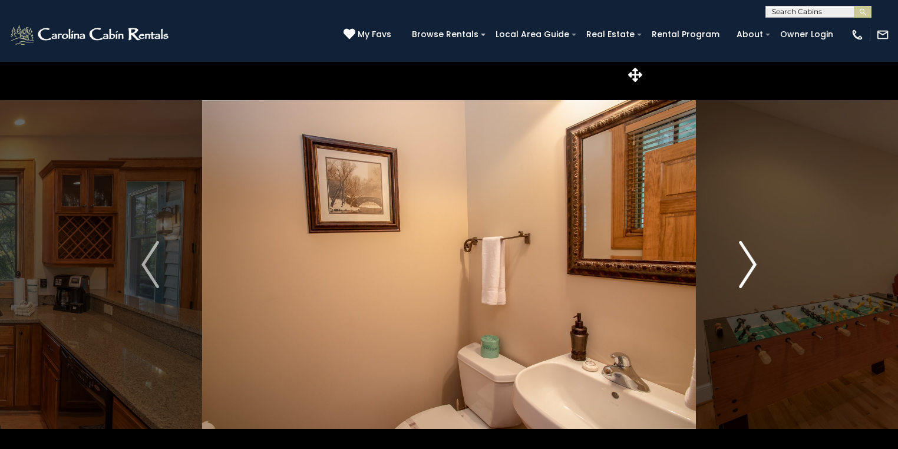
click at [747, 276] on img "Next" at bounding box center [748, 264] width 18 height 47
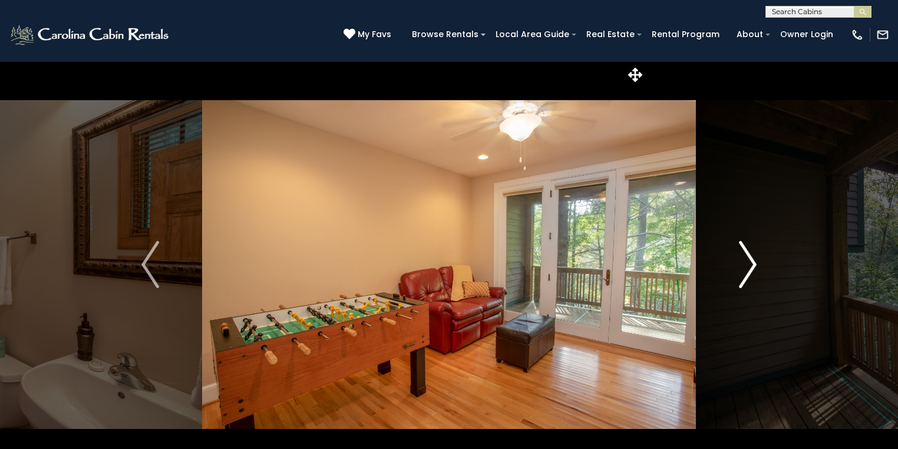
click at [747, 276] on img "Next" at bounding box center [748, 264] width 18 height 47
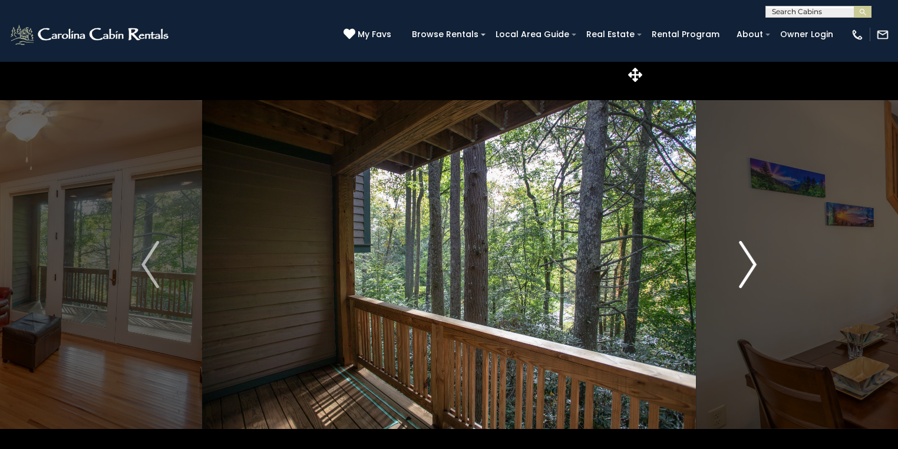
click at [747, 276] on img "Next" at bounding box center [748, 264] width 18 height 47
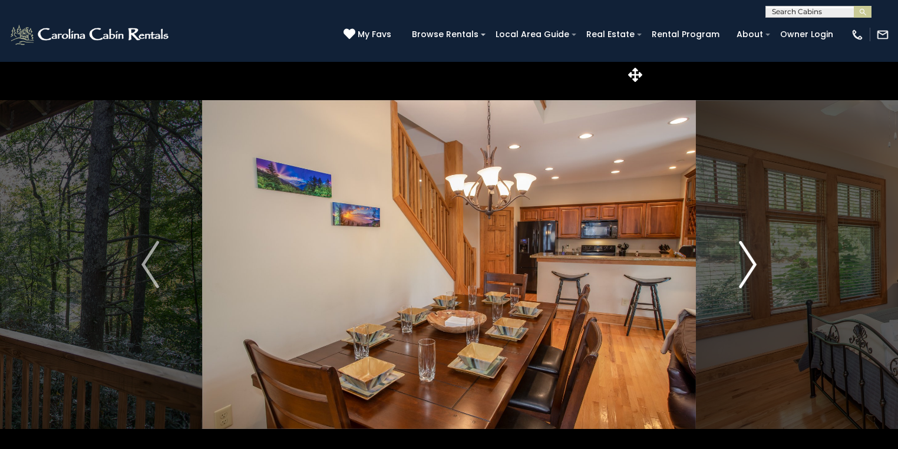
click at [747, 276] on img "Next" at bounding box center [748, 264] width 18 height 47
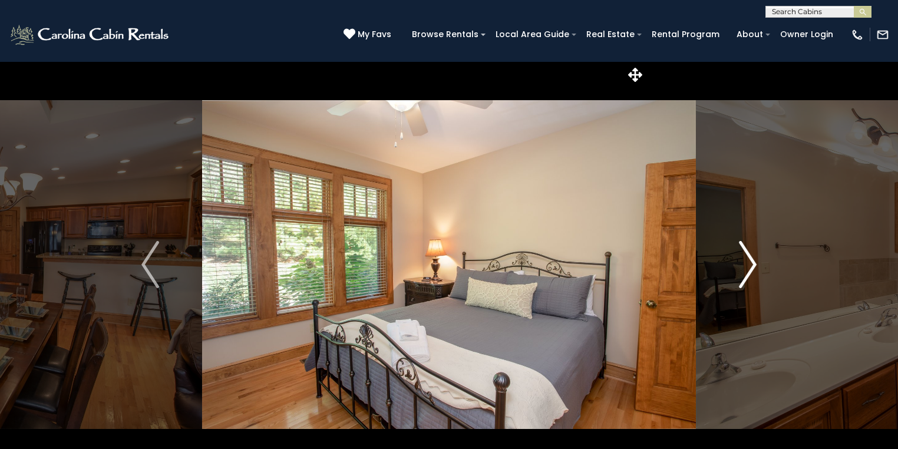
click at [747, 276] on img "Next" at bounding box center [748, 264] width 18 height 47
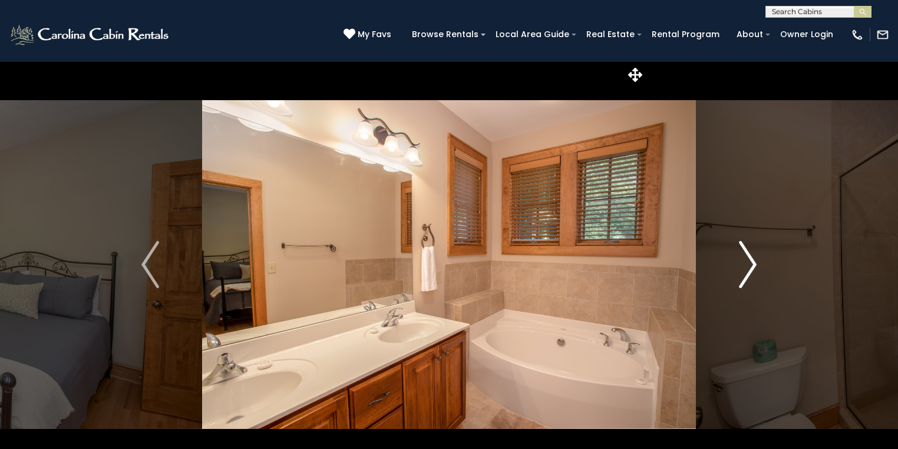
click at [747, 276] on img "Next" at bounding box center [748, 264] width 18 height 47
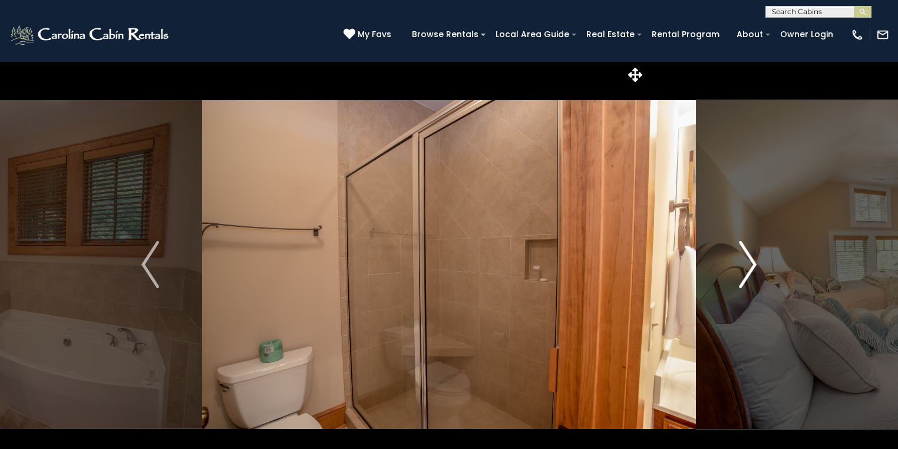
click at [747, 276] on img "Next" at bounding box center [748, 264] width 18 height 47
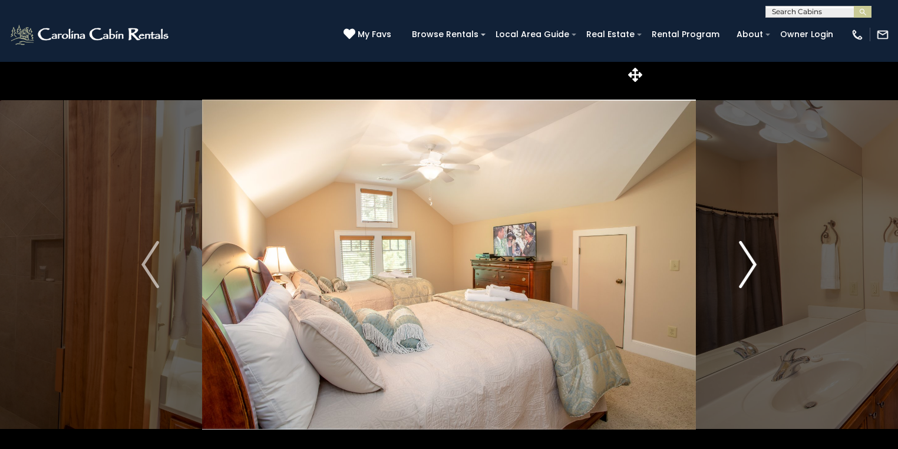
click at [747, 276] on img "Next" at bounding box center [748, 264] width 18 height 47
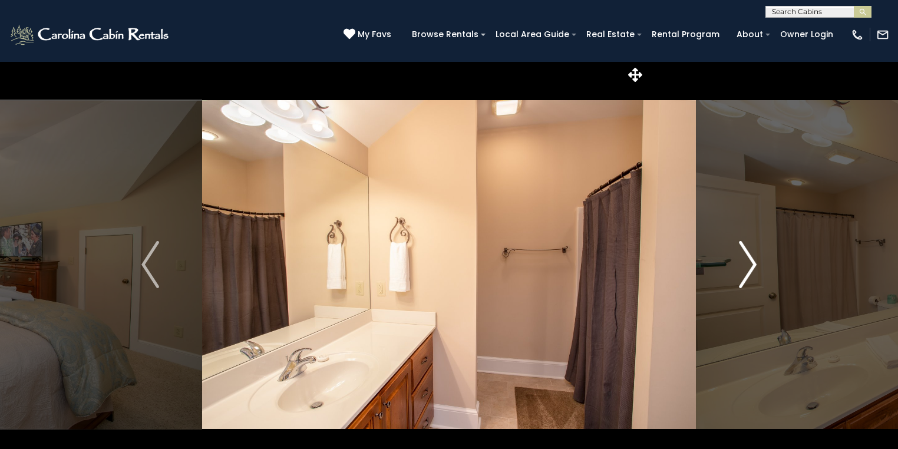
click at [747, 276] on img "Next" at bounding box center [748, 264] width 18 height 47
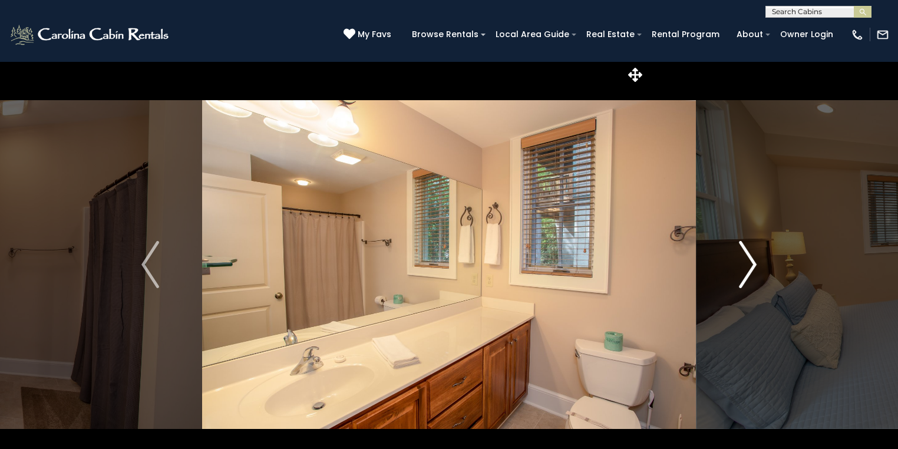
click at [746, 277] on img "Next" at bounding box center [748, 264] width 18 height 47
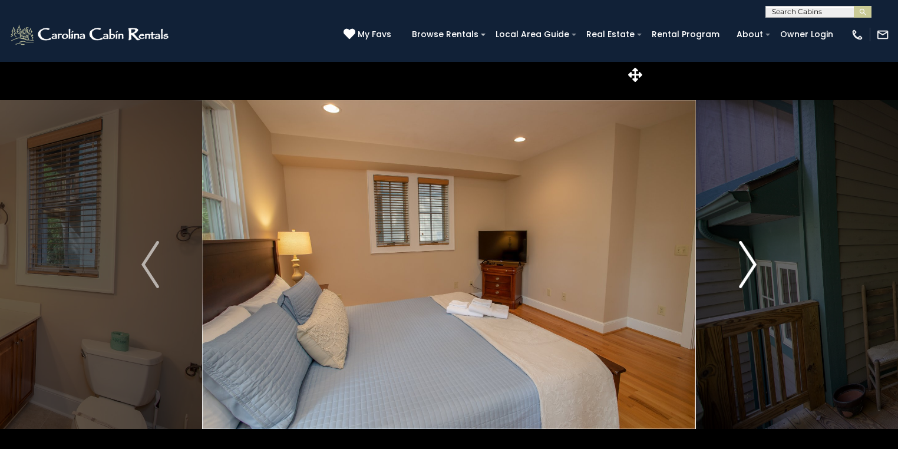
click at [745, 278] on img "Next" at bounding box center [748, 264] width 18 height 47
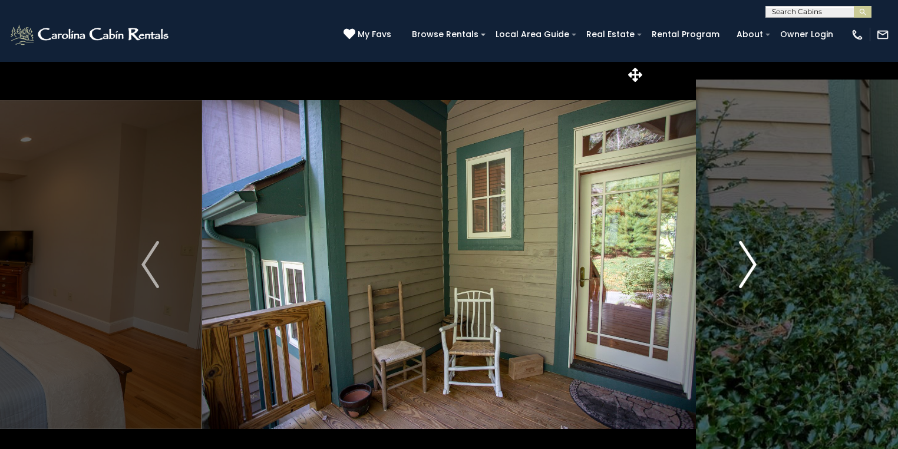
click at [749, 248] on img "Next" at bounding box center [748, 264] width 18 height 47
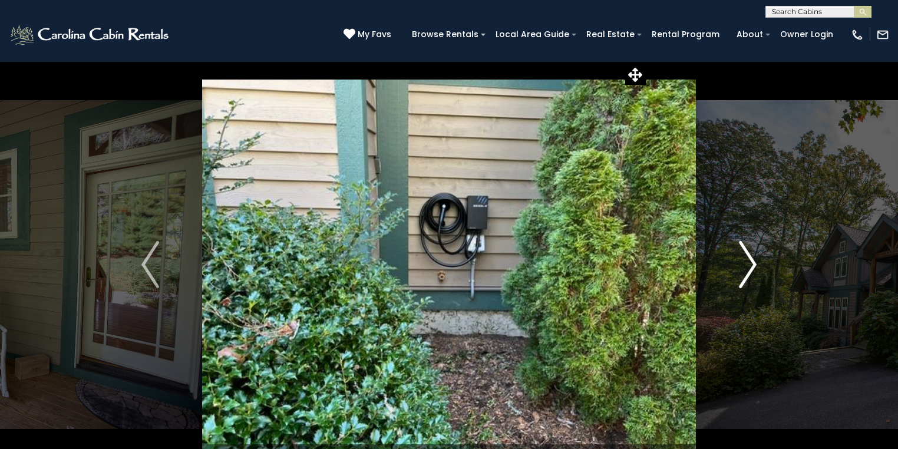
click at [747, 250] on img "Next" at bounding box center [748, 264] width 18 height 47
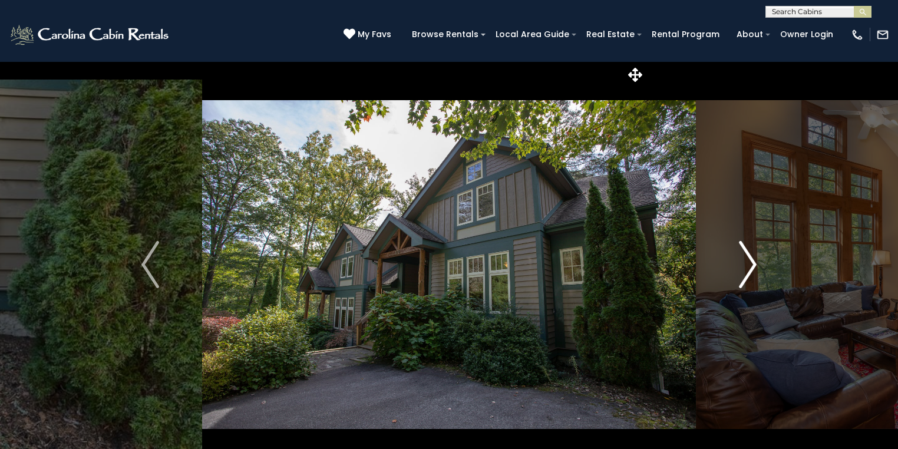
click at [742, 253] on img "Next" at bounding box center [748, 264] width 18 height 47
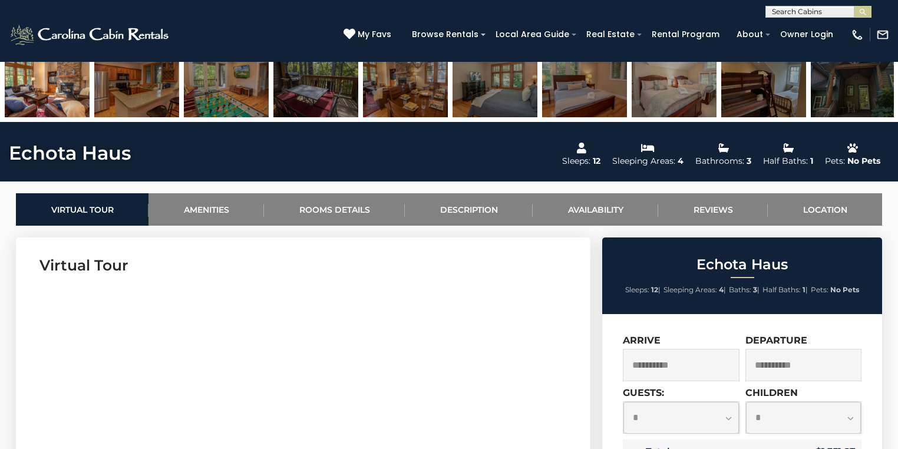
scroll to position [519, 0]
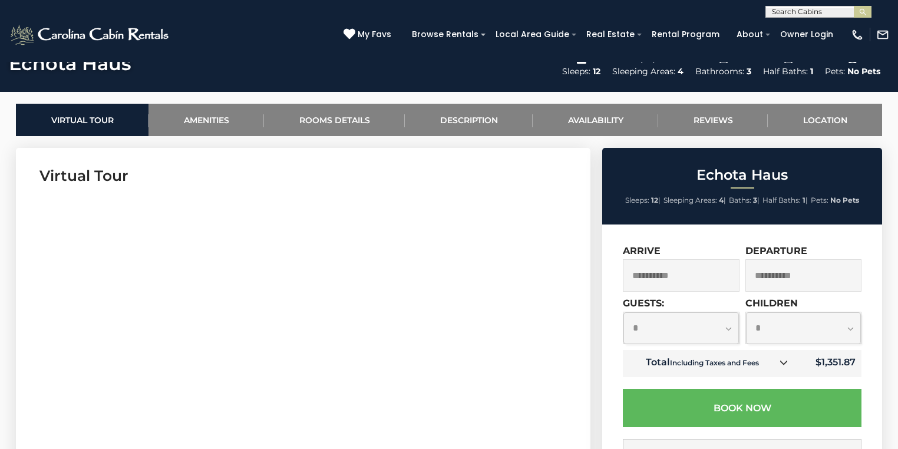
click at [701, 279] on input "**********" at bounding box center [681, 275] width 117 height 32
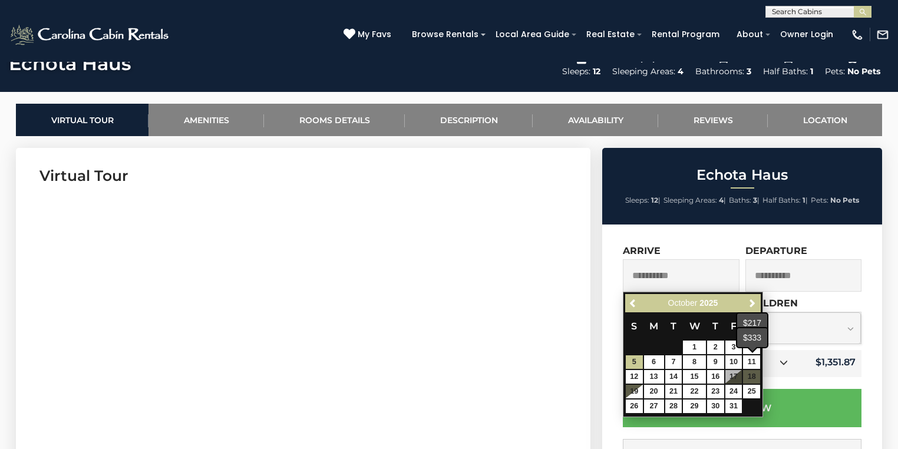
click at [753, 346] on div "$333" at bounding box center [752, 337] width 30 height 19
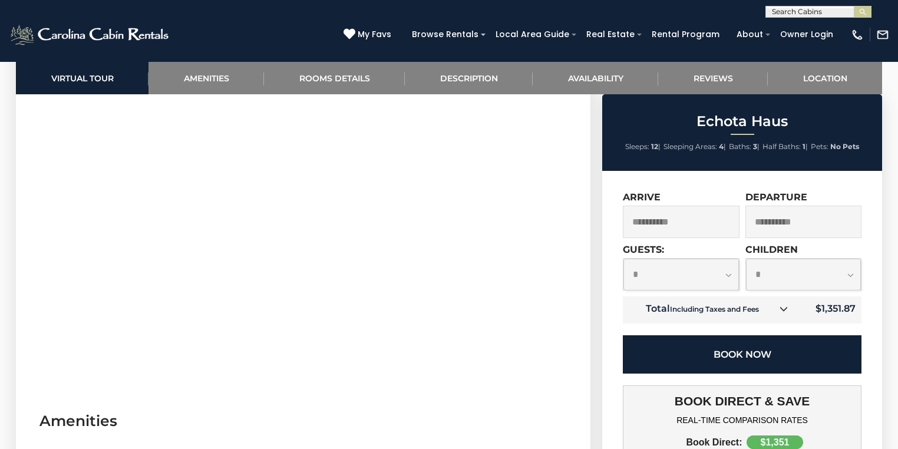
scroll to position [660, 0]
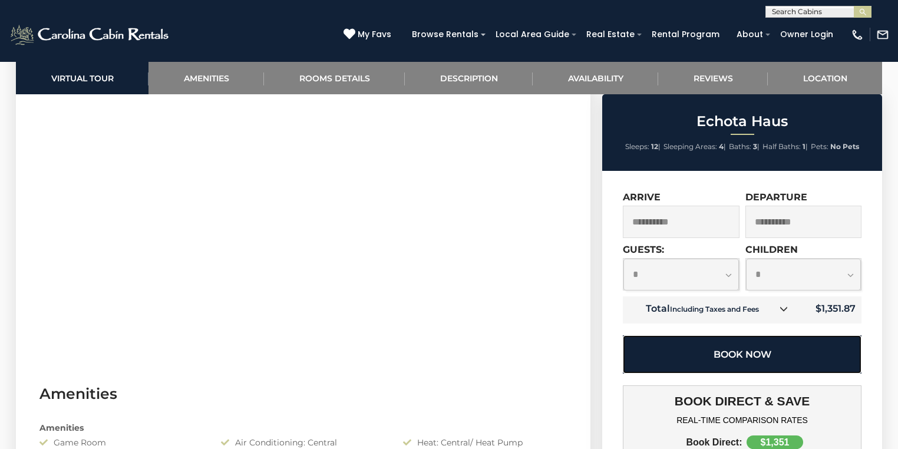
click at [755, 349] on button "Book Now" at bounding box center [742, 354] width 239 height 38
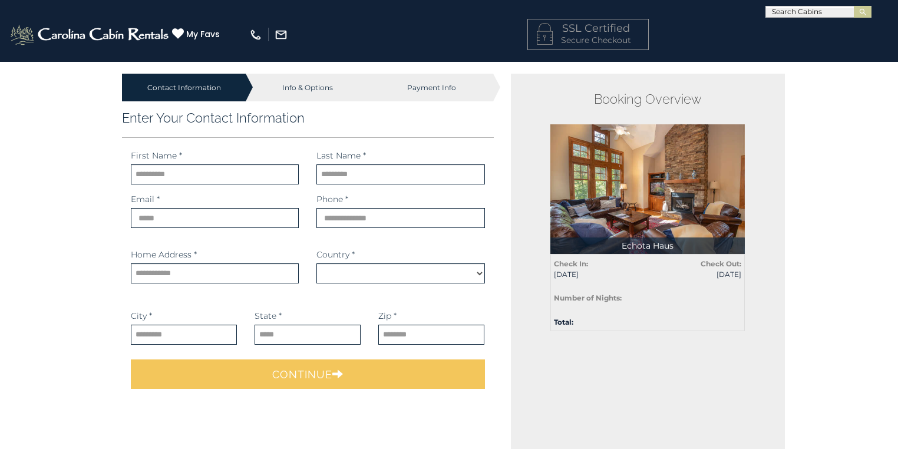
select select "*********"
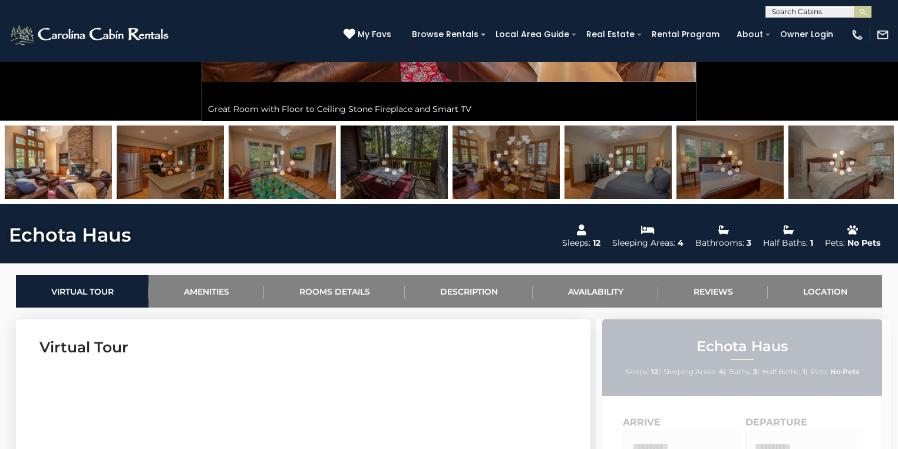
scroll to position [566, 0]
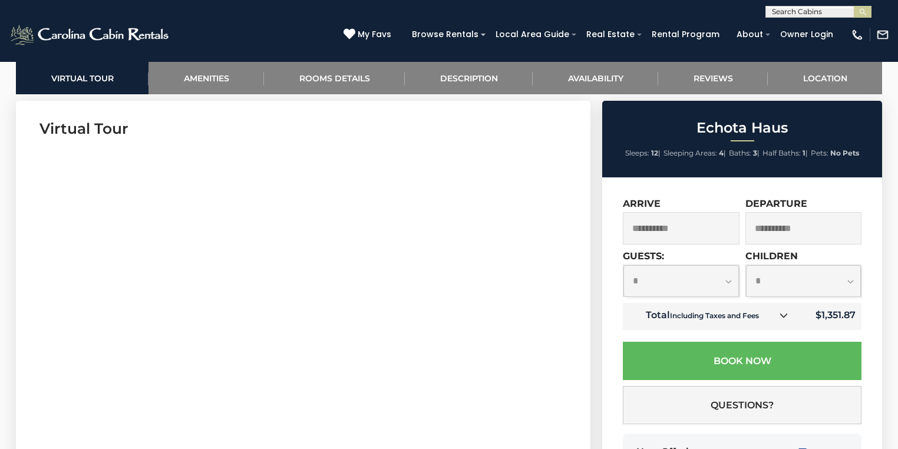
click at [681, 229] on input "**********" at bounding box center [681, 228] width 117 height 32
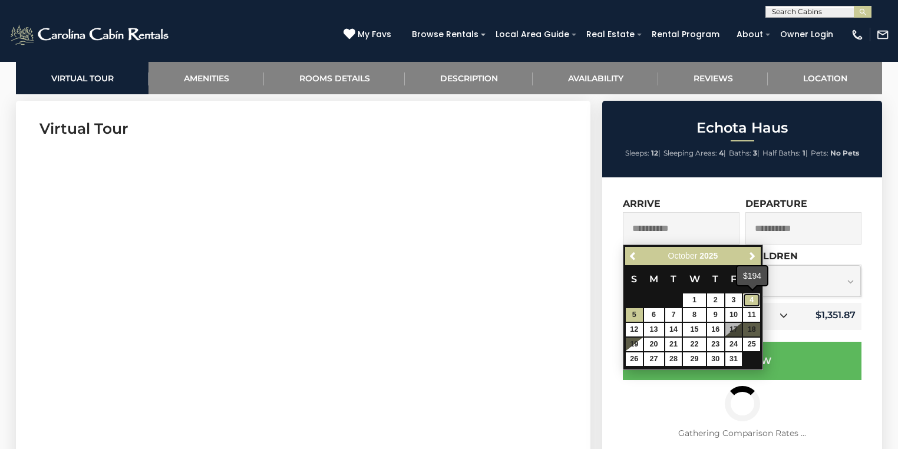
click at [749, 295] on link "4" at bounding box center [751, 300] width 17 height 14
type input "**********"
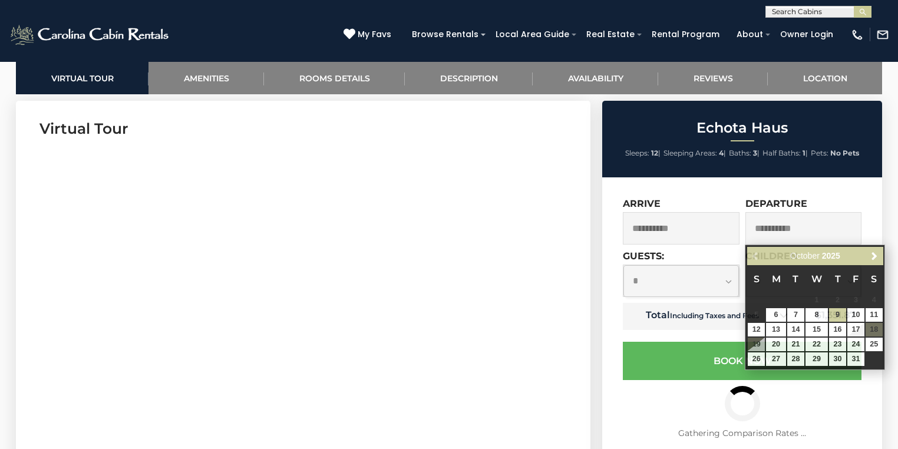
click at [659, 418] on div "Gathering Comparison Rates ..." at bounding box center [742, 445] width 239 height 118
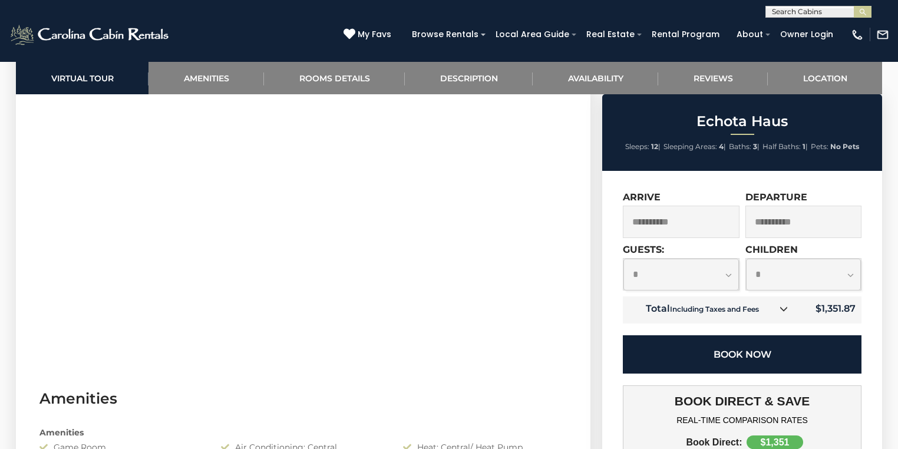
scroll to position [660, 0]
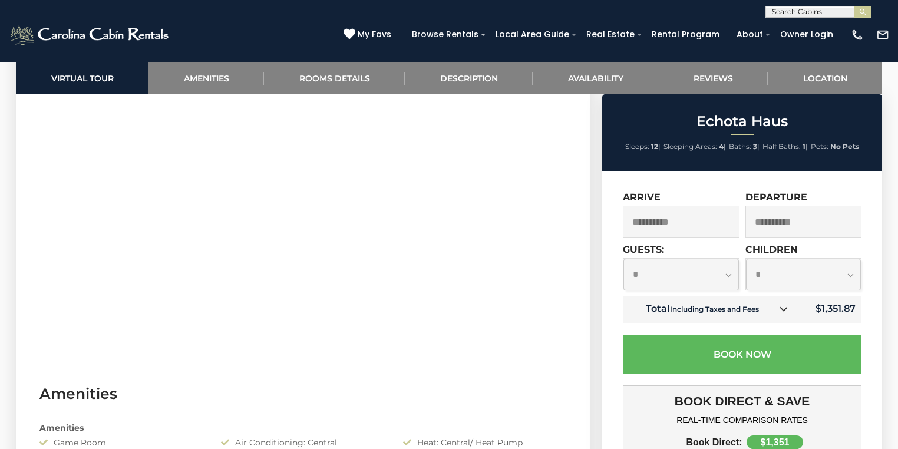
click at [778, 230] on input "**********" at bounding box center [803, 222] width 117 height 32
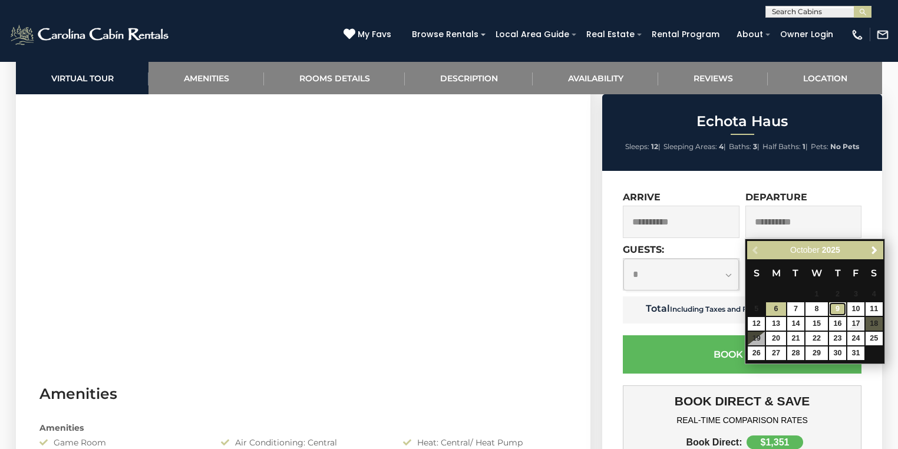
click at [843, 307] on link "9" at bounding box center [837, 309] width 17 height 14
type input "**********"
